Goal: Task Accomplishment & Management: Manage account settings

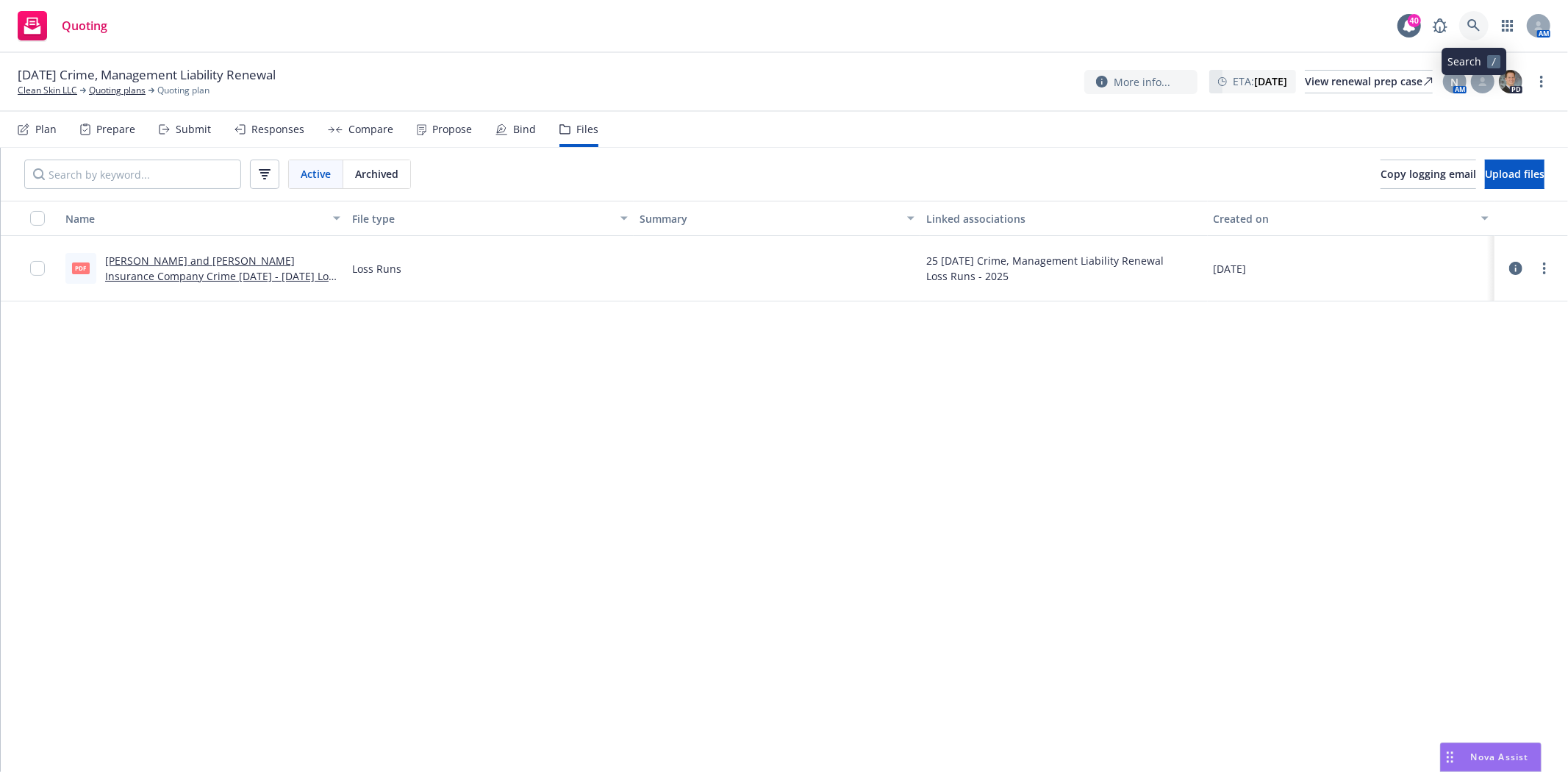
click at [1476, 22] on icon at bounding box center [1474, 25] width 13 height 13
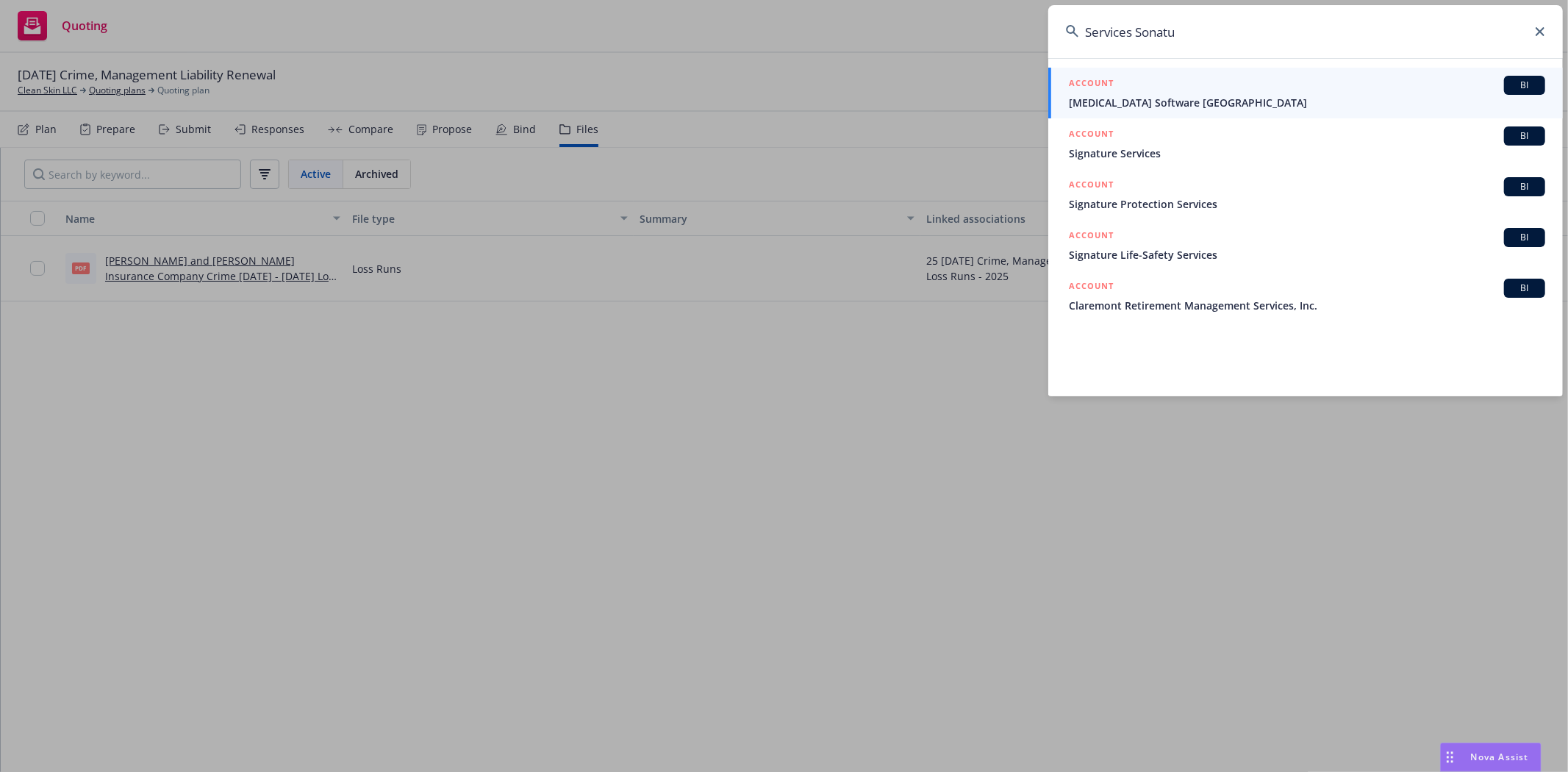
drag, startPoint x: 1136, startPoint y: 28, endPoint x: 1040, endPoint y: 39, distance: 96.6
click at [1040, 39] on div "Services Sonatu ACCOUNT BI Sonata Software North America ACCOUNT BI Signature S…" at bounding box center [784, 386] width 1568 height 772
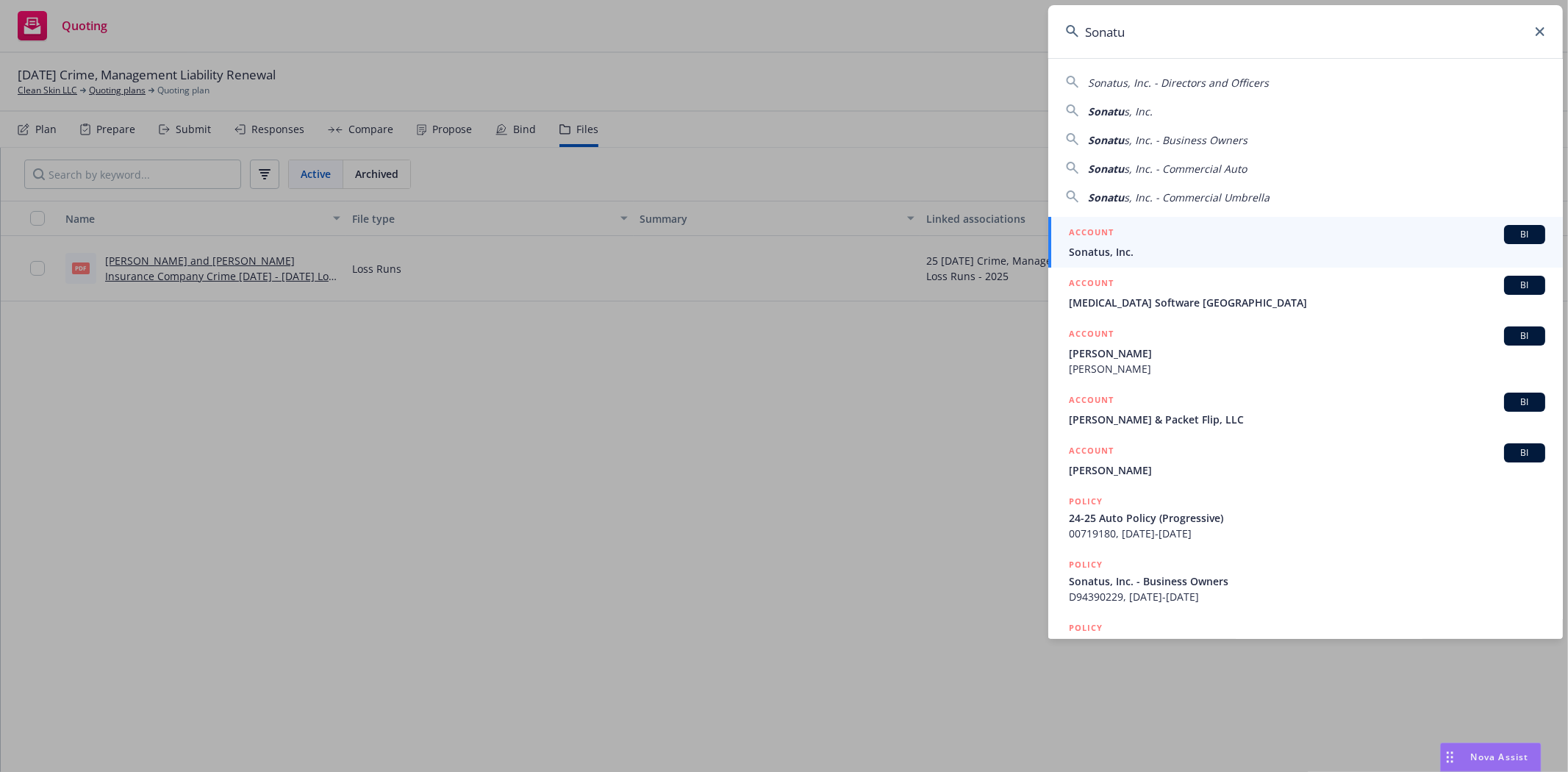
type input "Sonatu"
click at [1130, 244] on span "Sonatus, Inc." at bounding box center [1307, 251] width 477 height 15
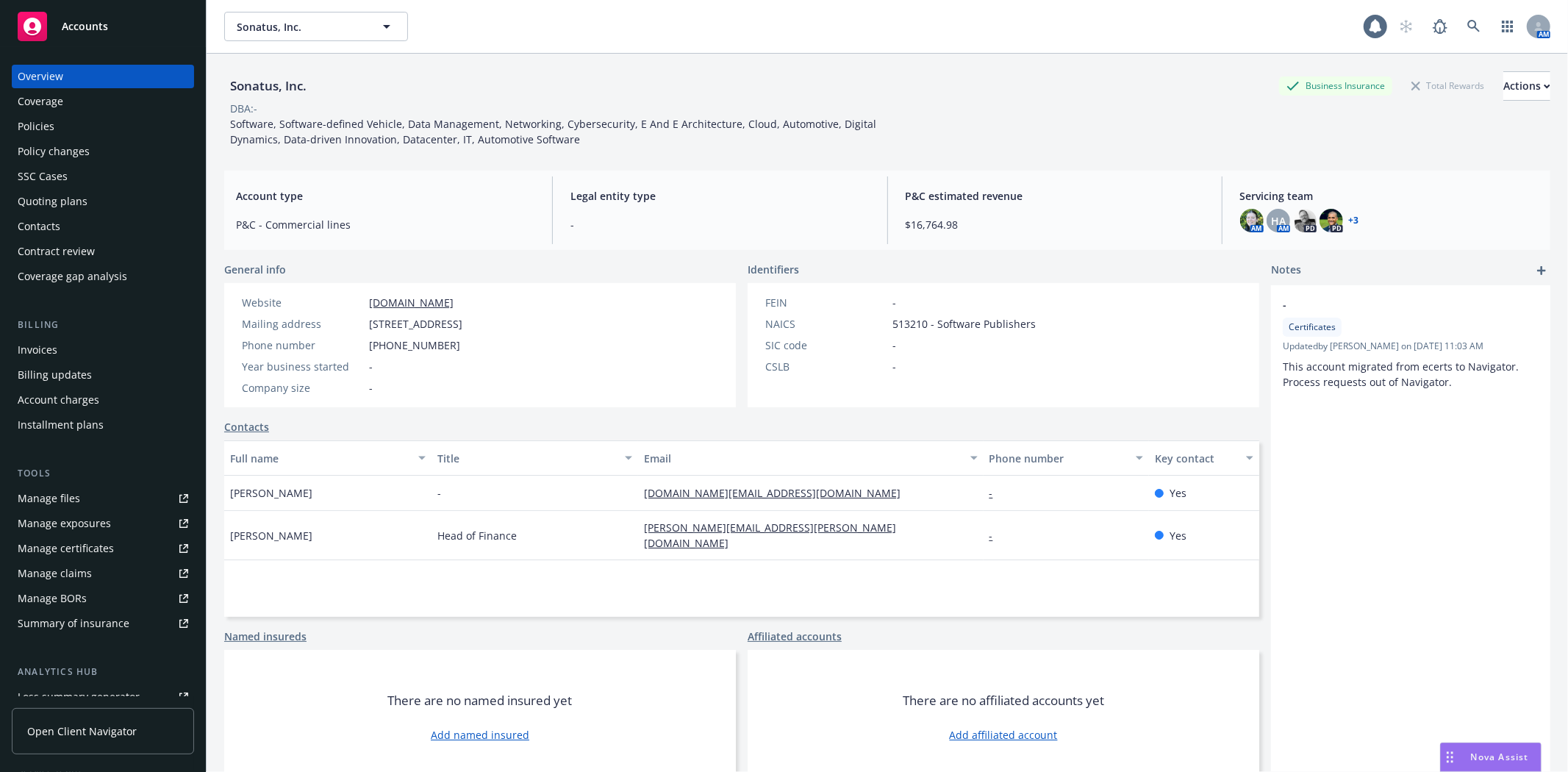
click at [39, 344] on div "Invoices" at bounding box center [37, 349] width 39 height 23
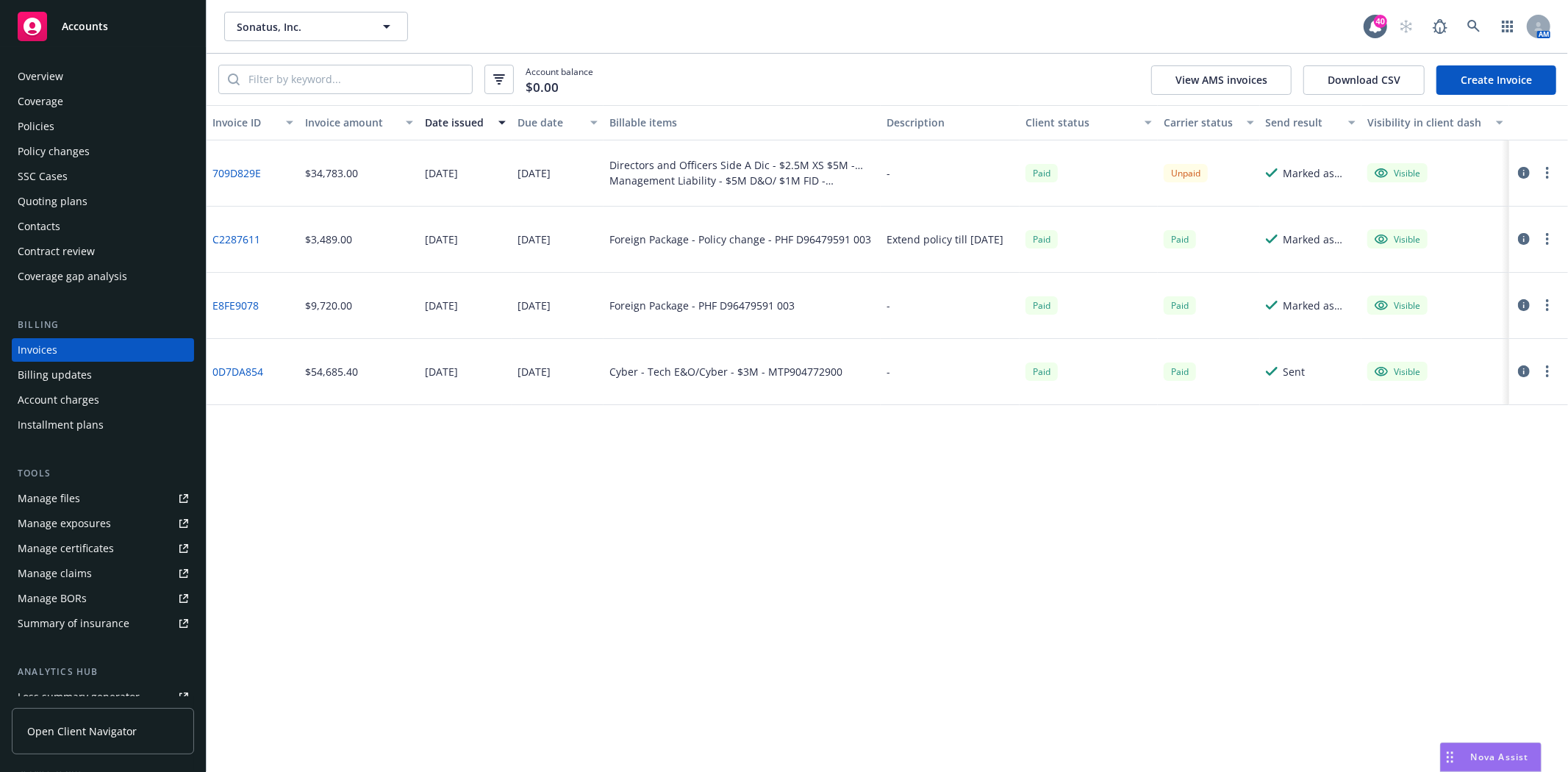
click at [238, 173] on link "709D829E" at bounding box center [237, 173] width 48 height 15
click at [1521, 169] on icon "button" at bounding box center [1524, 172] width 12 height 12
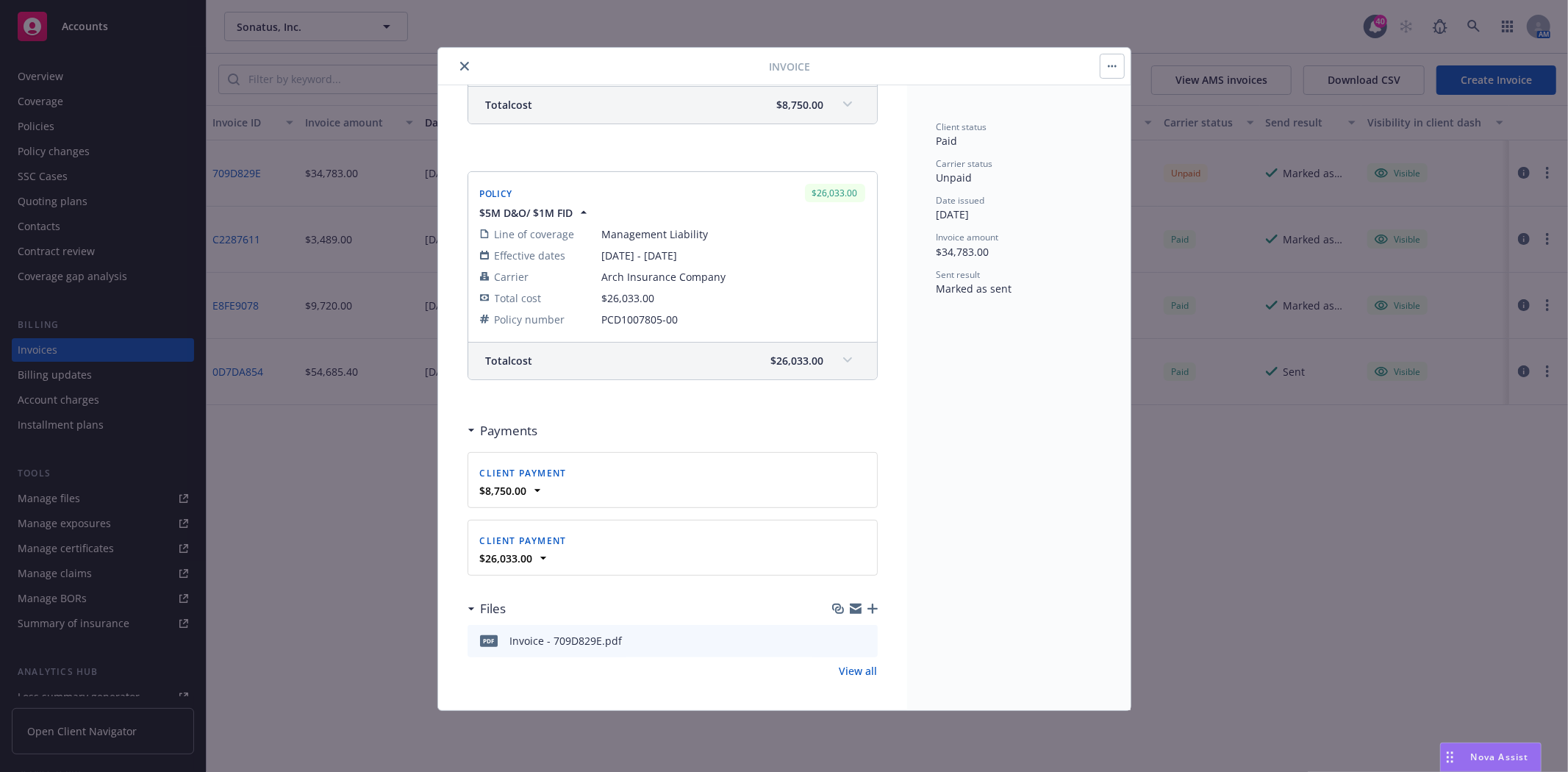
scroll to position [404, 0]
click at [539, 486] on icon at bounding box center [536, 486] width 14 height 14
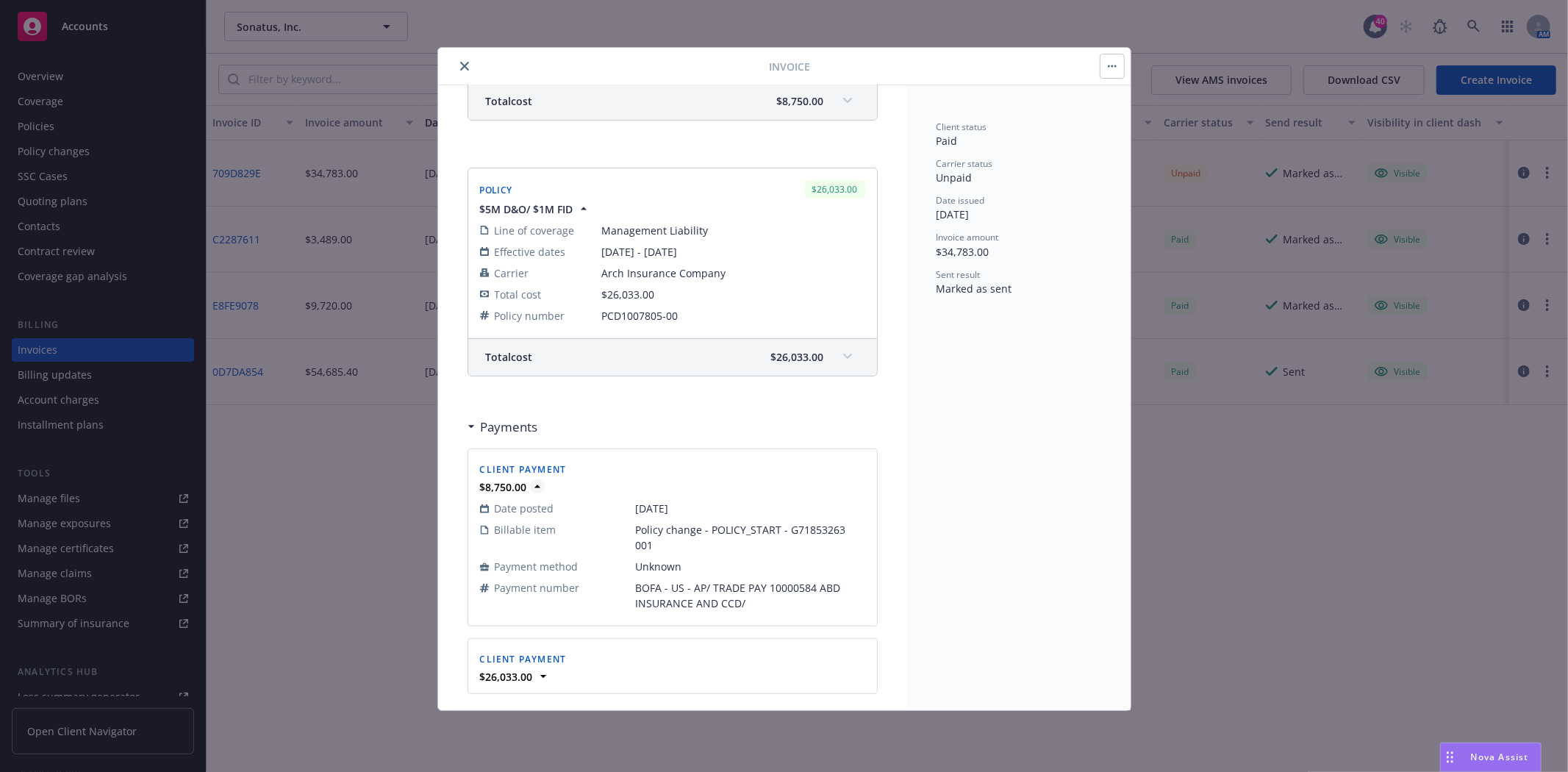
scroll to position [526, 0]
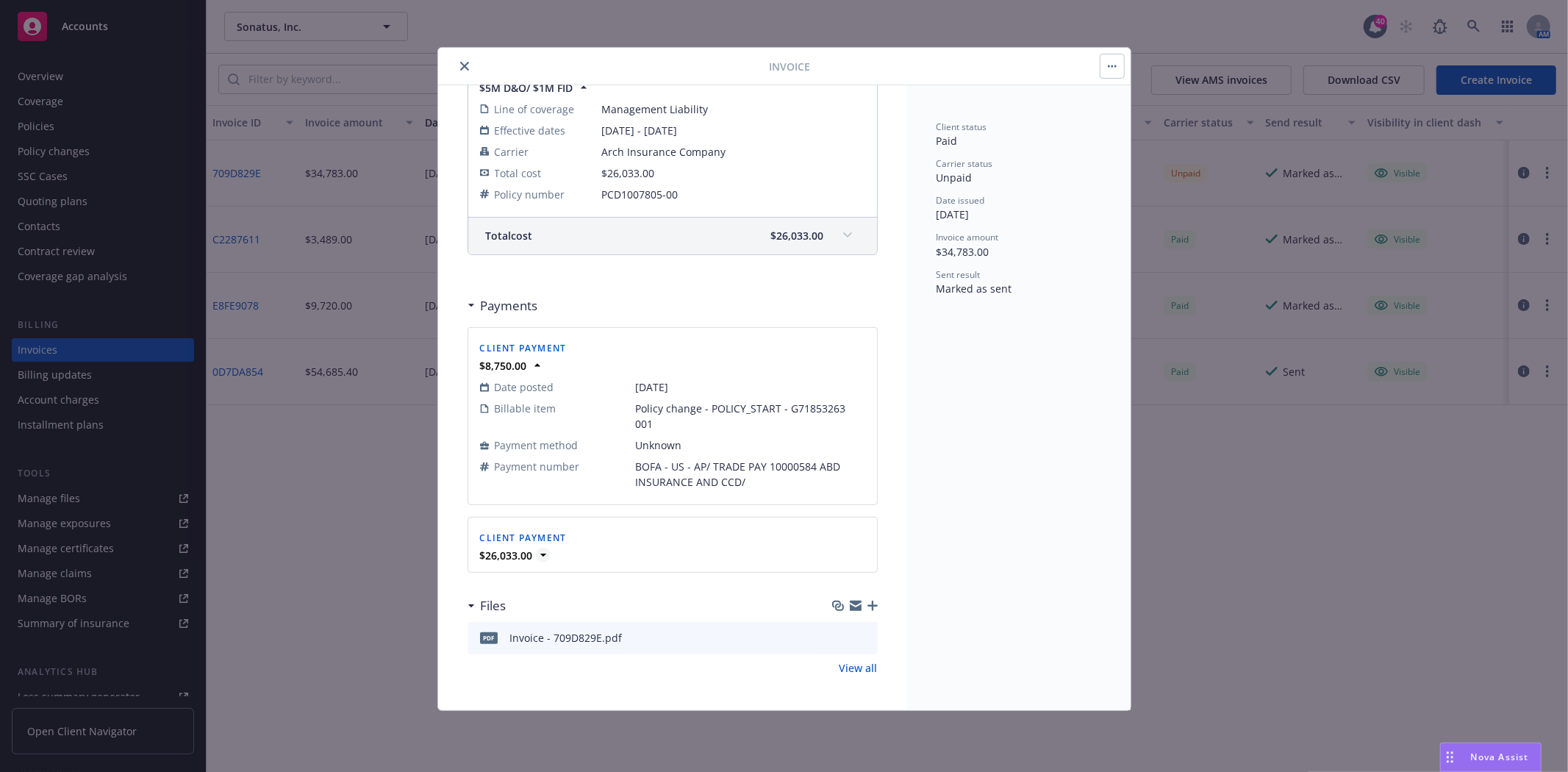
click at [544, 555] on icon at bounding box center [542, 554] width 6 height 3
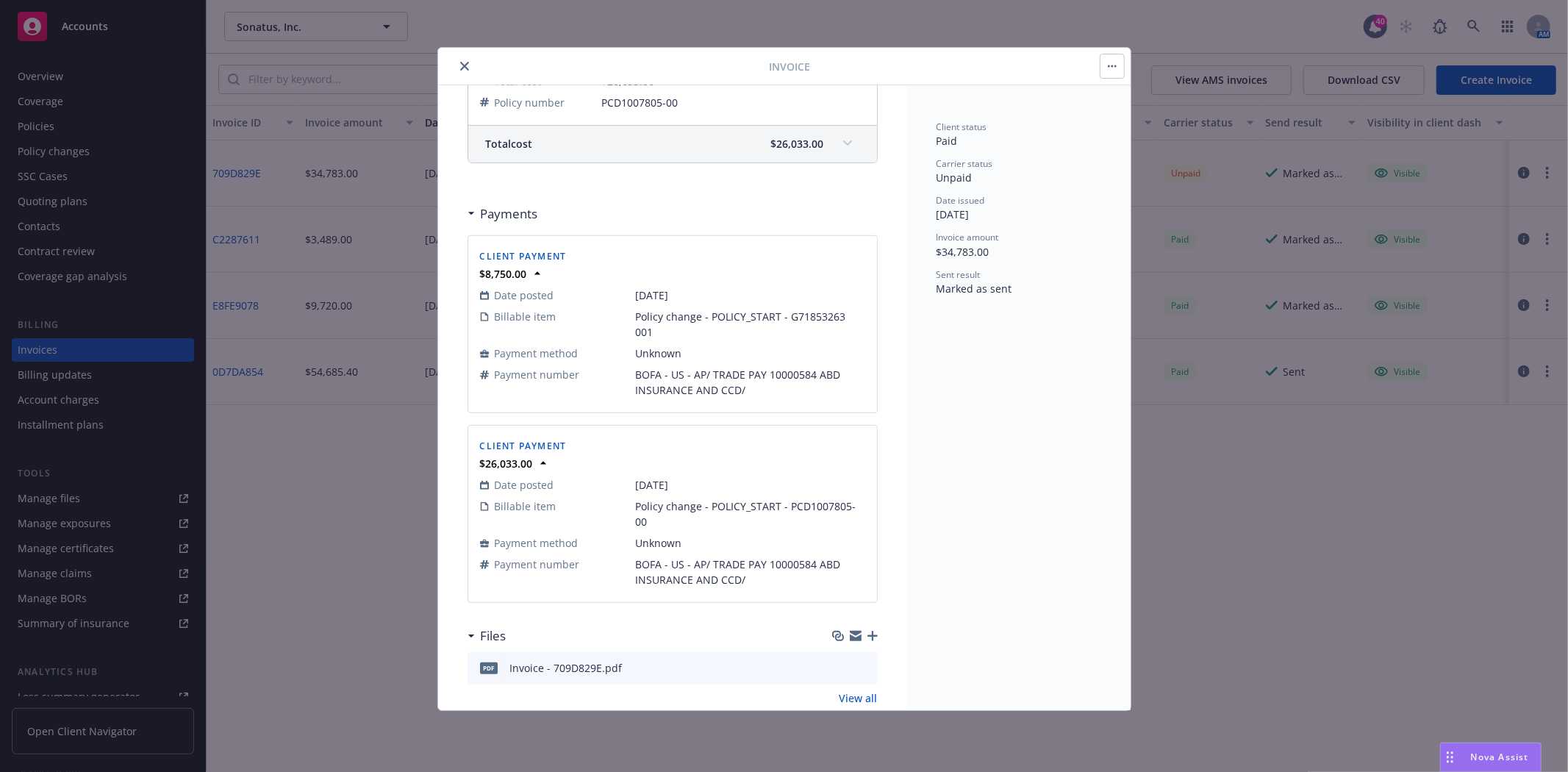
scroll to position [648, 0]
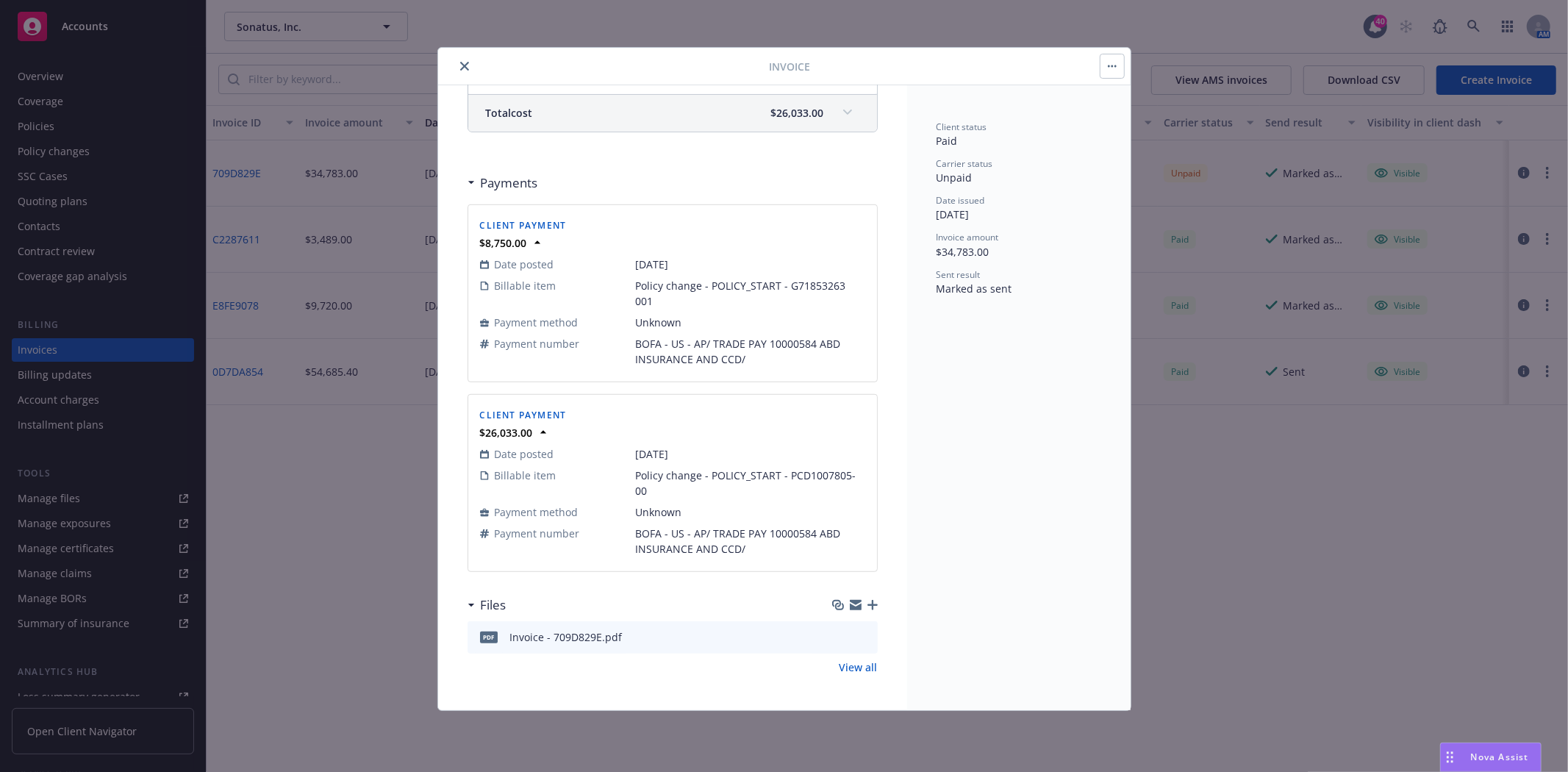
click at [464, 64] on icon "close" at bounding box center [464, 65] width 9 height 9
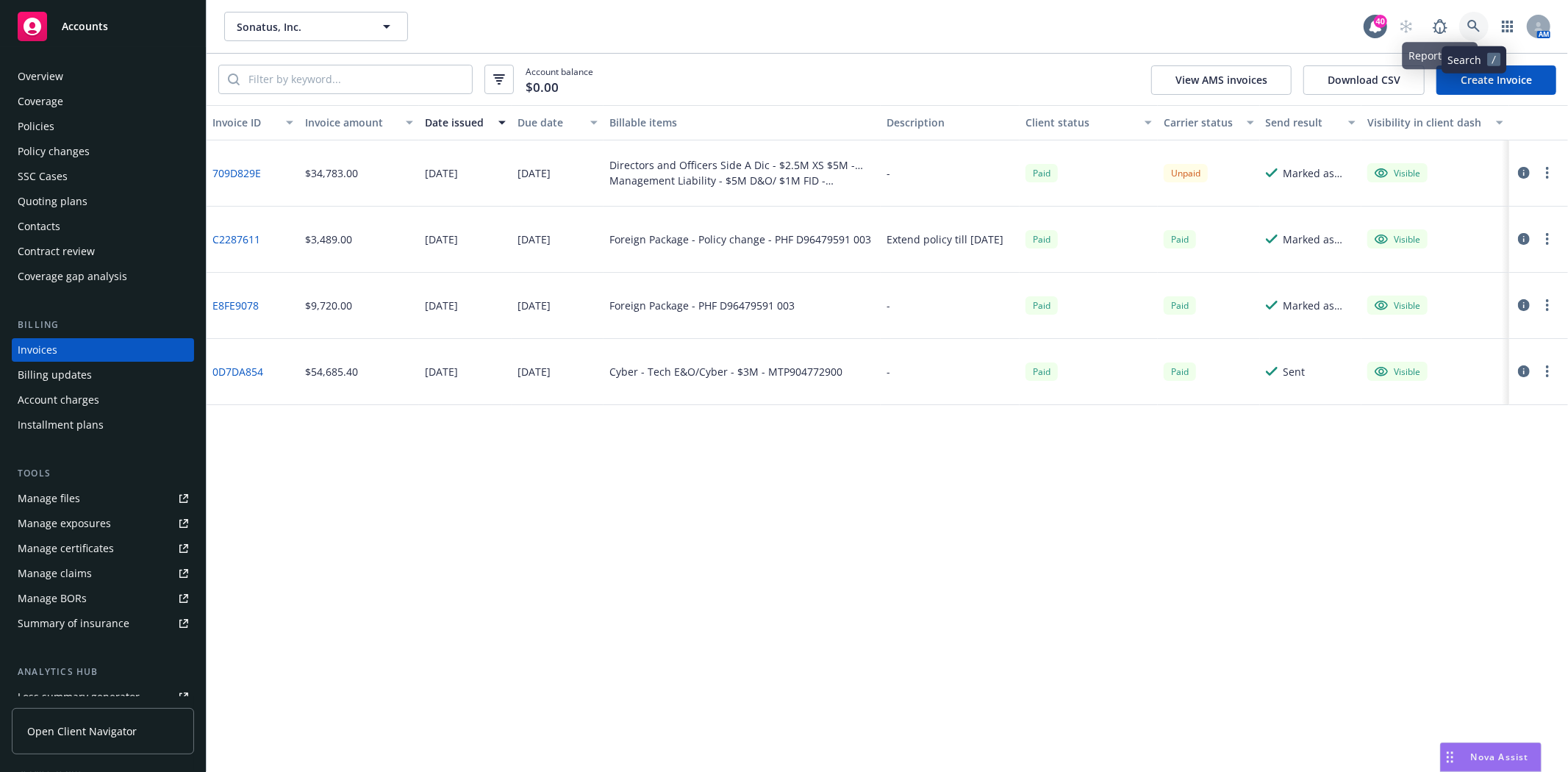
click at [1472, 26] on icon at bounding box center [1474, 26] width 13 height 13
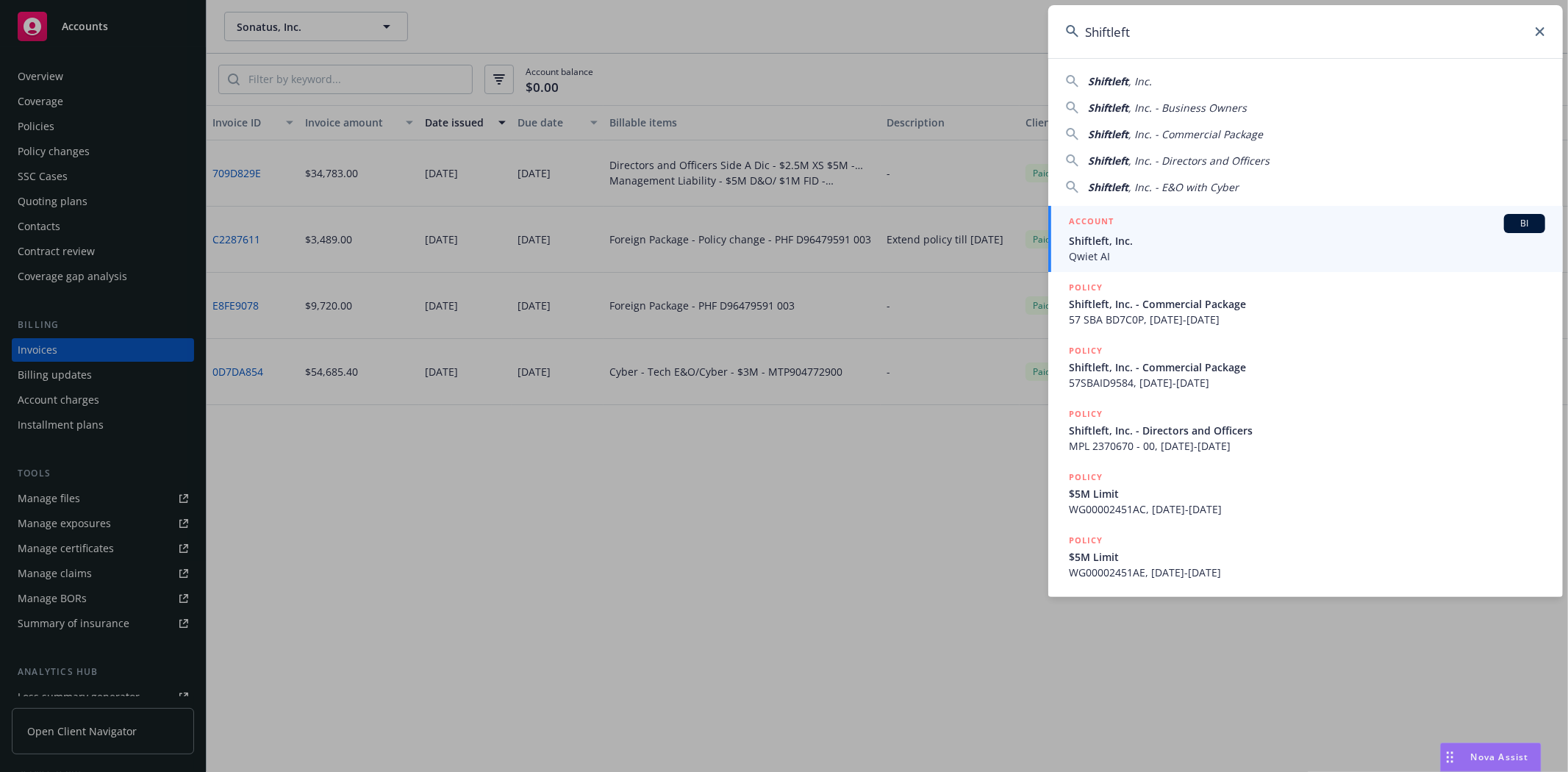
type input "Shiftleft"
click at [1092, 240] on span "Shiftleft, Inc." at bounding box center [1307, 241] width 477 height 15
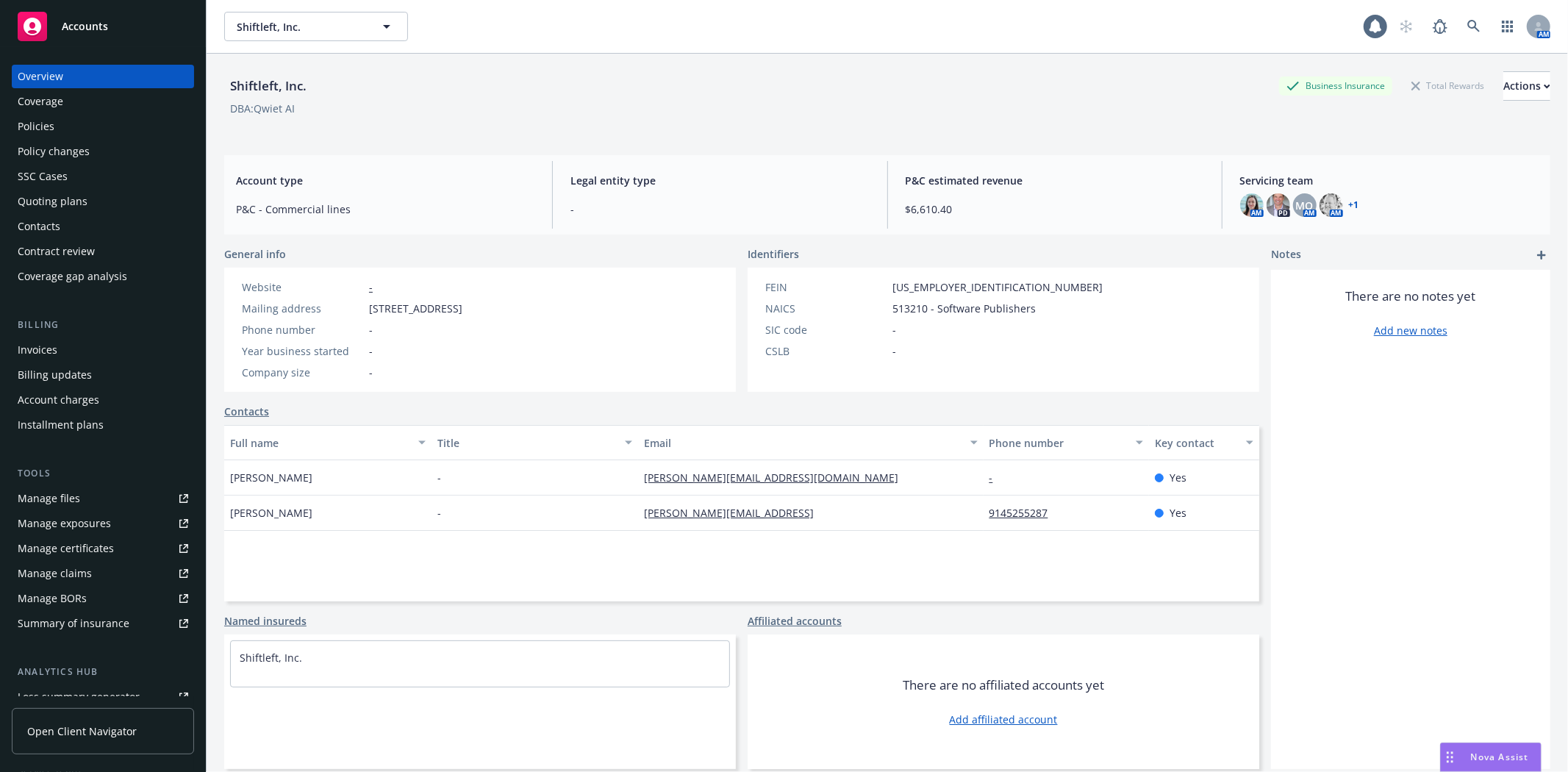
click at [103, 121] on div "Policies" at bounding box center [102, 126] width 170 height 23
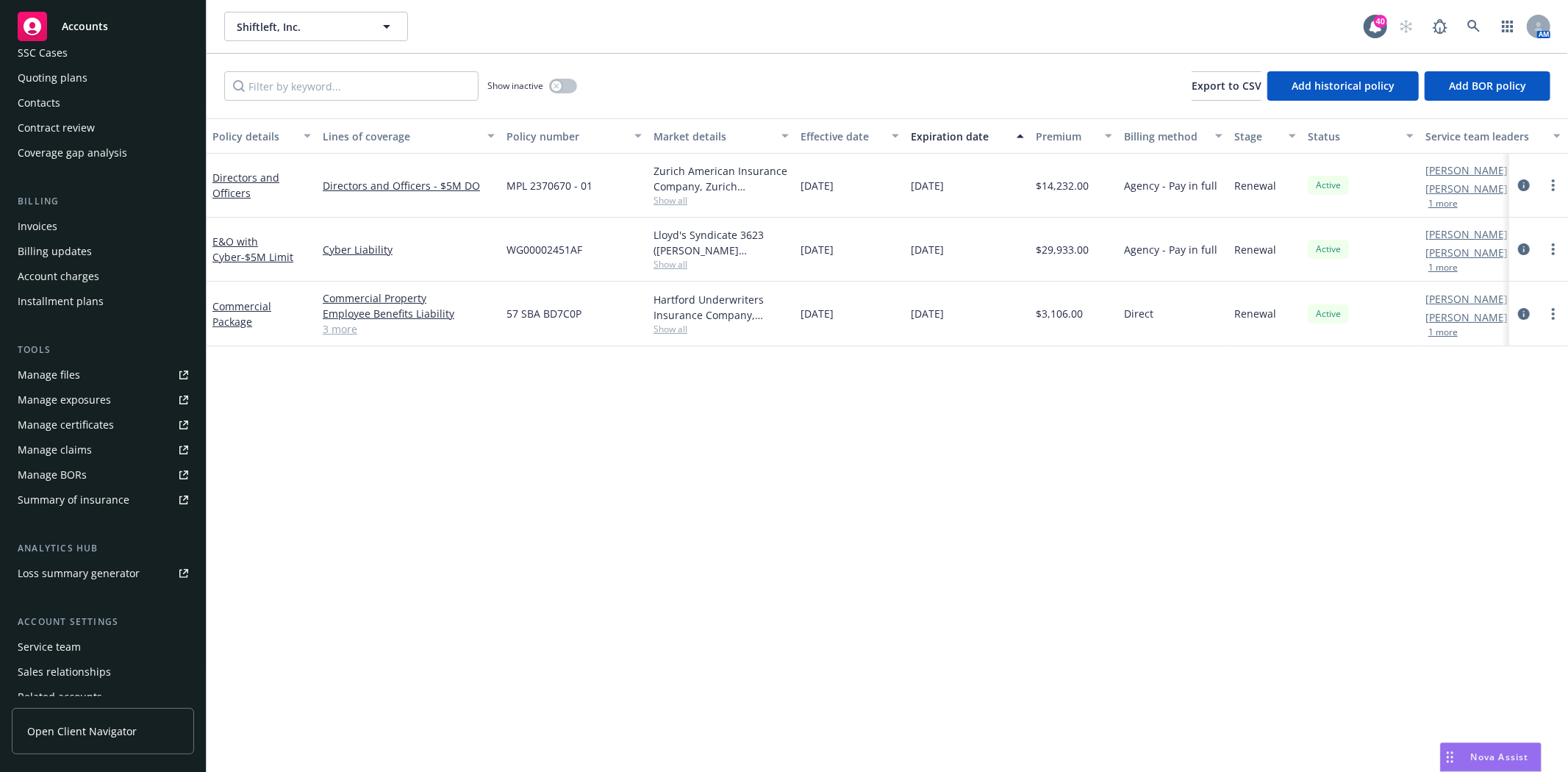
scroll to position [163, 0]
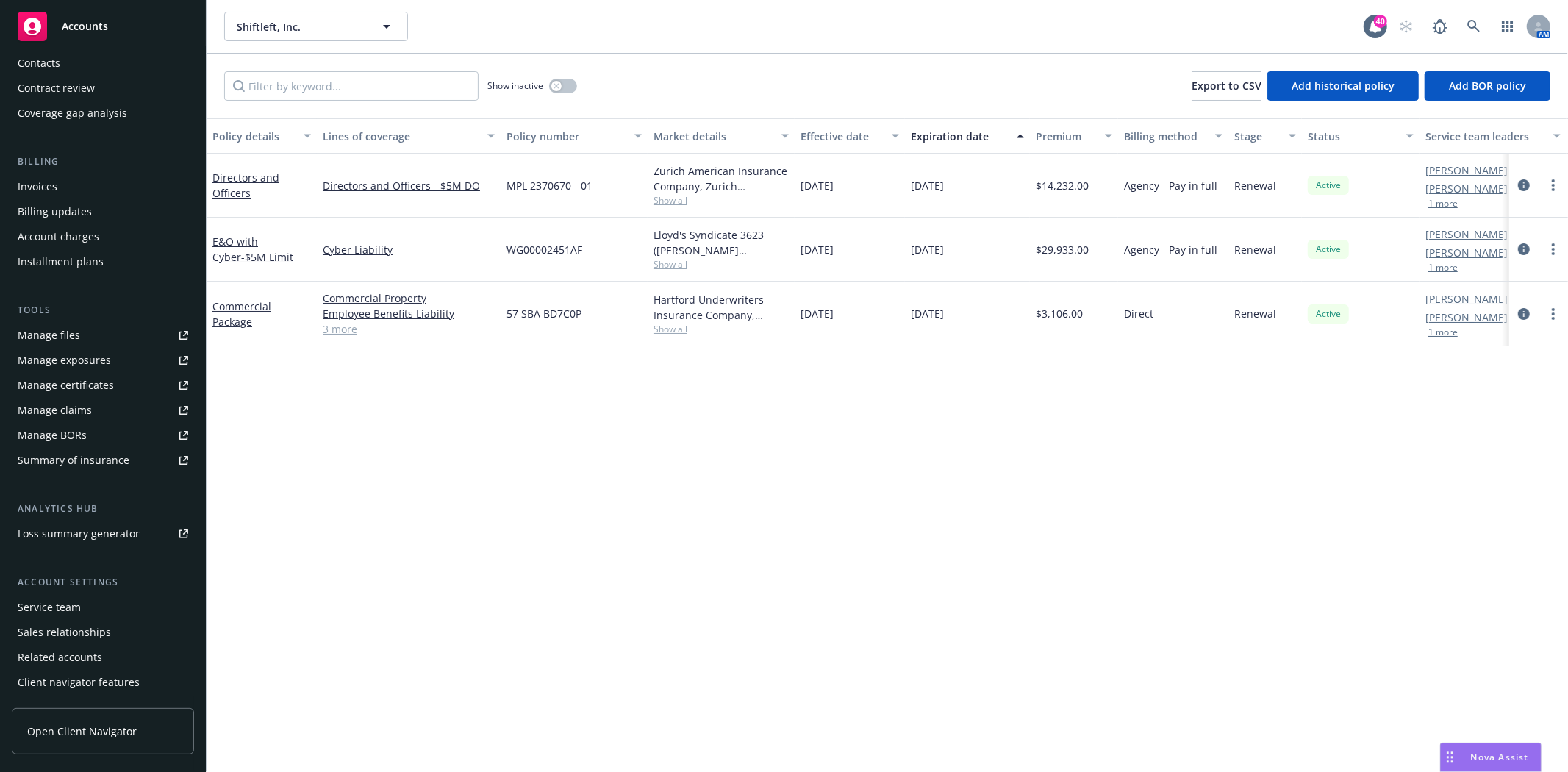
click at [60, 604] on div "Service team" at bounding box center [49, 606] width 64 height 23
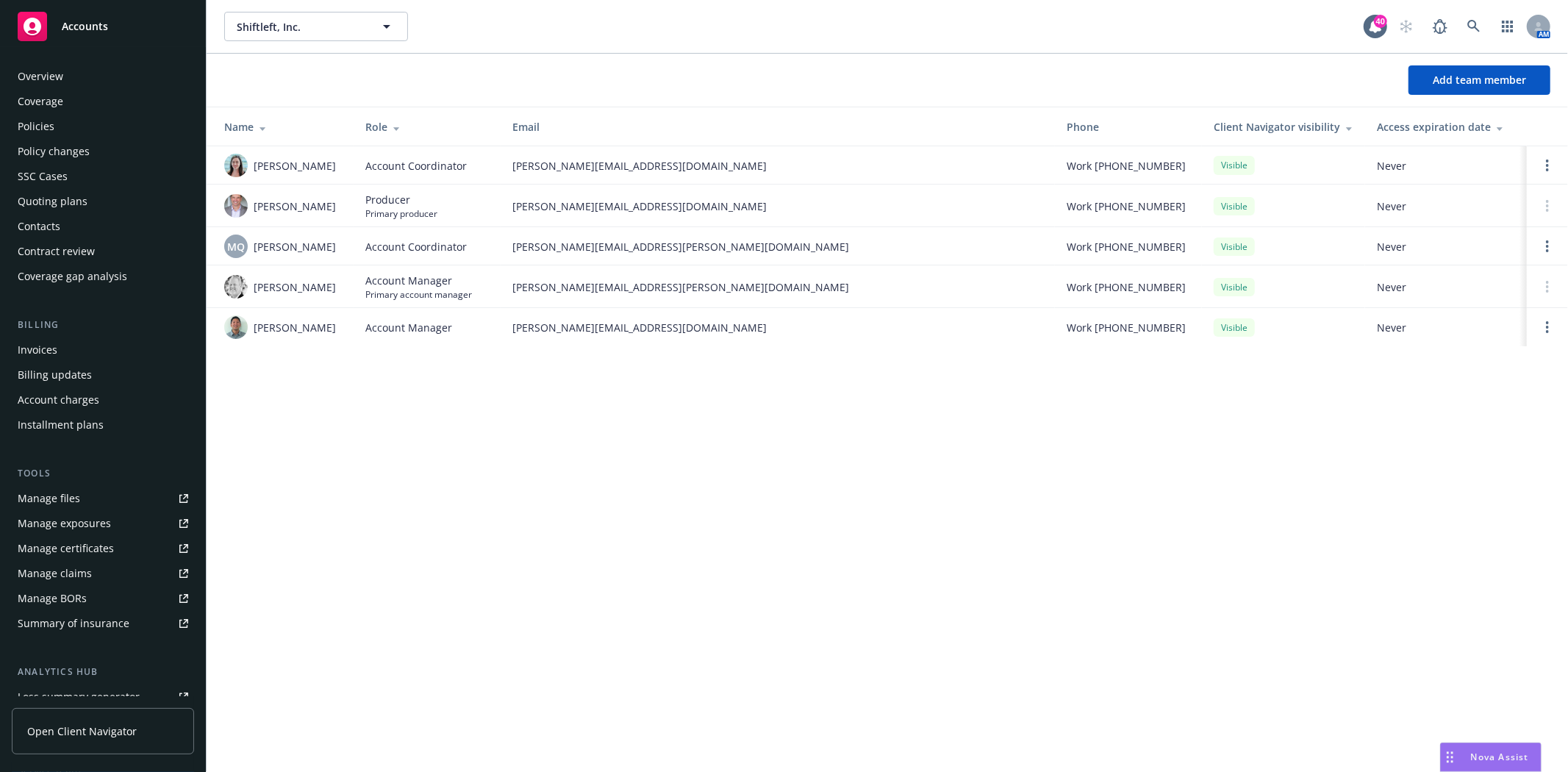
click at [33, 130] on div "Policies" at bounding box center [36, 126] width 37 height 23
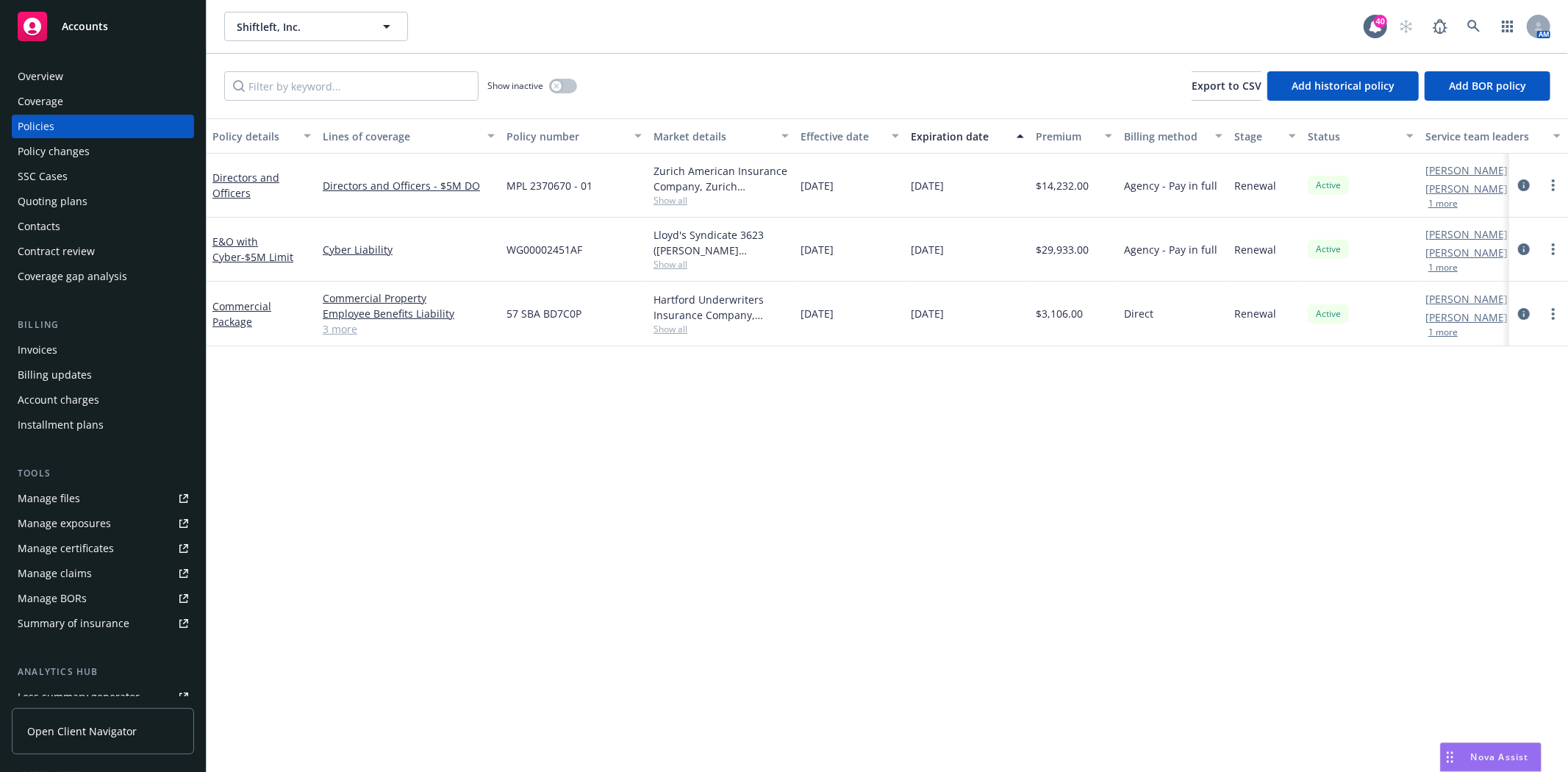
click at [1450, 202] on button "1 more" at bounding box center [1443, 203] width 30 height 9
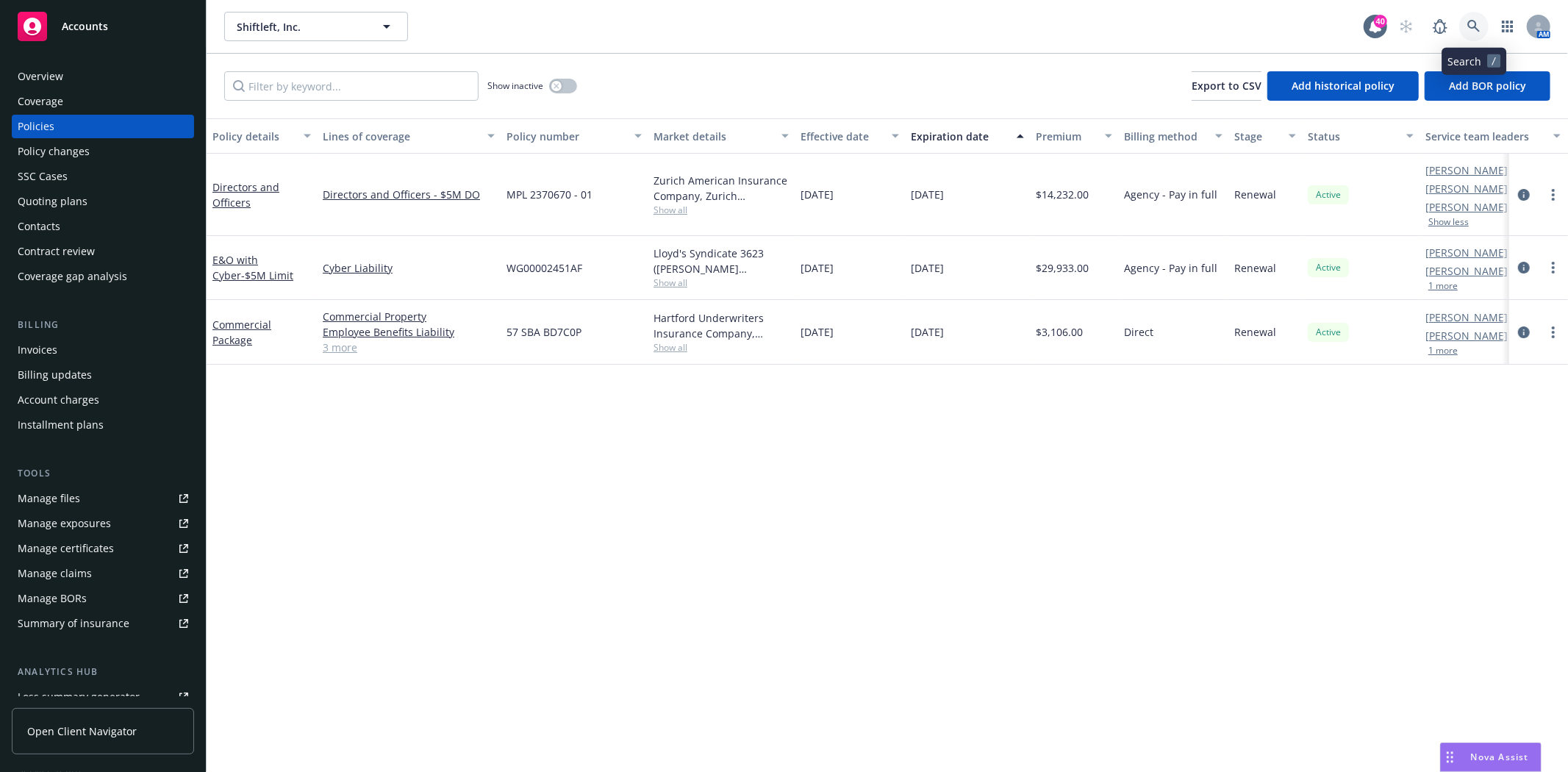
click at [1468, 22] on icon at bounding box center [1475, 27] width 13 height 13
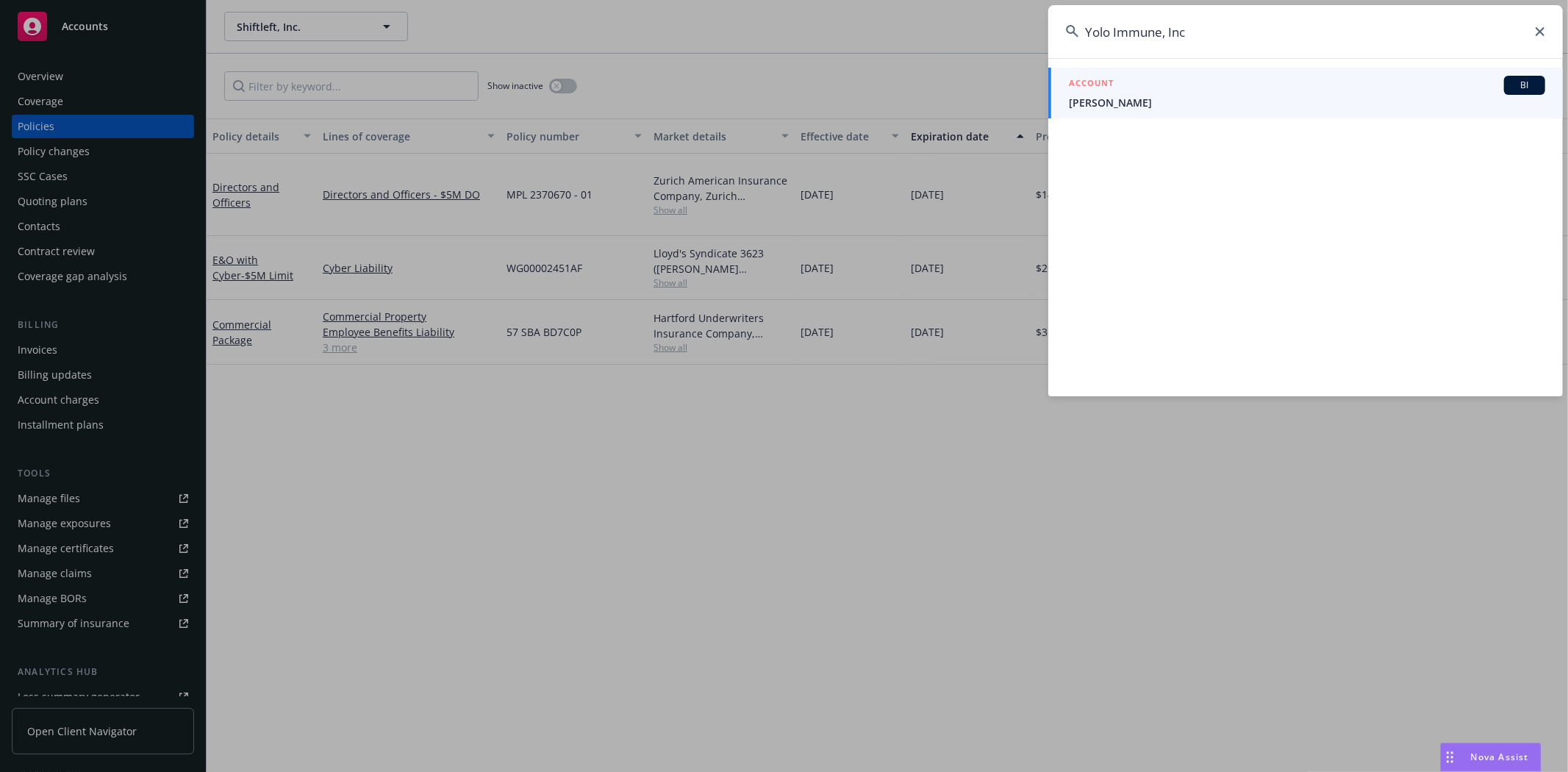
type input "Yolo Immune, Inc"
click at [1274, 114] on link "ACCOUNT BI [PERSON_NAME]" at bounding box center [1306, 92] width 514 height 51
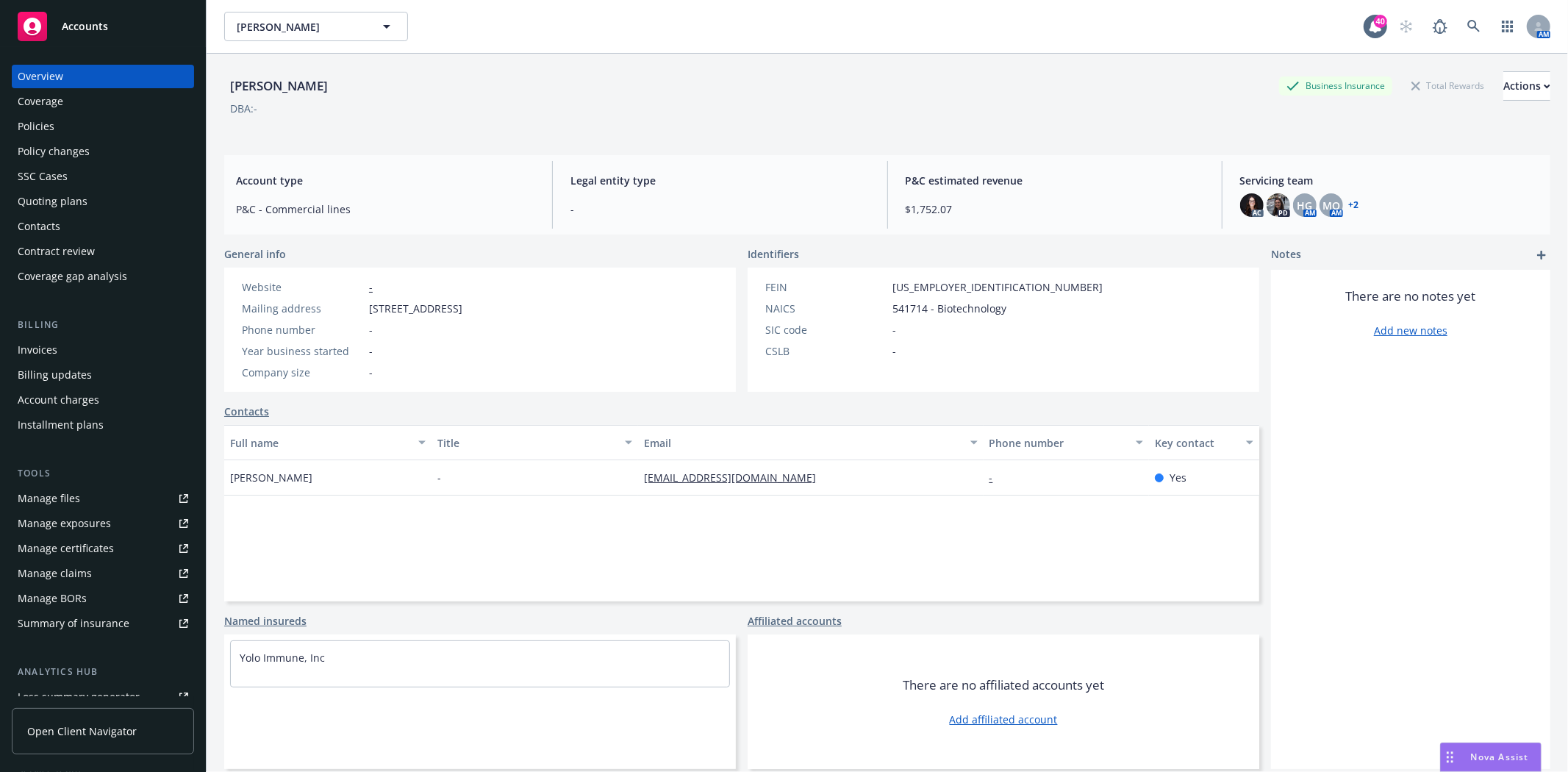
click at [101, 122] on div "Policies" at bounding box center [102, 126] width 170 height 23
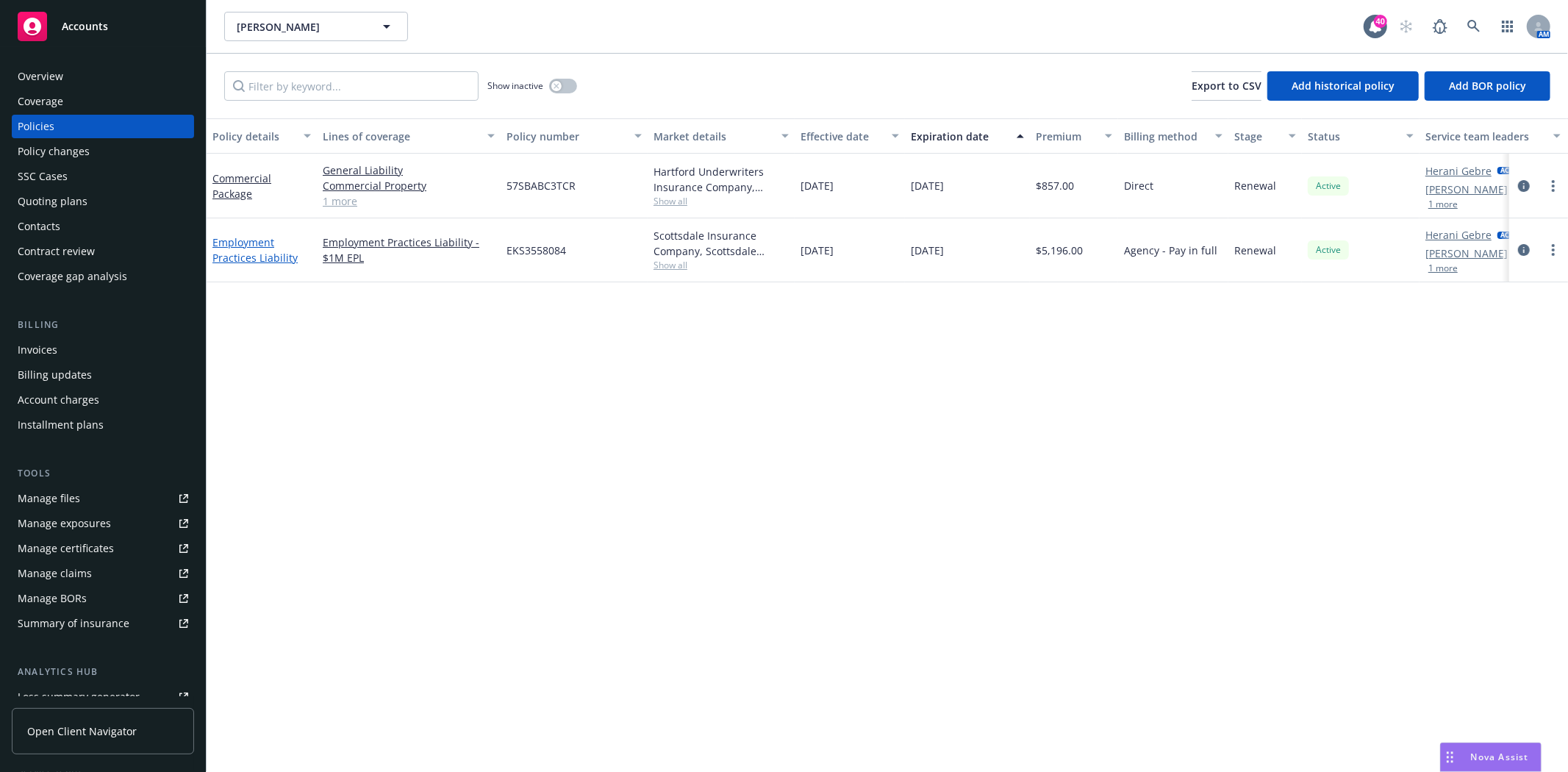
click at [245, 243] on link "Employment Practices Liability" at bounding box center [255, 249] width 86 height 30
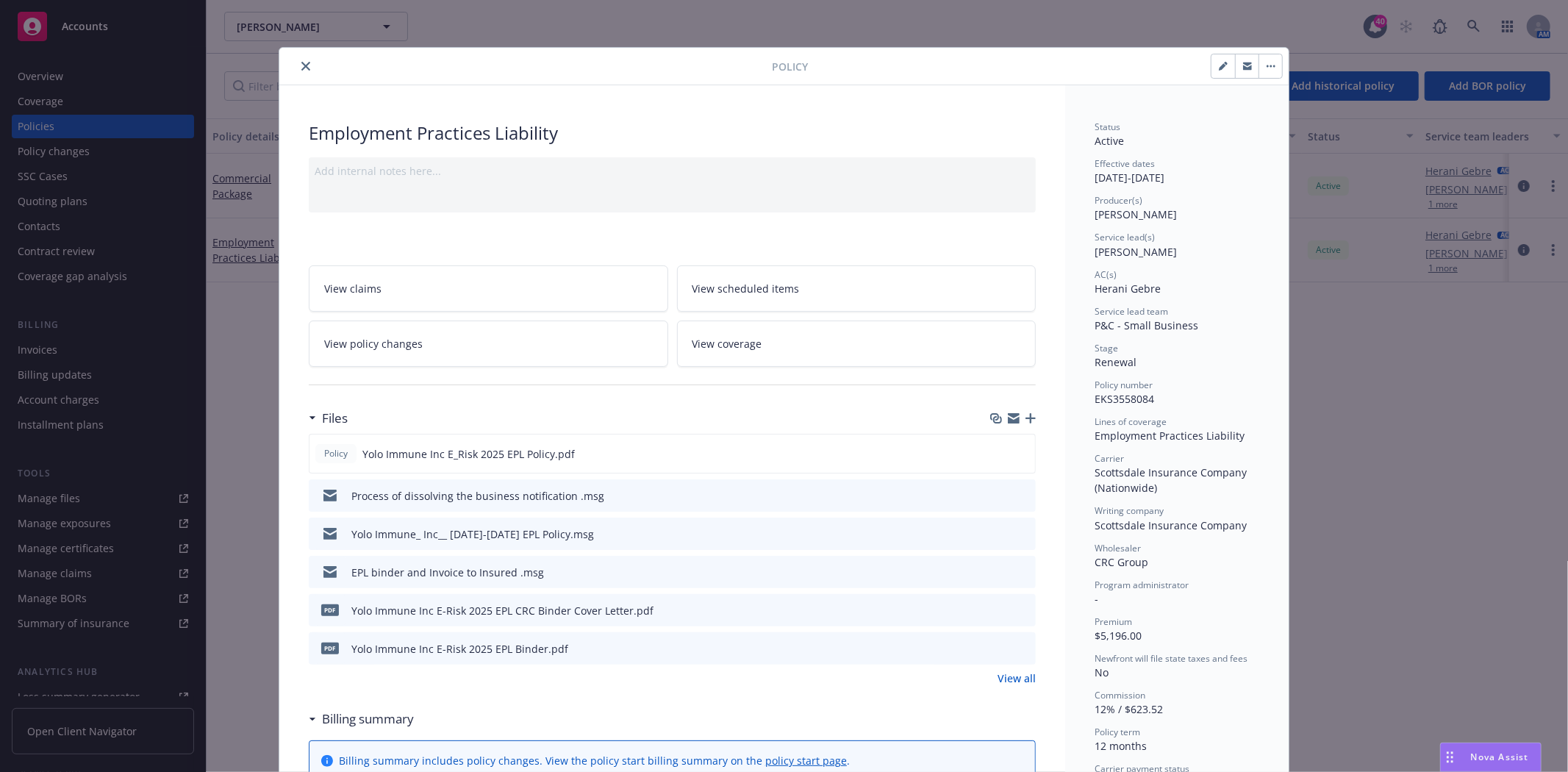
click at [1026, 421] on icon "button" at bounding box center [1031, 418] width 11 height 11
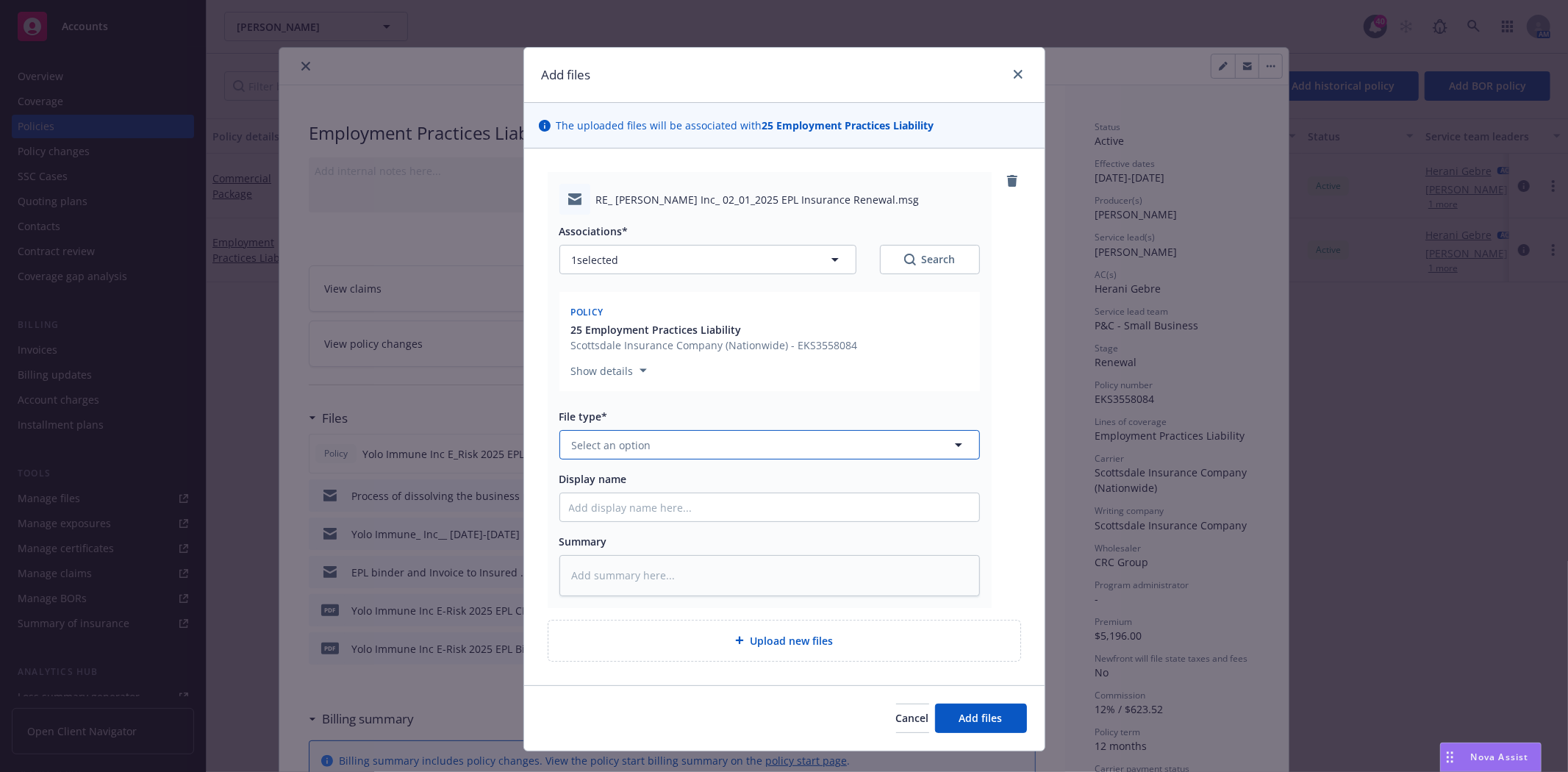
click at [666, 449] on button "Select an option" at bounding box center [770, 445] width 421 height 30
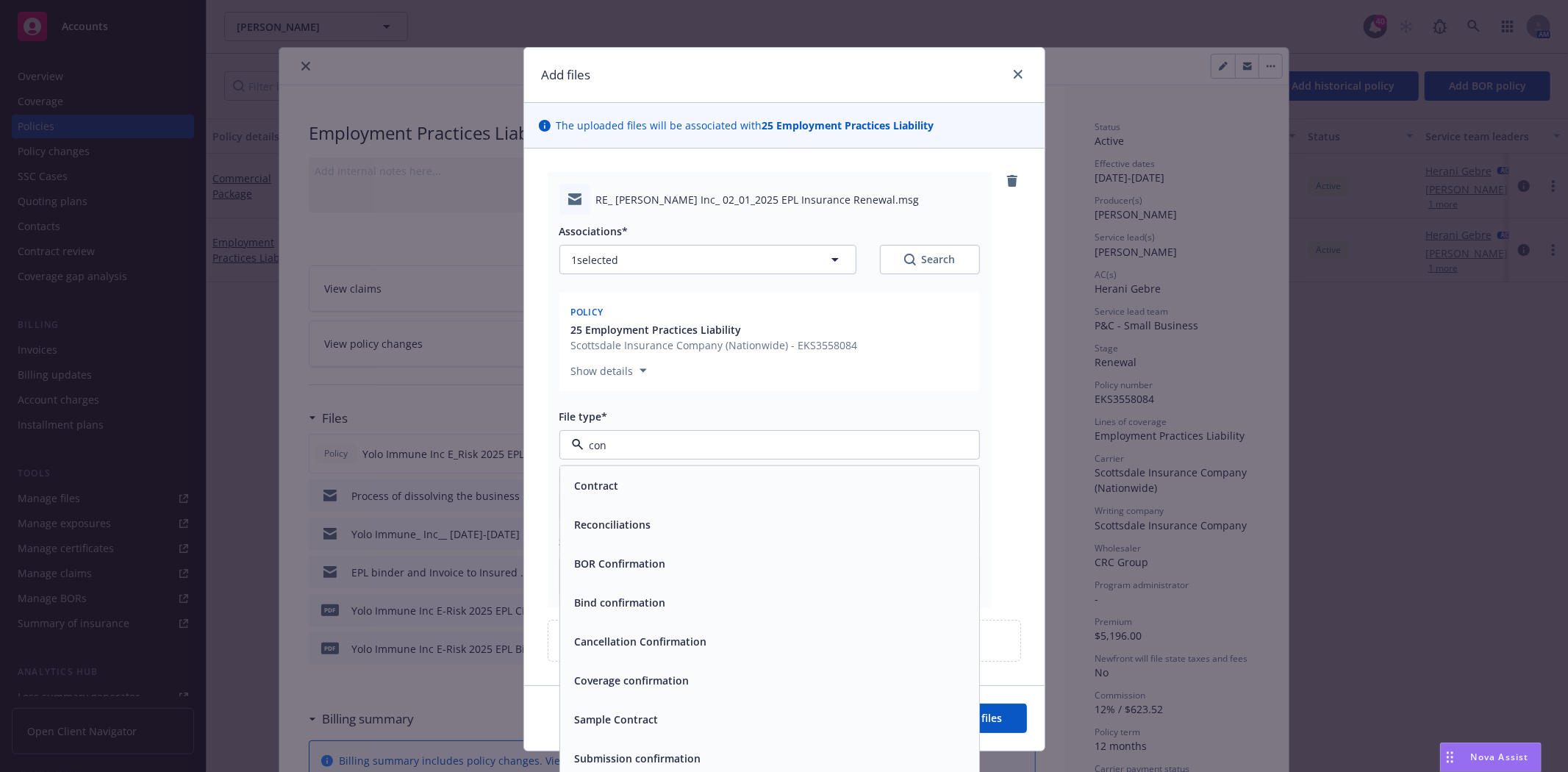
type input "conf"
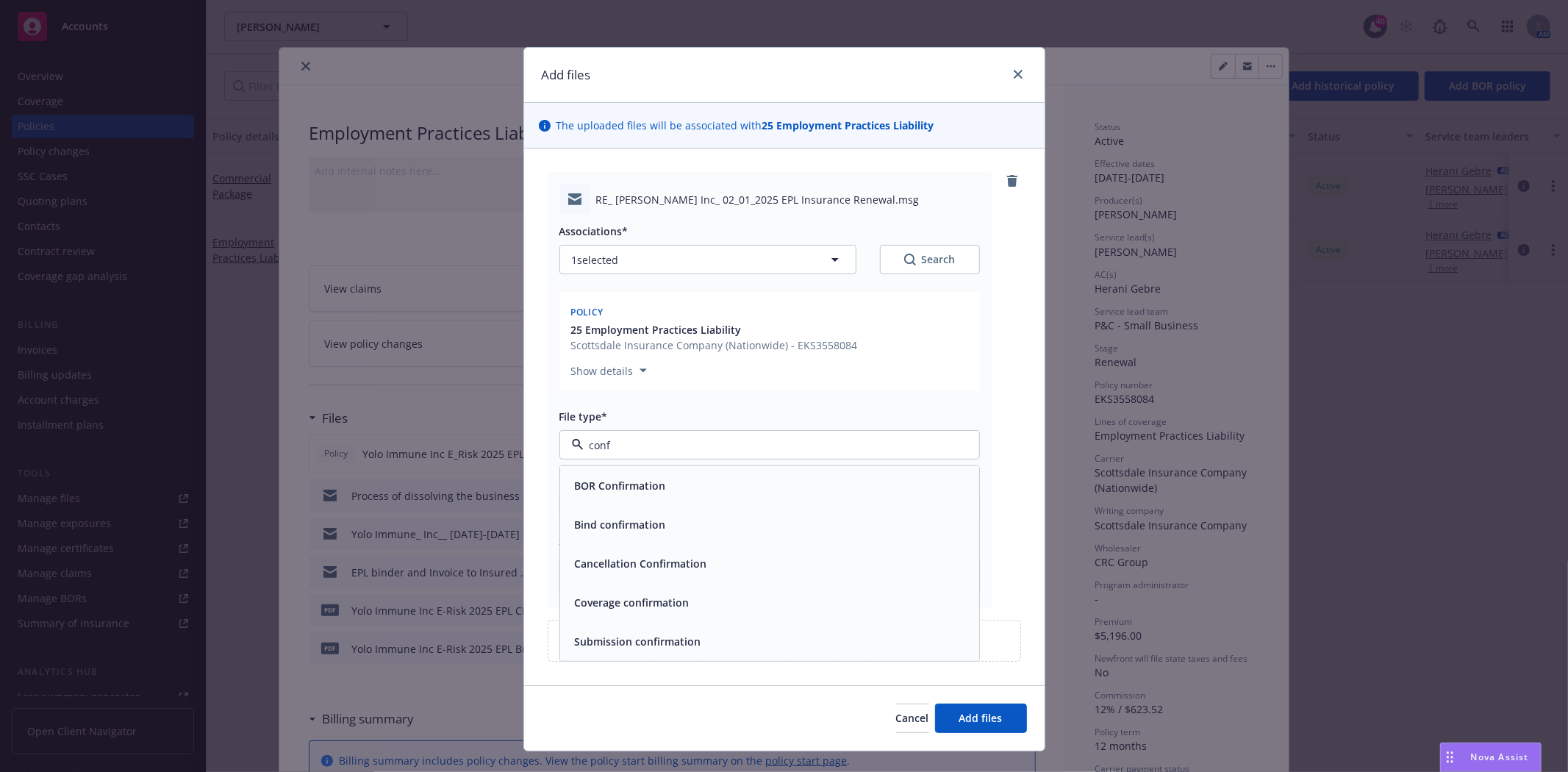
click at [659, 437] on input "conf" at bounding box center [767, 445] width 366 height 15
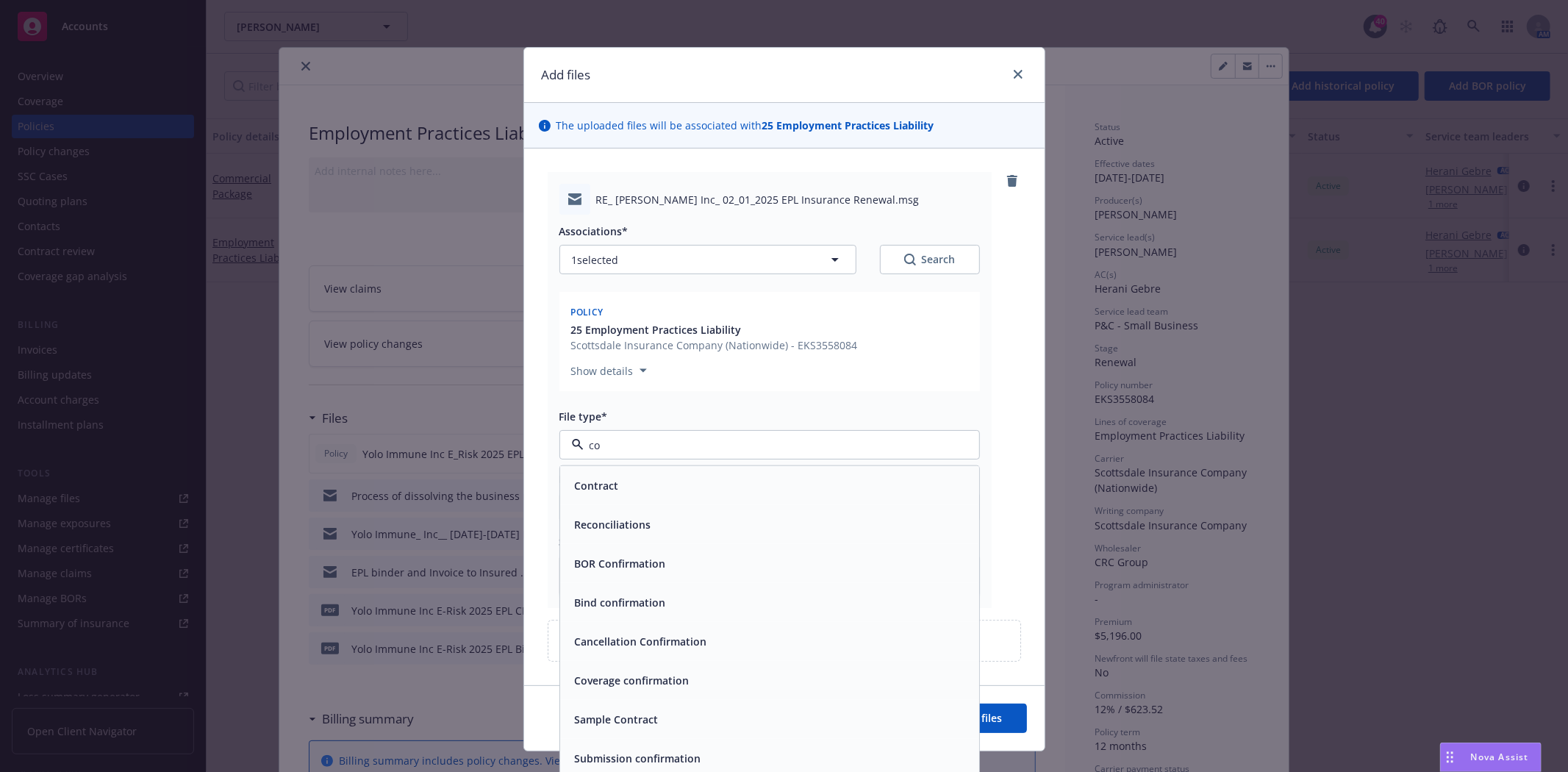
type input "c"
type input "re"
click at [619, 728] on div "Request" at bounding box center [770, 719] width 402 height 21
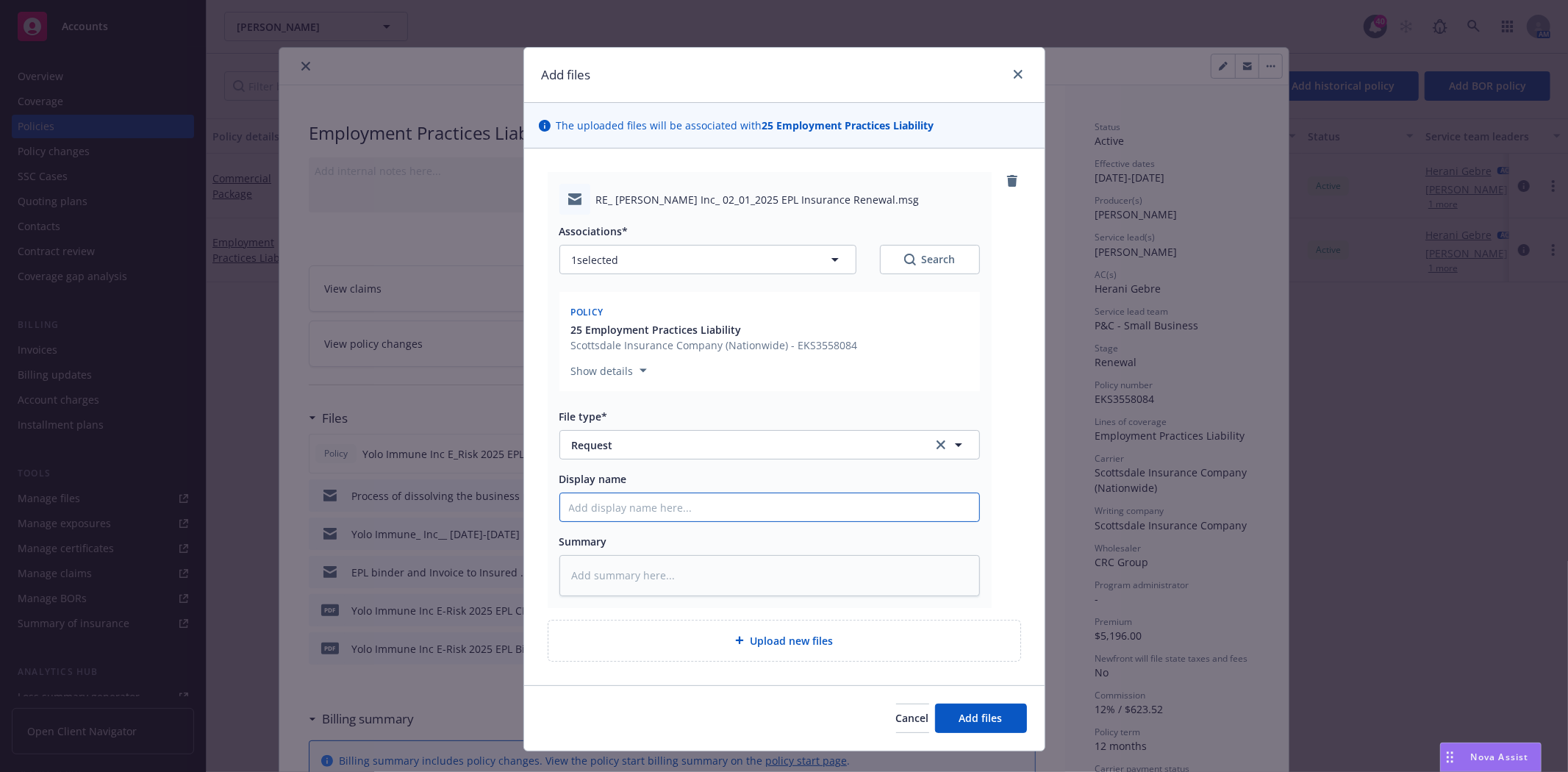
click at [601, 513] on input "Display name" at bounding box center [770, 506] width 419 height 28
type textarea "x"
type input "C"
type textarea "x"
type input "Cl"
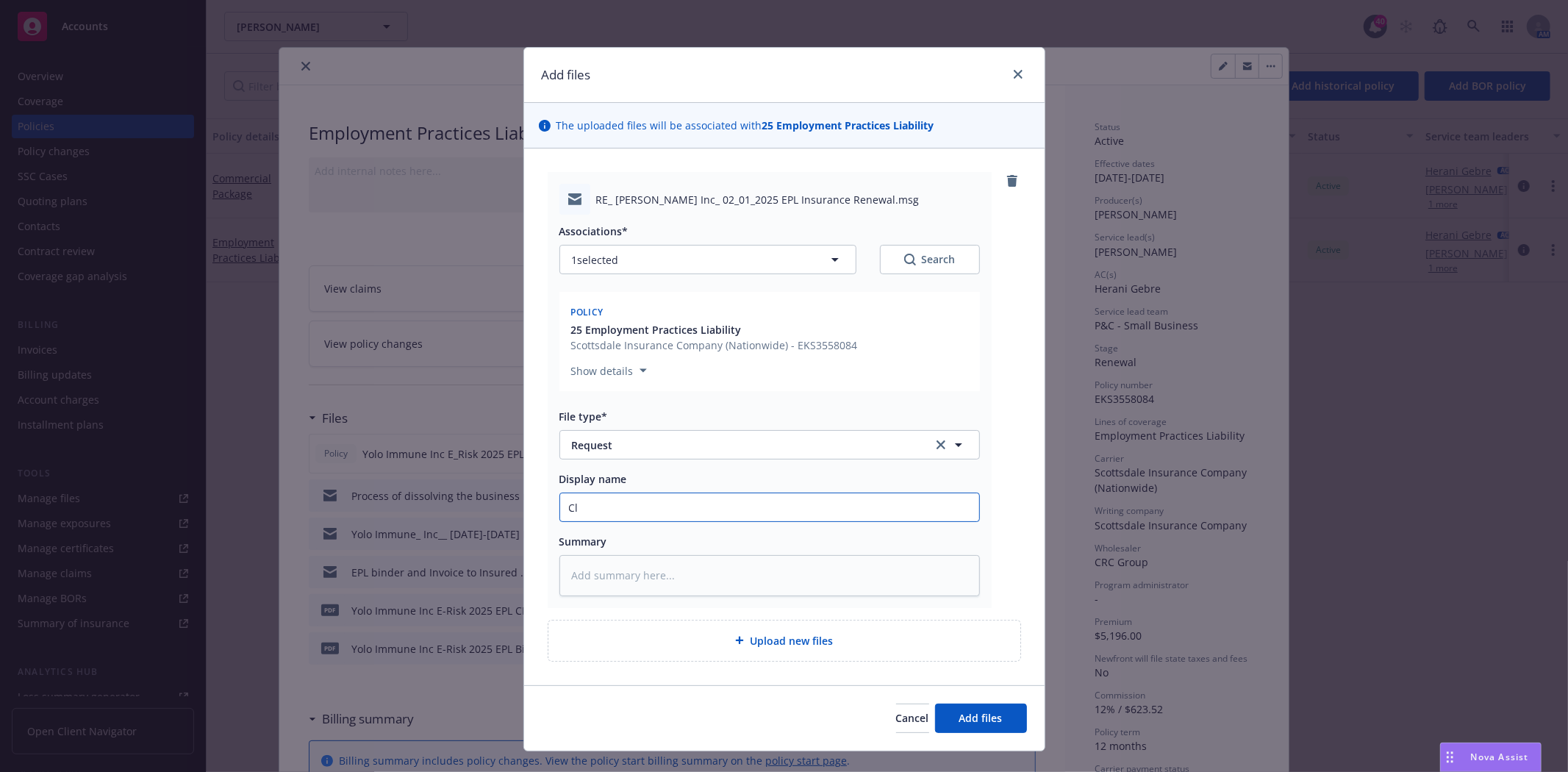
type textarea "x"
type input "Cli"
type textarea "x"
type input "Clie"
type textarea "x"
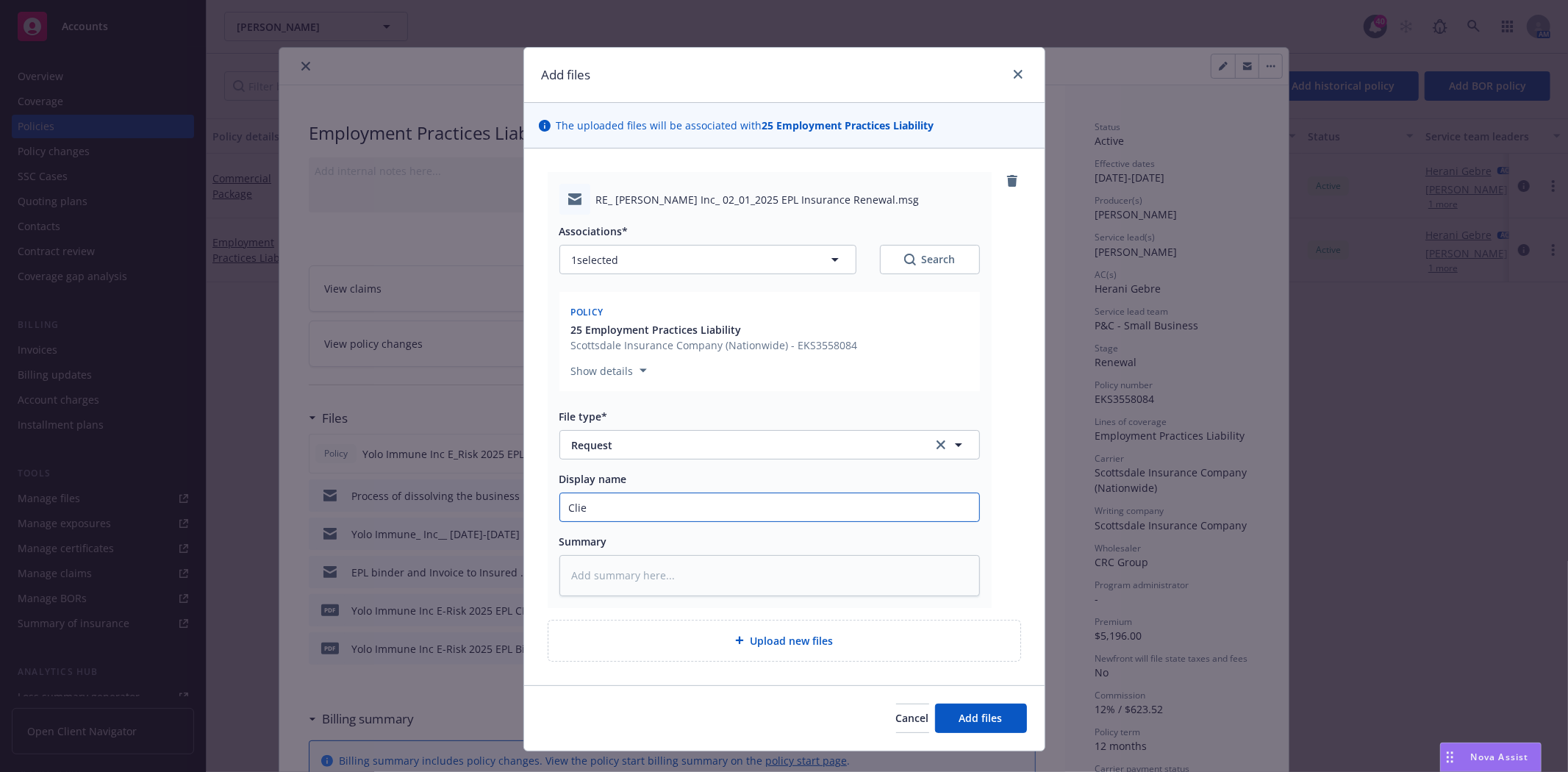
type input "Clien"
type textarea "x"
type input "Client"
type textarea "x"
type input "Client"
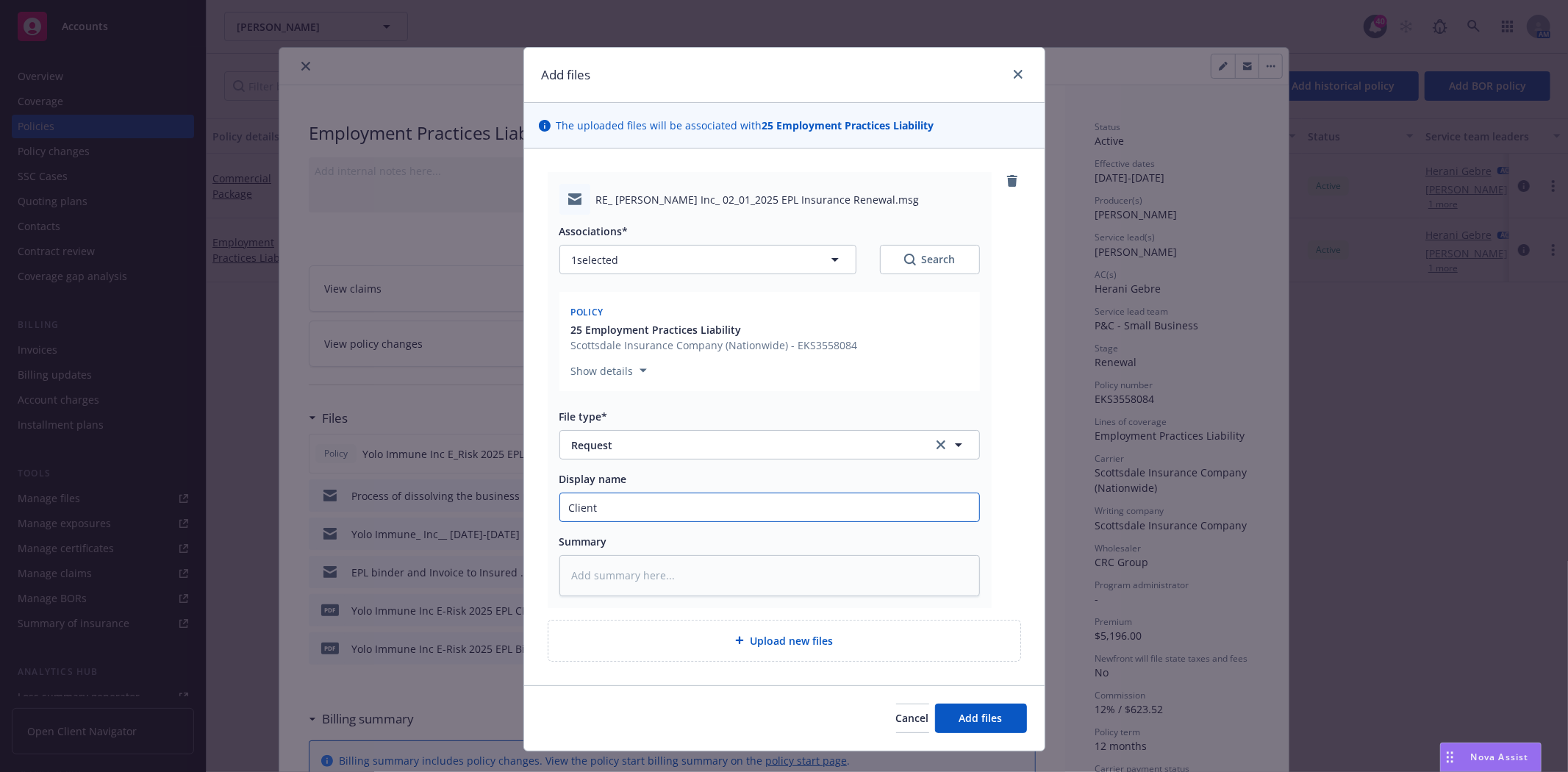
type textarea "x"
type input "Client r"
type textarea "x"
type input "Client re"
type textarea "x"
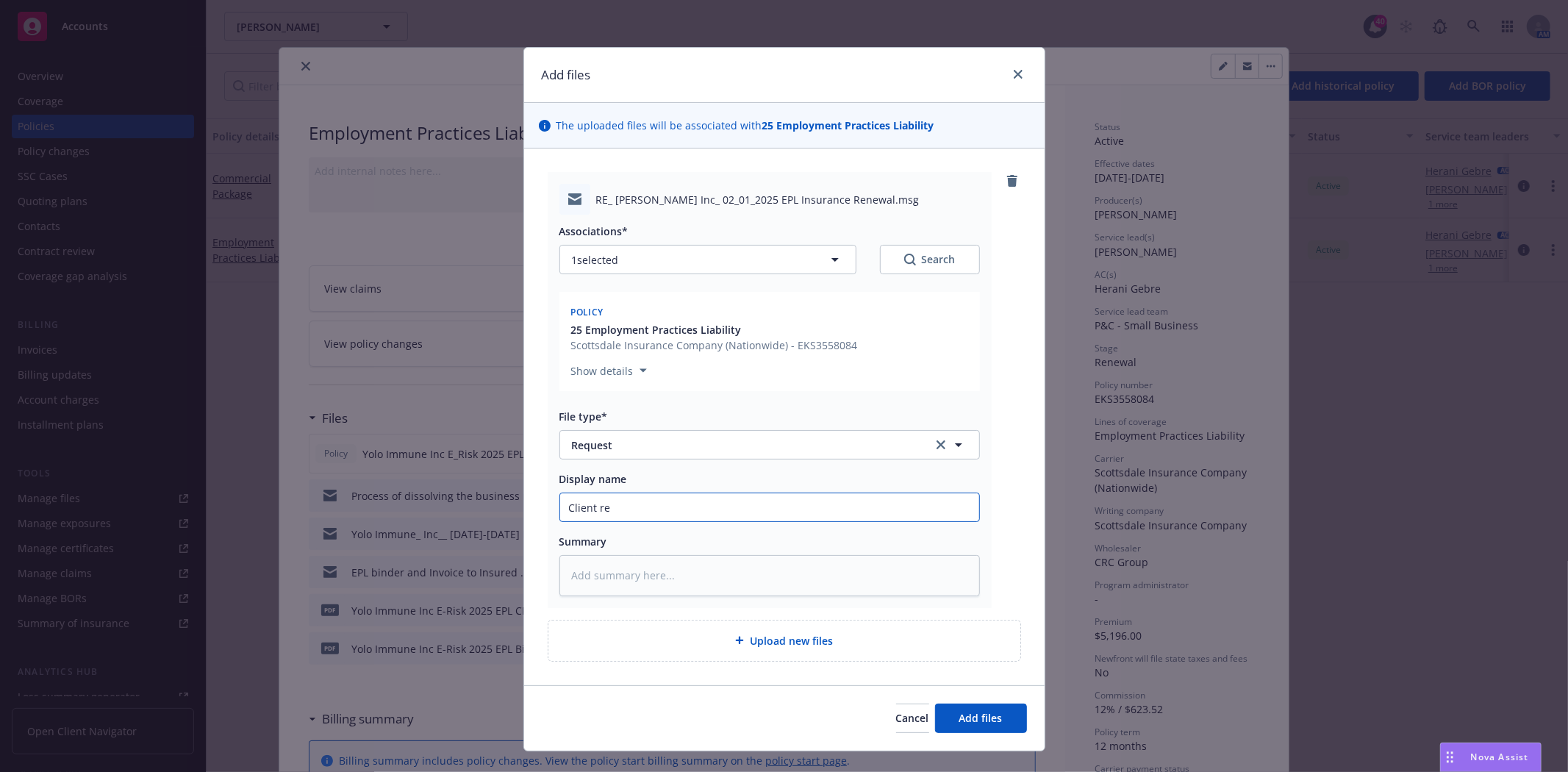
type input "Client req"
type textarea "x"
type input "Client requ"
type textarea "x"
type input "Client reque"
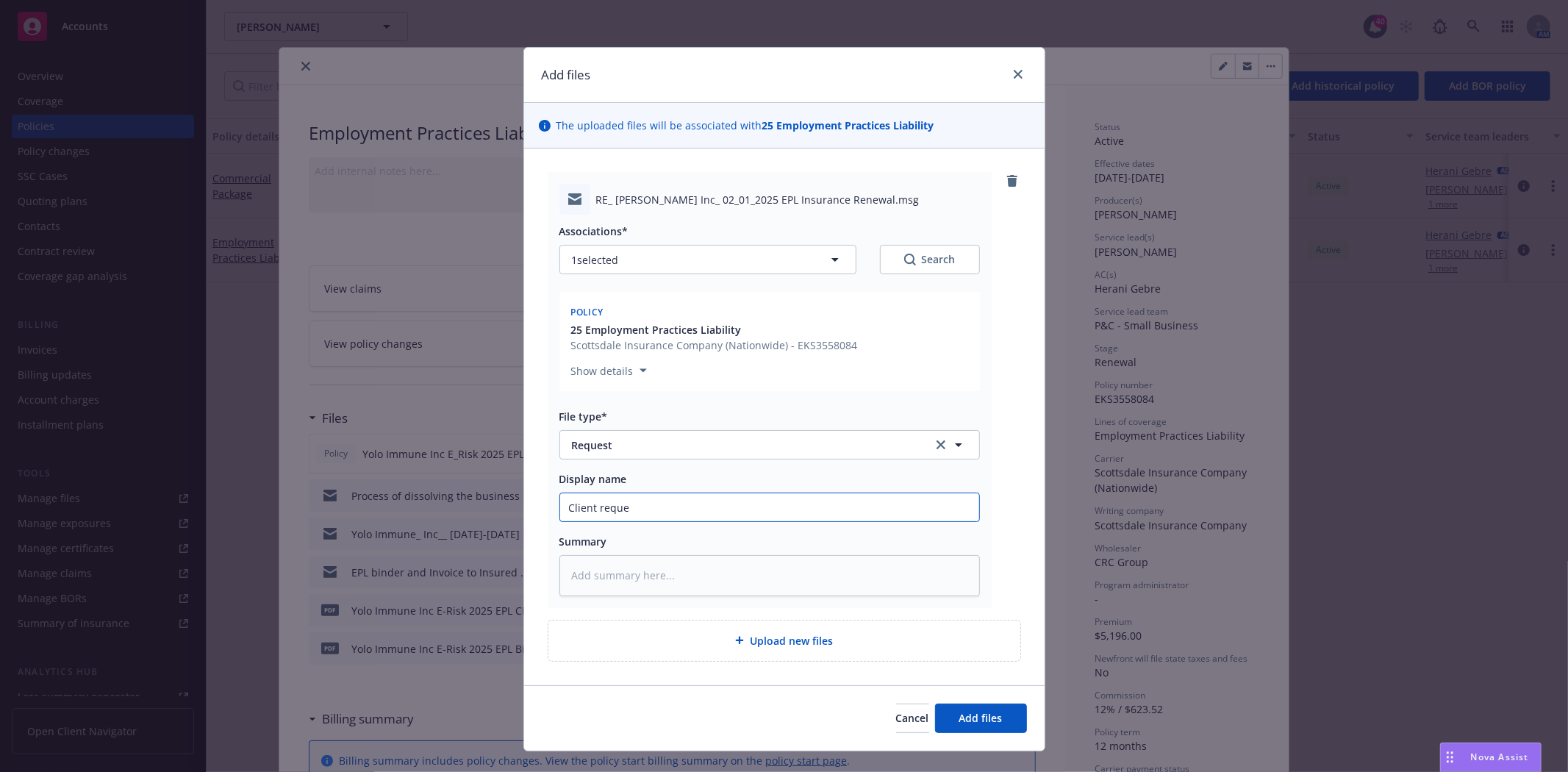
type textarea "x"
type input "Client reques"
type textarea "x"
type input "Client request"
type textarea "x"
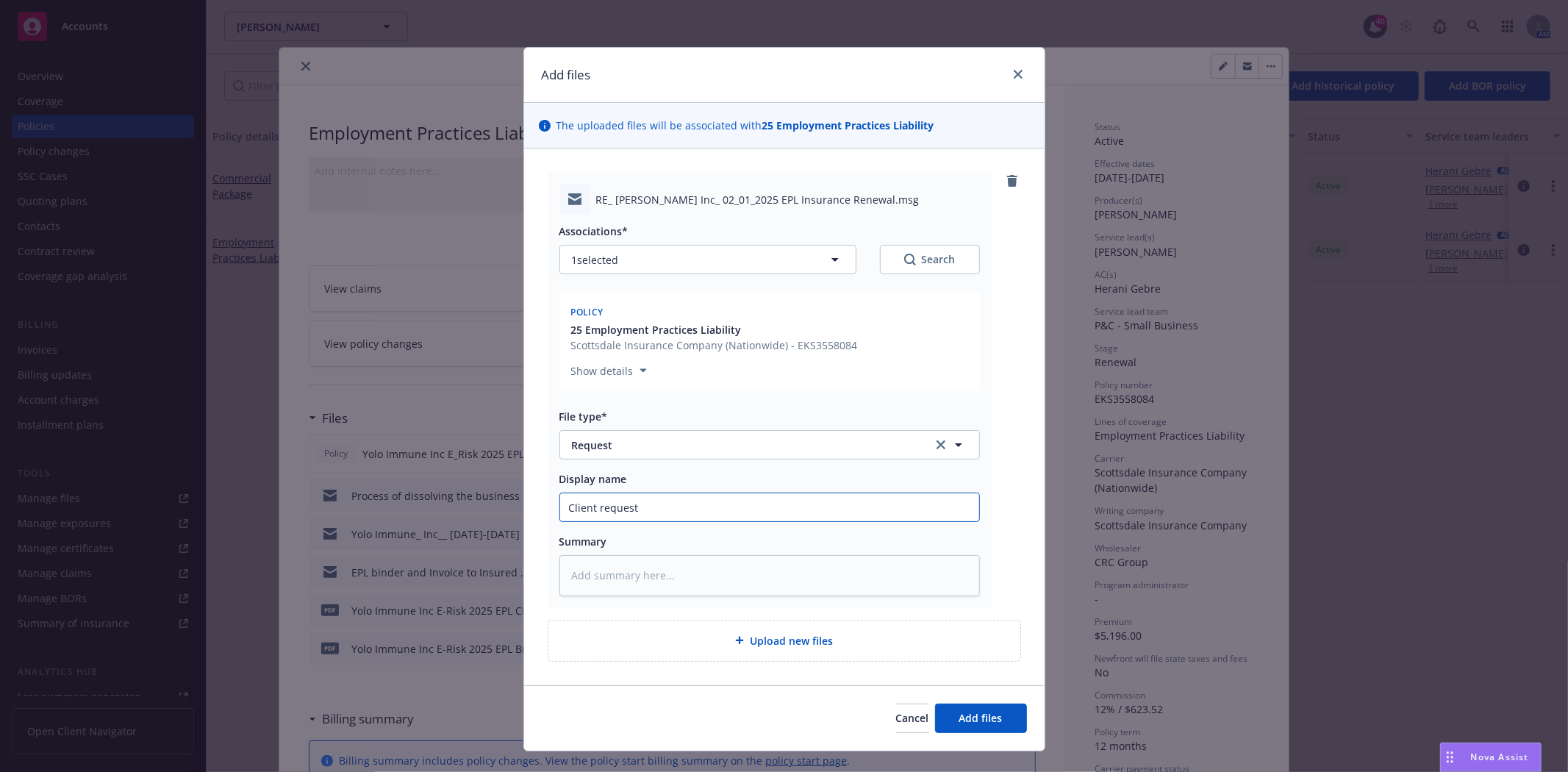
type input "Client request"
type textarea "x"
type input "Client request t"
type textarea "x"
type input "Client request to"
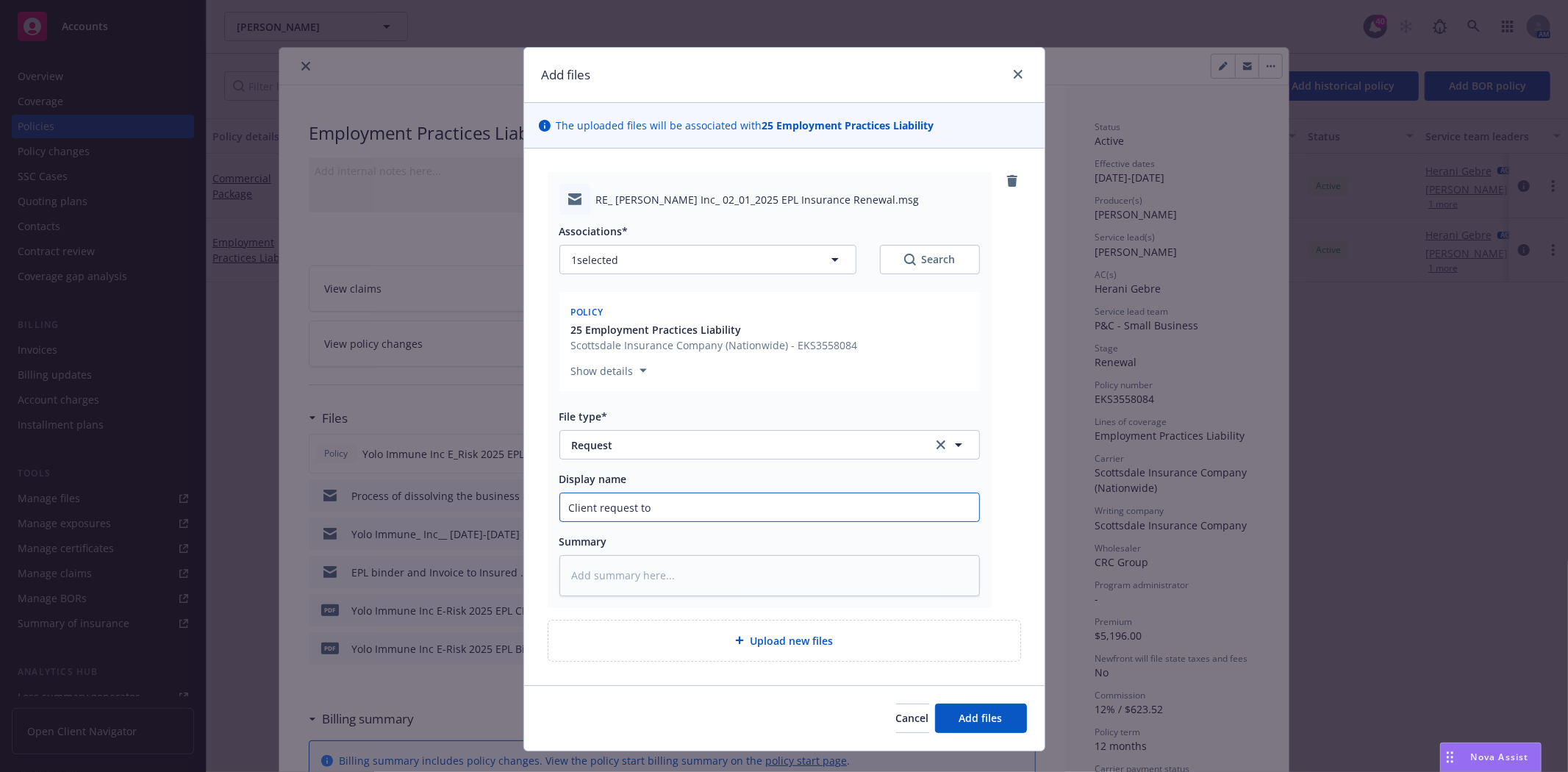
type textarea "x"
type input "Client request to"
type textarea "x"
type input "Client request to n"
type textarea "x"
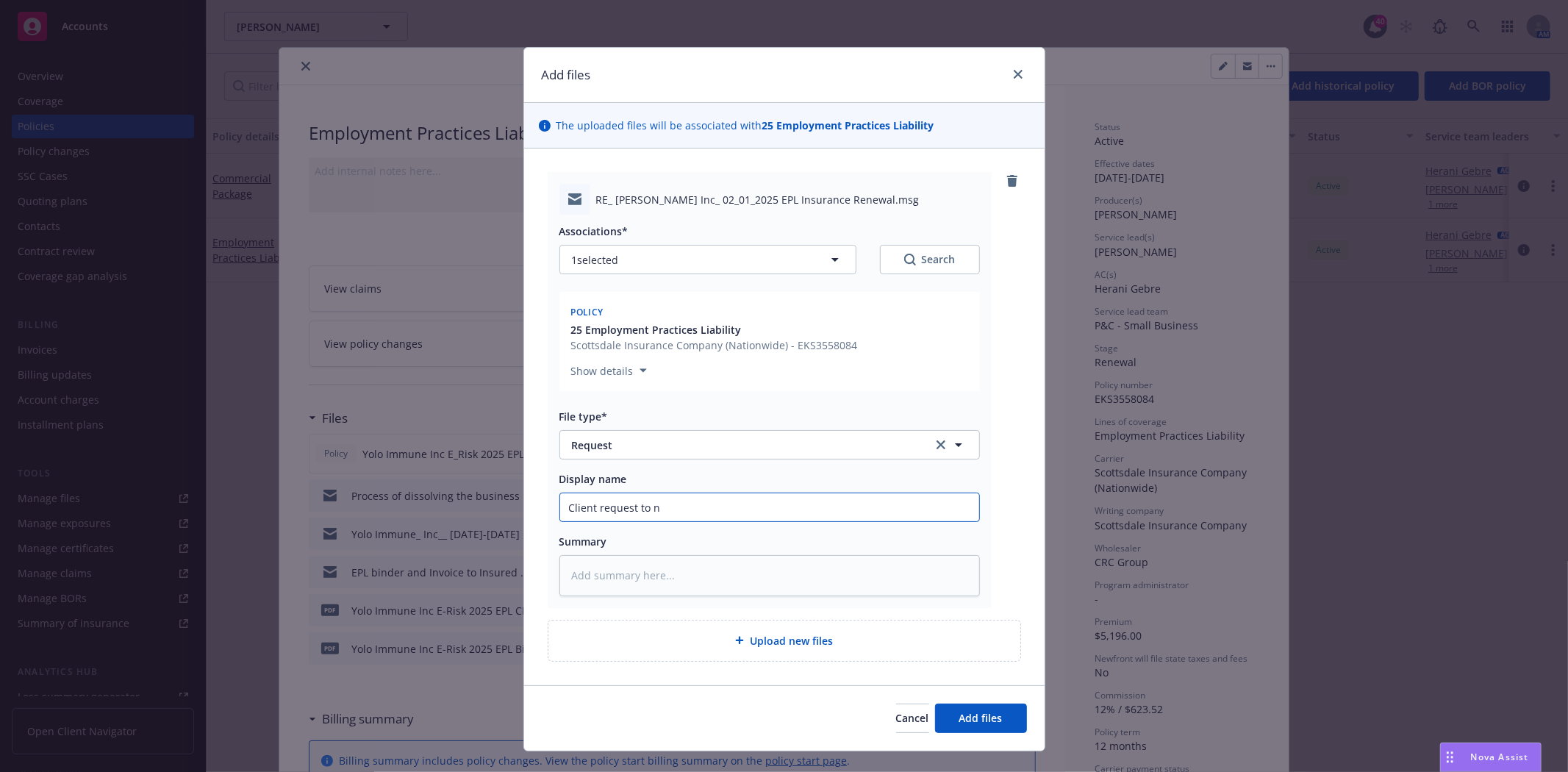
type input "Client request to no"
type textarea "x"
type input "Client request to not"
type textarea "x"
type input "Client request to not r"
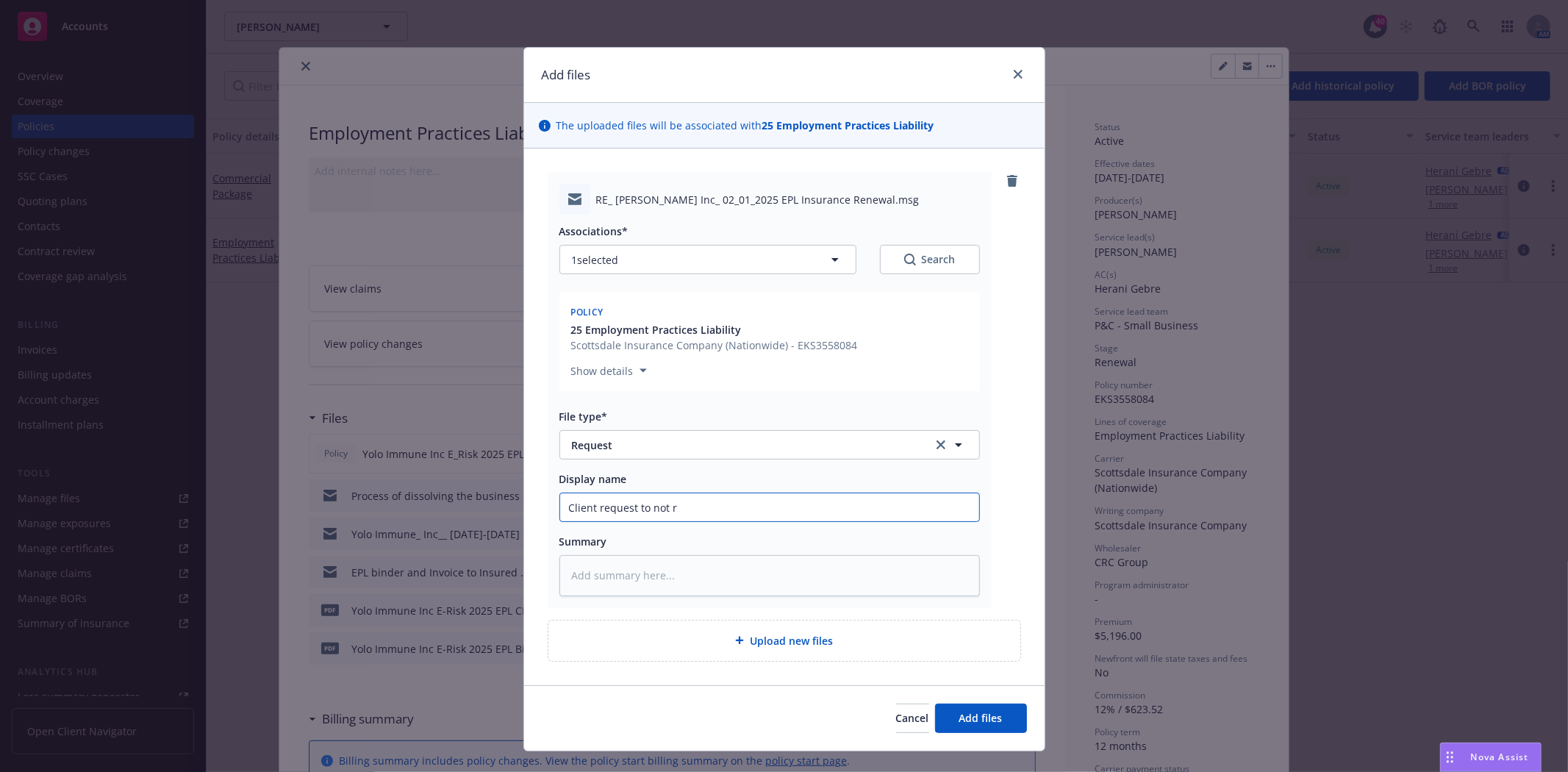
type textarea "x"
type input "Client request to not re"
type textarea "x"
type input "Client request to not ren"
type textarea "x"
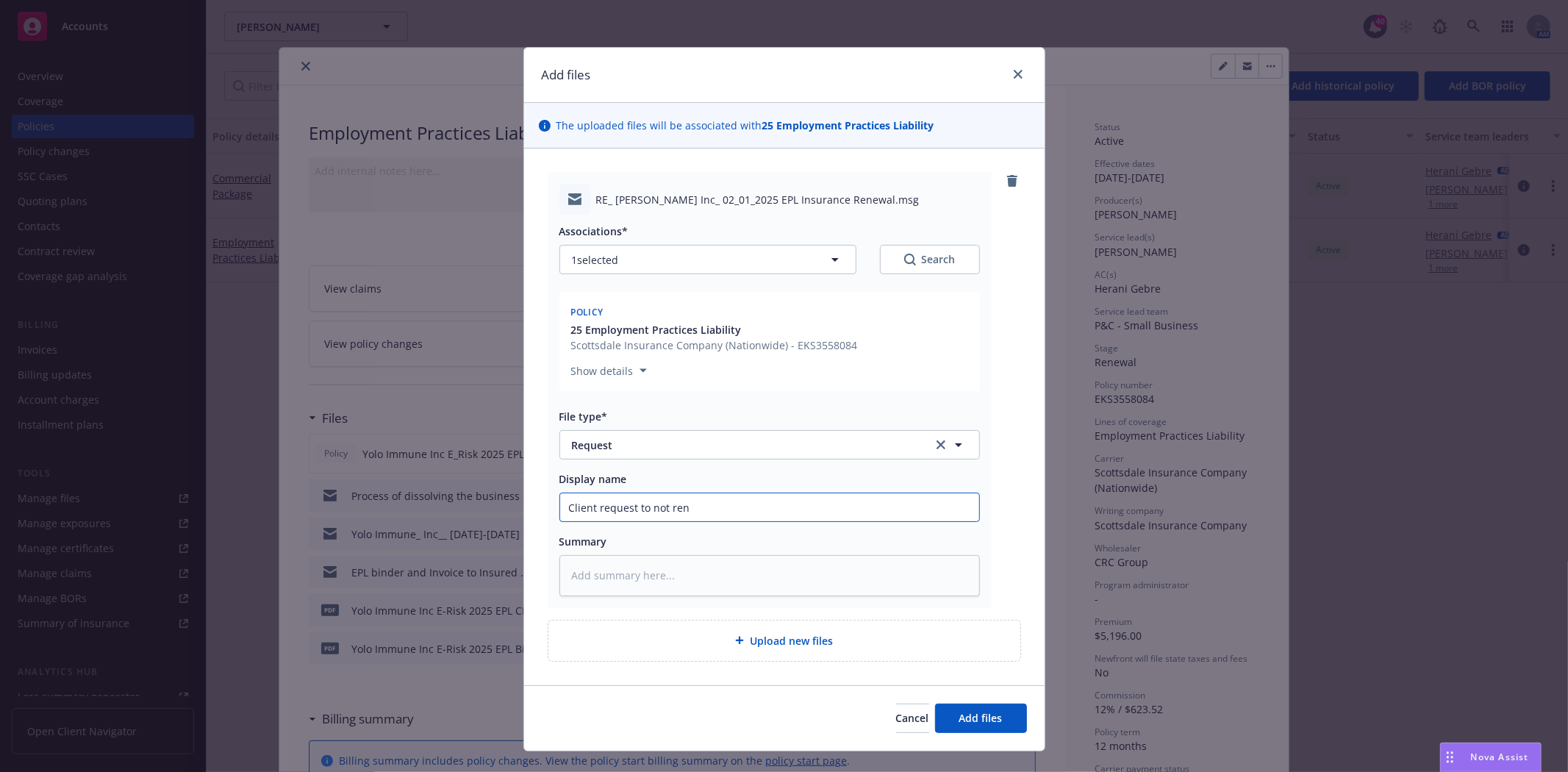
type input "Client request to not [PERSON_NAME]"
type textarea "x"
type input "Client request to not renew"
type textarea "x"
type input "Client request to not renew"
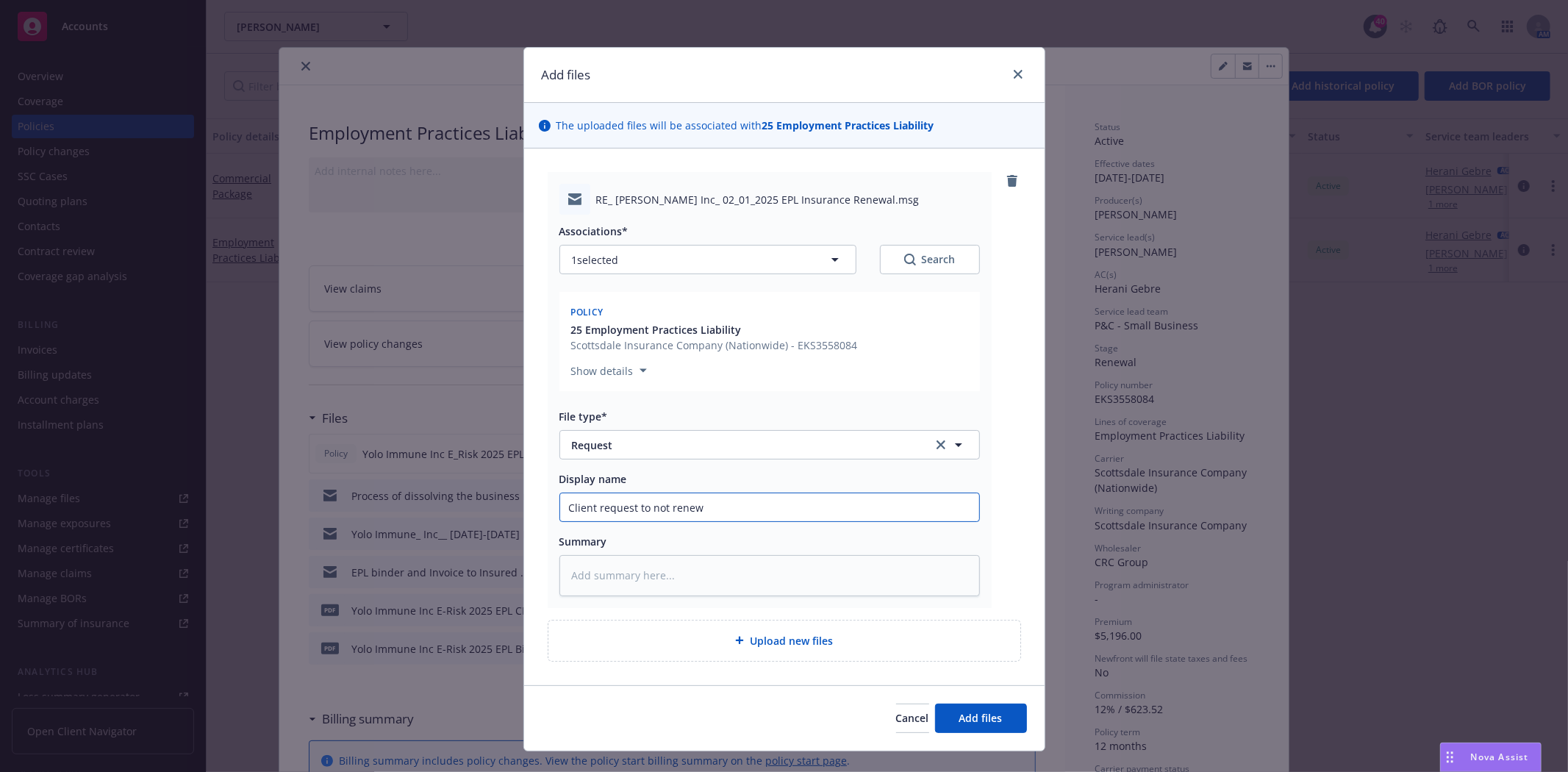
type textarea "x"
type input "Client request to not renew 2"
type textarea "x"
type input "Client request to not renew 2/"
type textarea "x"
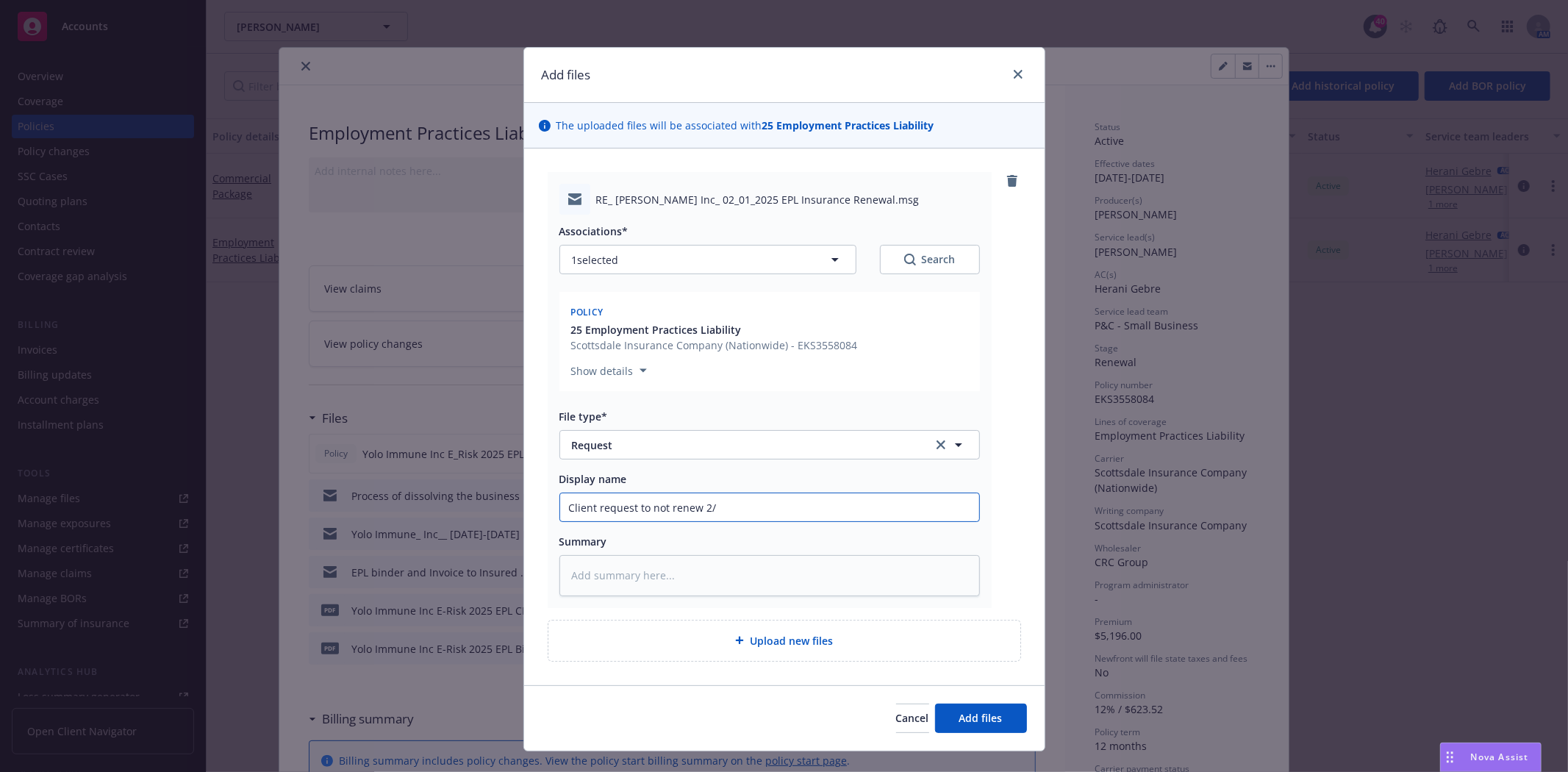
type input "Client request to not renew 2/1"
type textarea "x"
type input "Client request to not renew 2/1/"
type textarea "x"
type input "Client request to not renew 2/1/2"
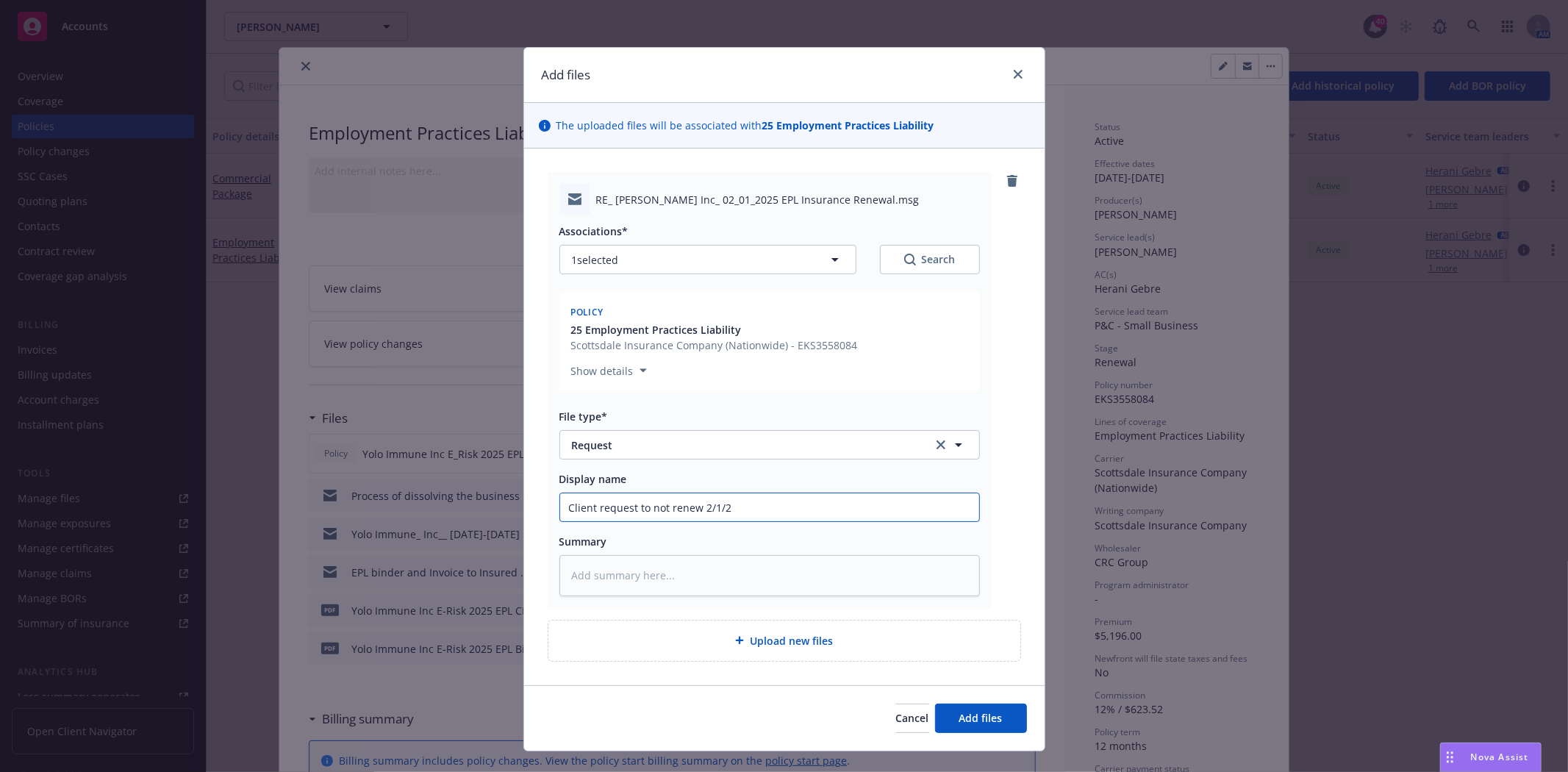
type textarea "x"
type input "Client request to not renew [DATE]"
click at [964, 722] on span "Add files" at bounding box center [980, 717] width 43 height 14
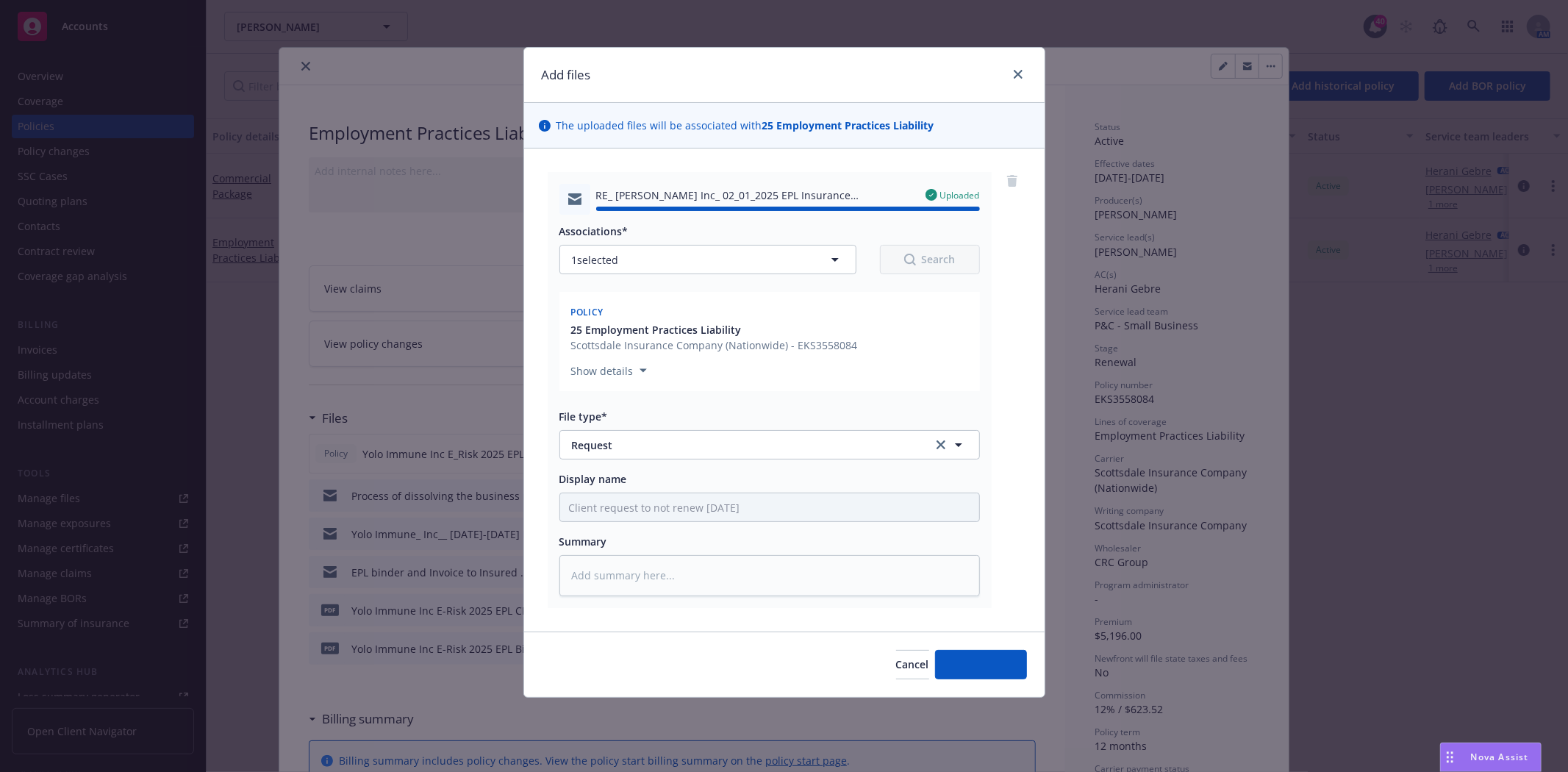
type textarea "x"
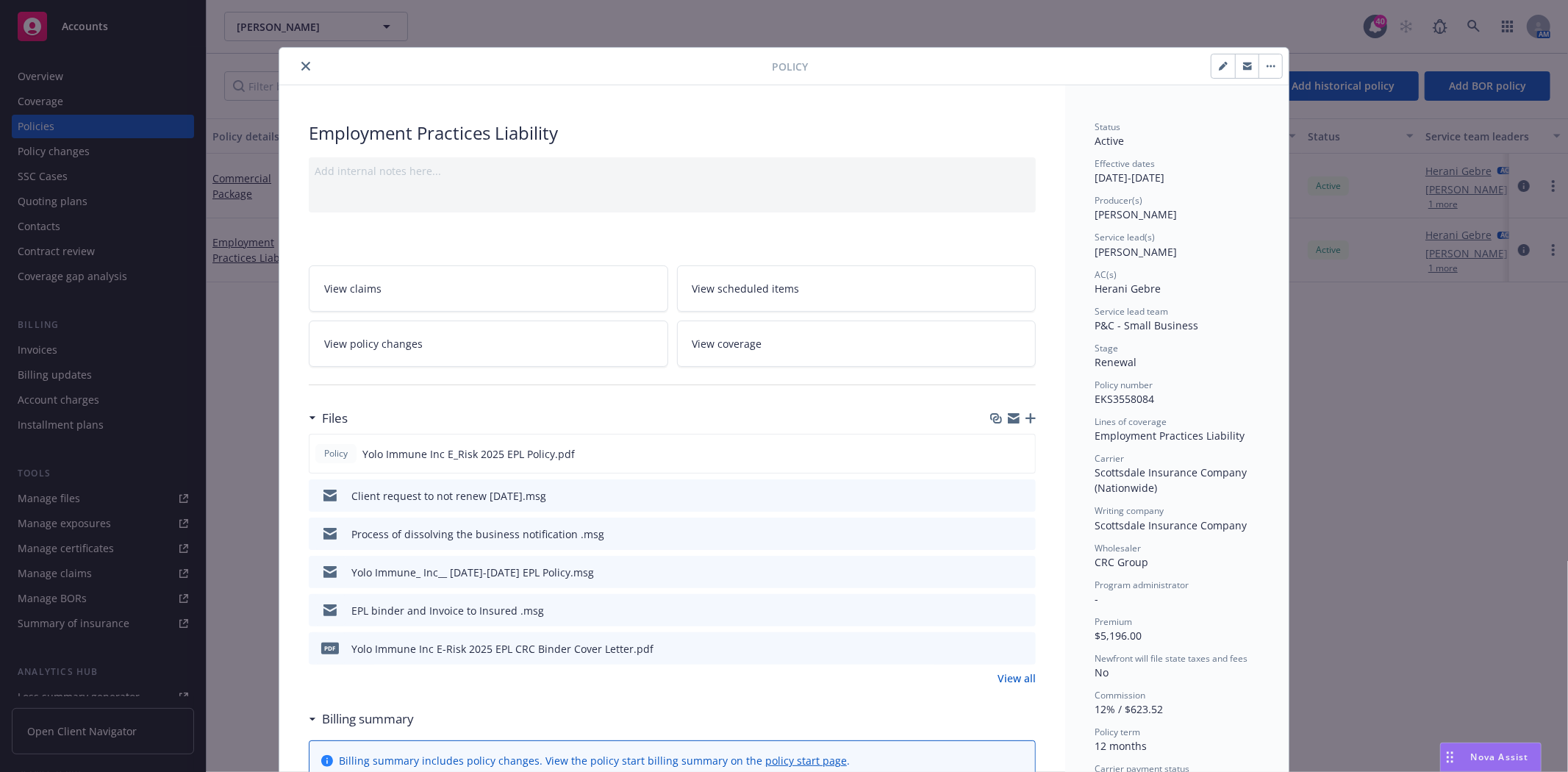
click at [301, 66] on icon "close" at bounding box center [305, 65] width 9 height 9
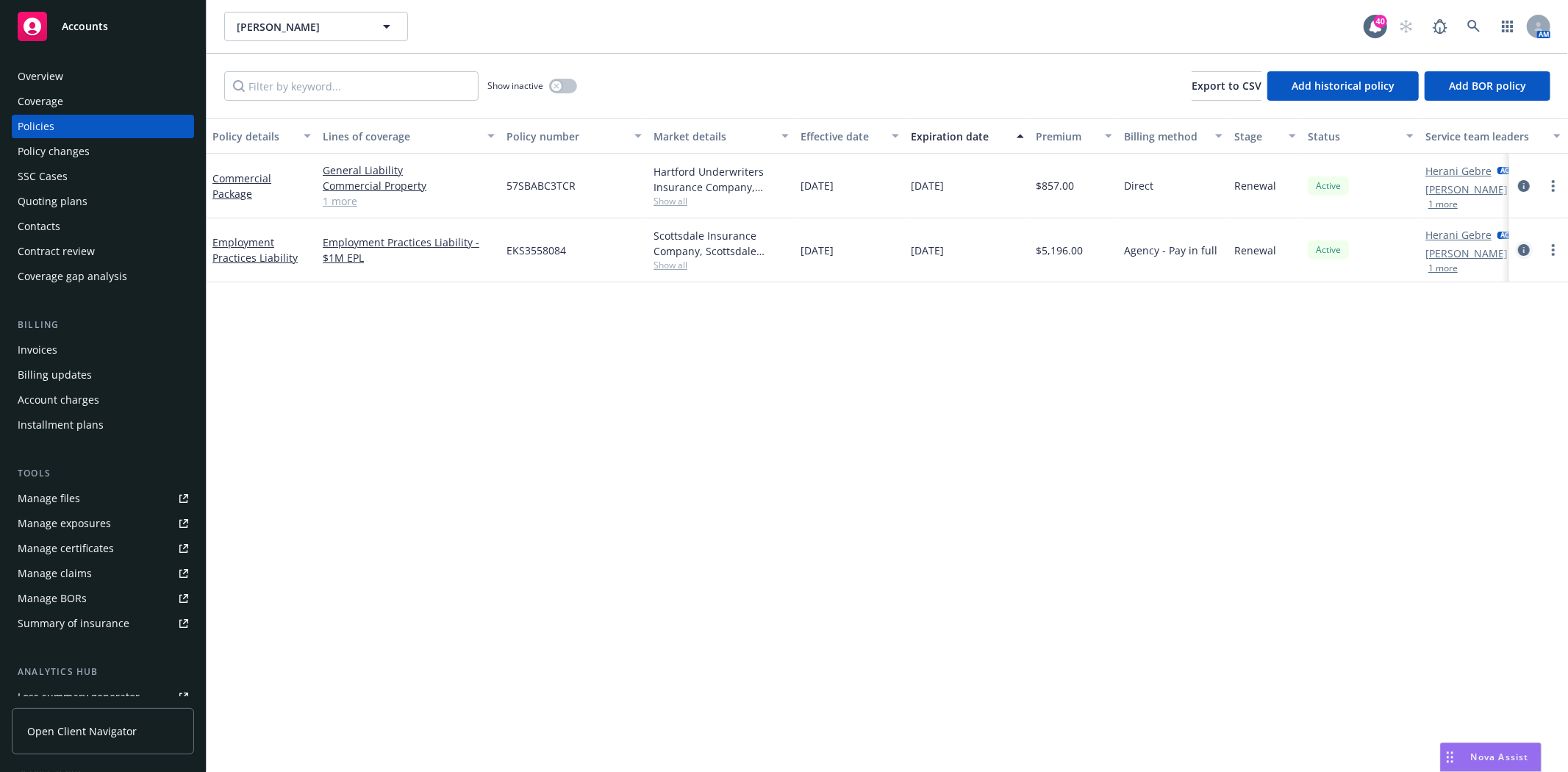
click at [1521, 253] on icon "circleInformation" at bounding box center [1524, 249] width 12 height 12
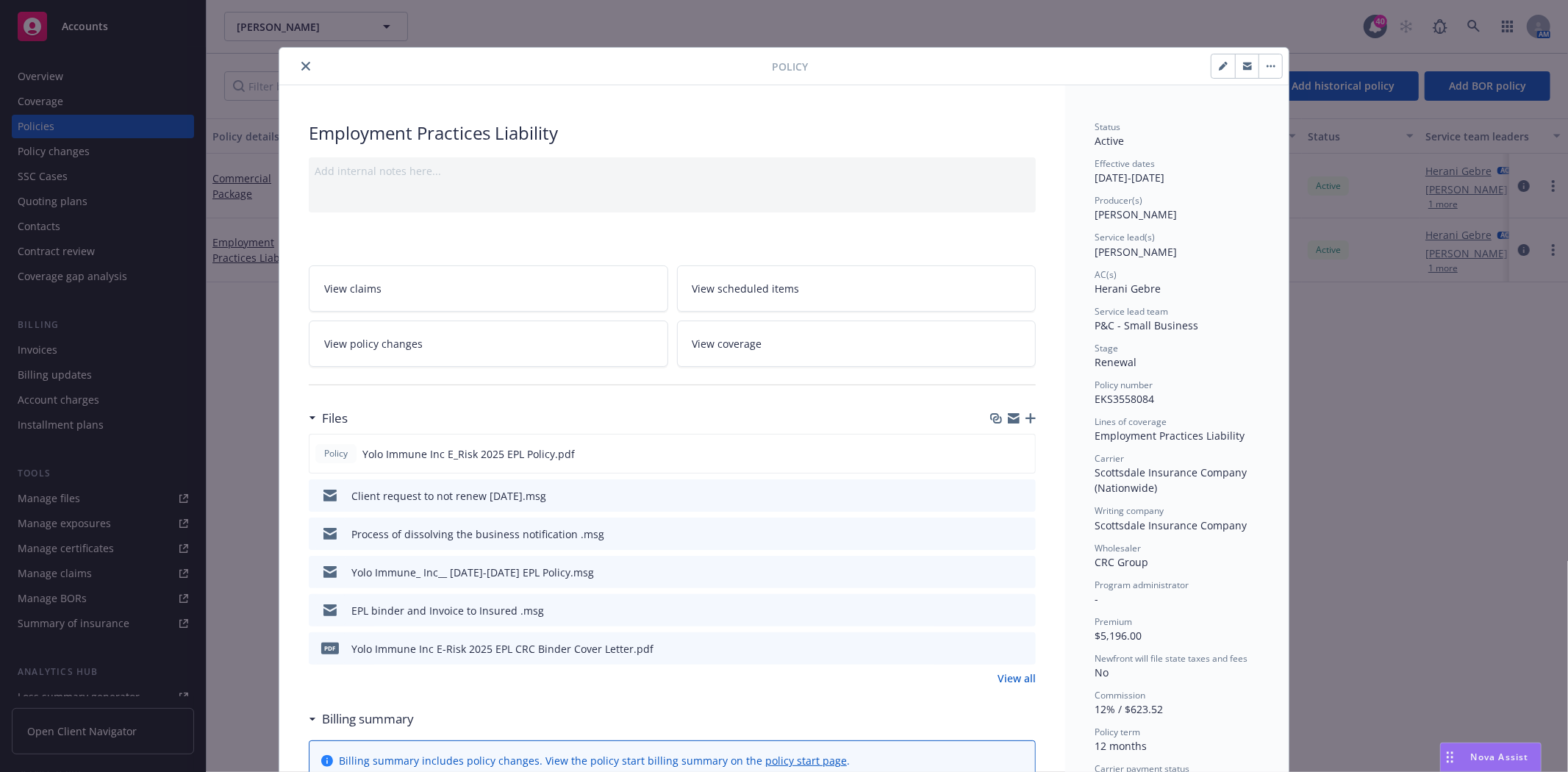
scroll to position [44, 0]
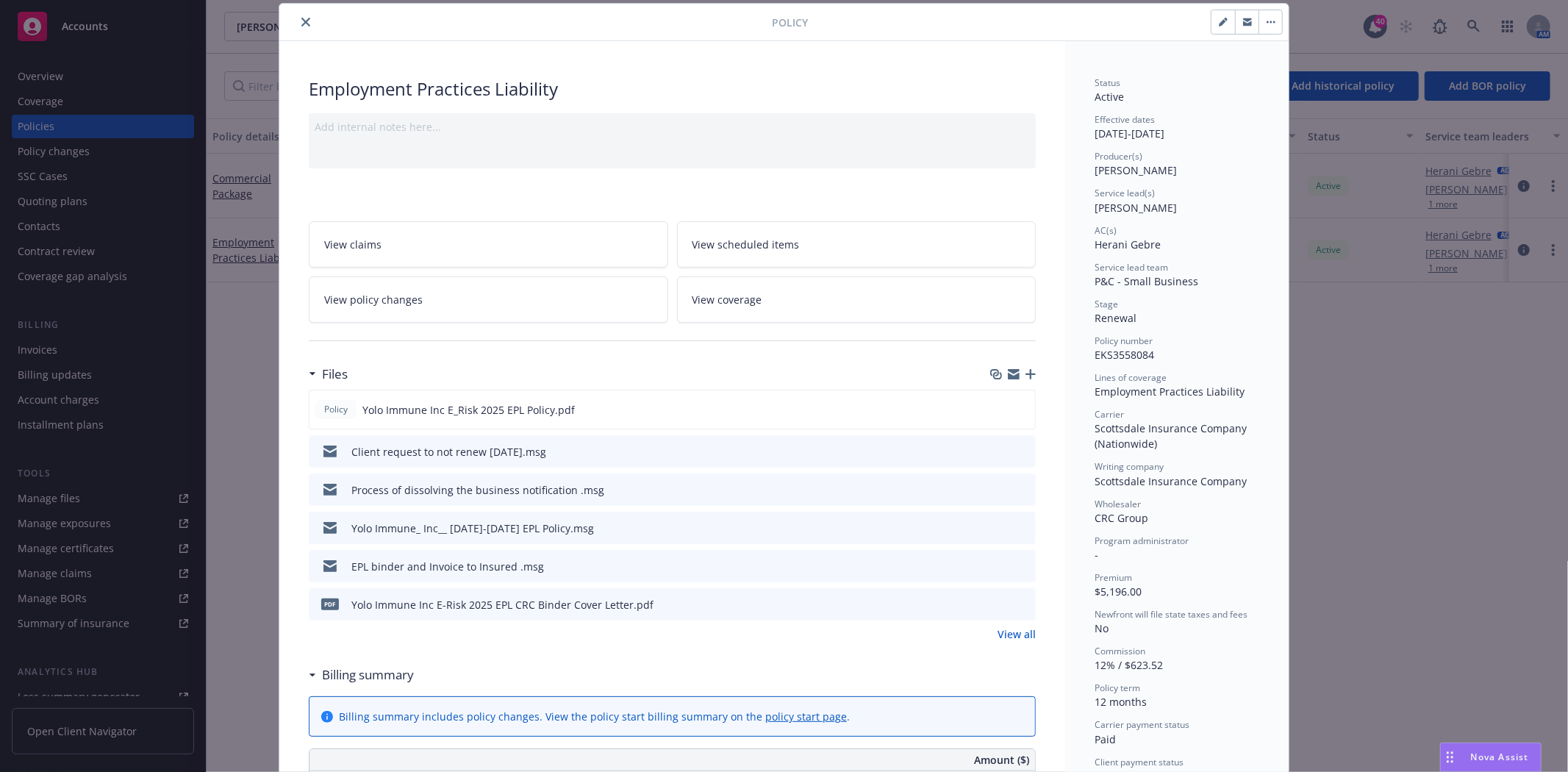
click at [1219, 24] on icon "button" at bounding box center [1223, 21] width 9 height 9
select select "RENEWAL"
select select "12"
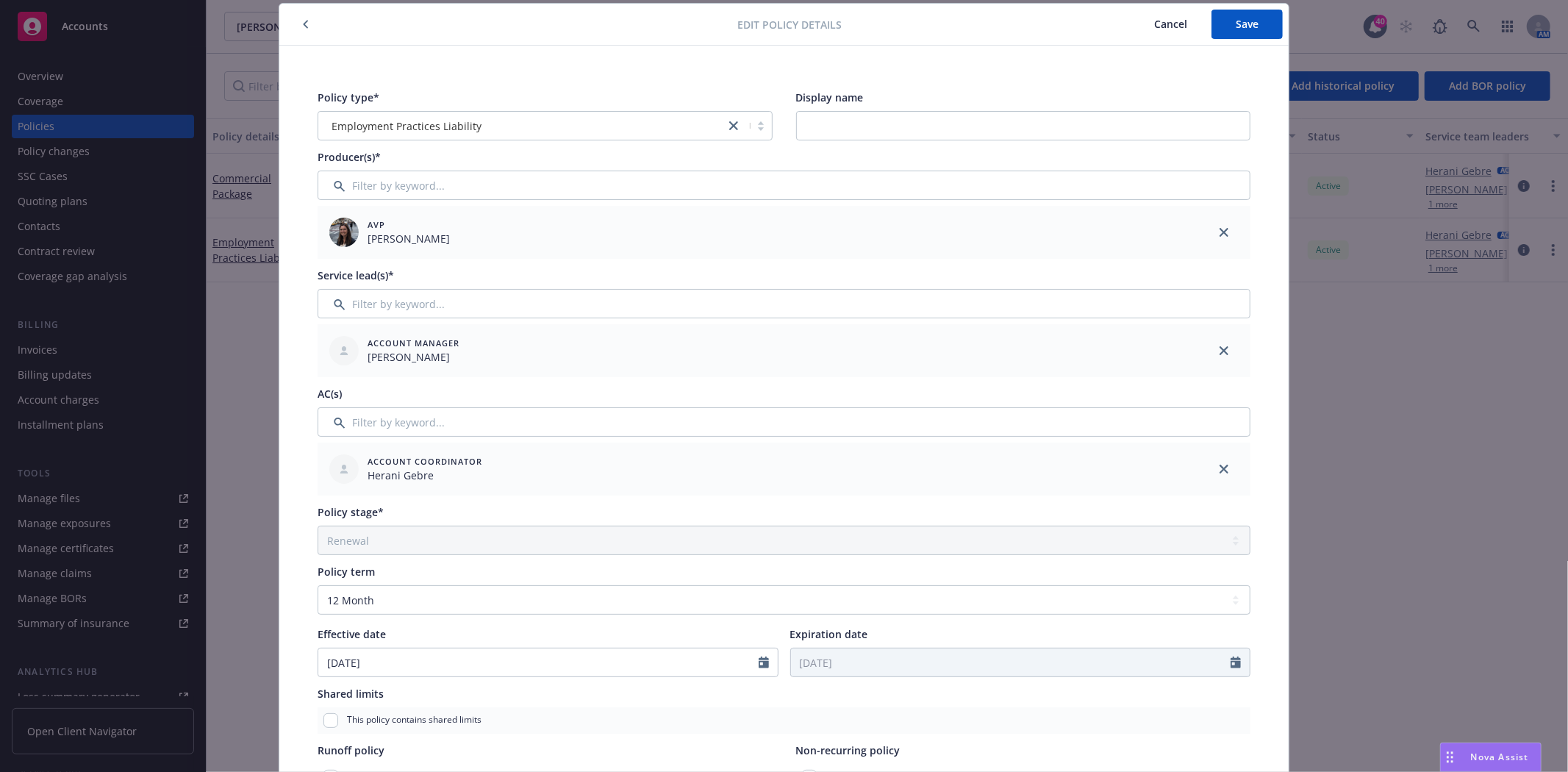
click at [297, 27] on button "button" at bounding box center [305, 24] width 17 height 17
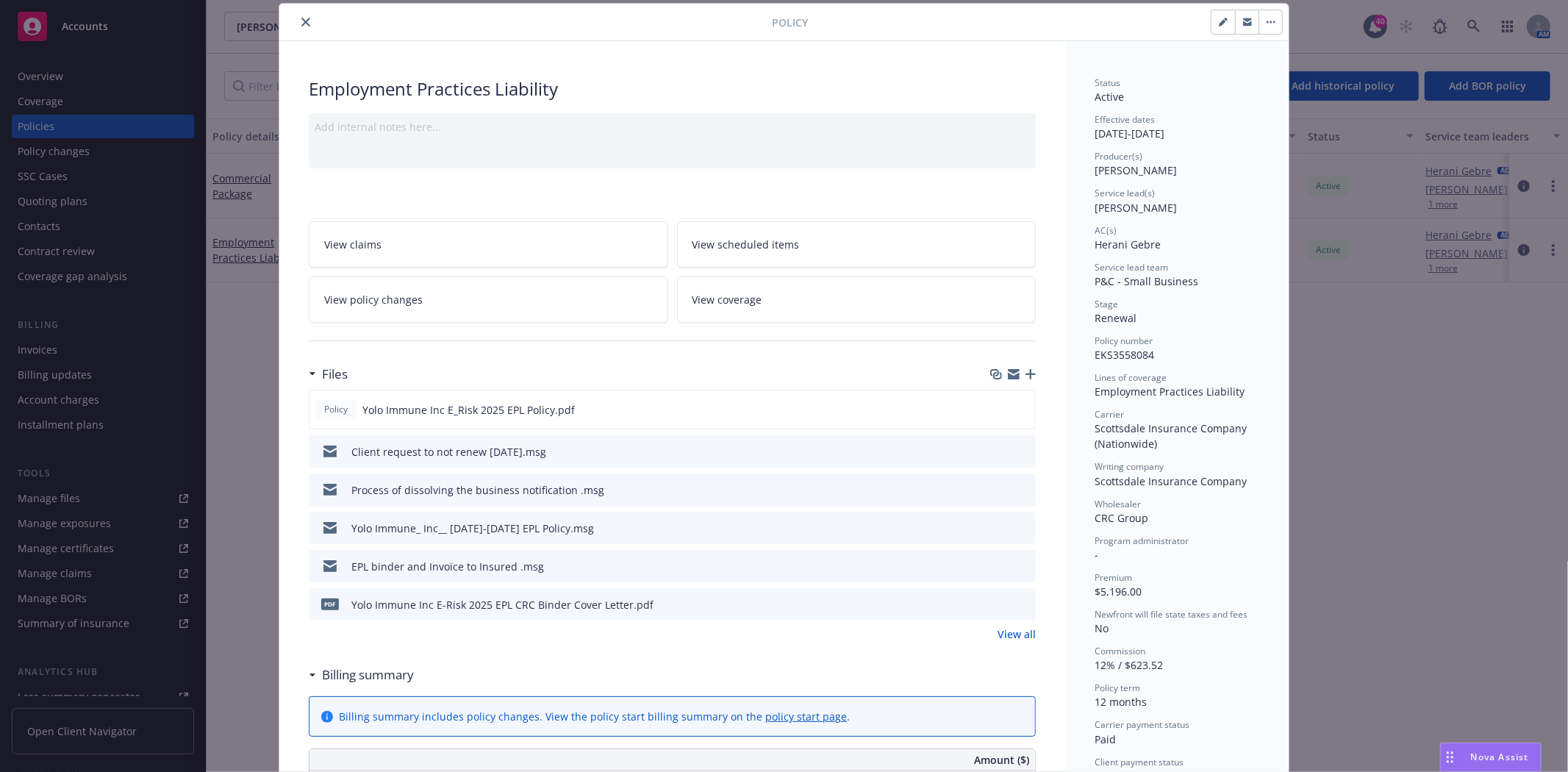
click at [301, 18] on icon "close" at bounding box center [305, 21] width 9 height 9
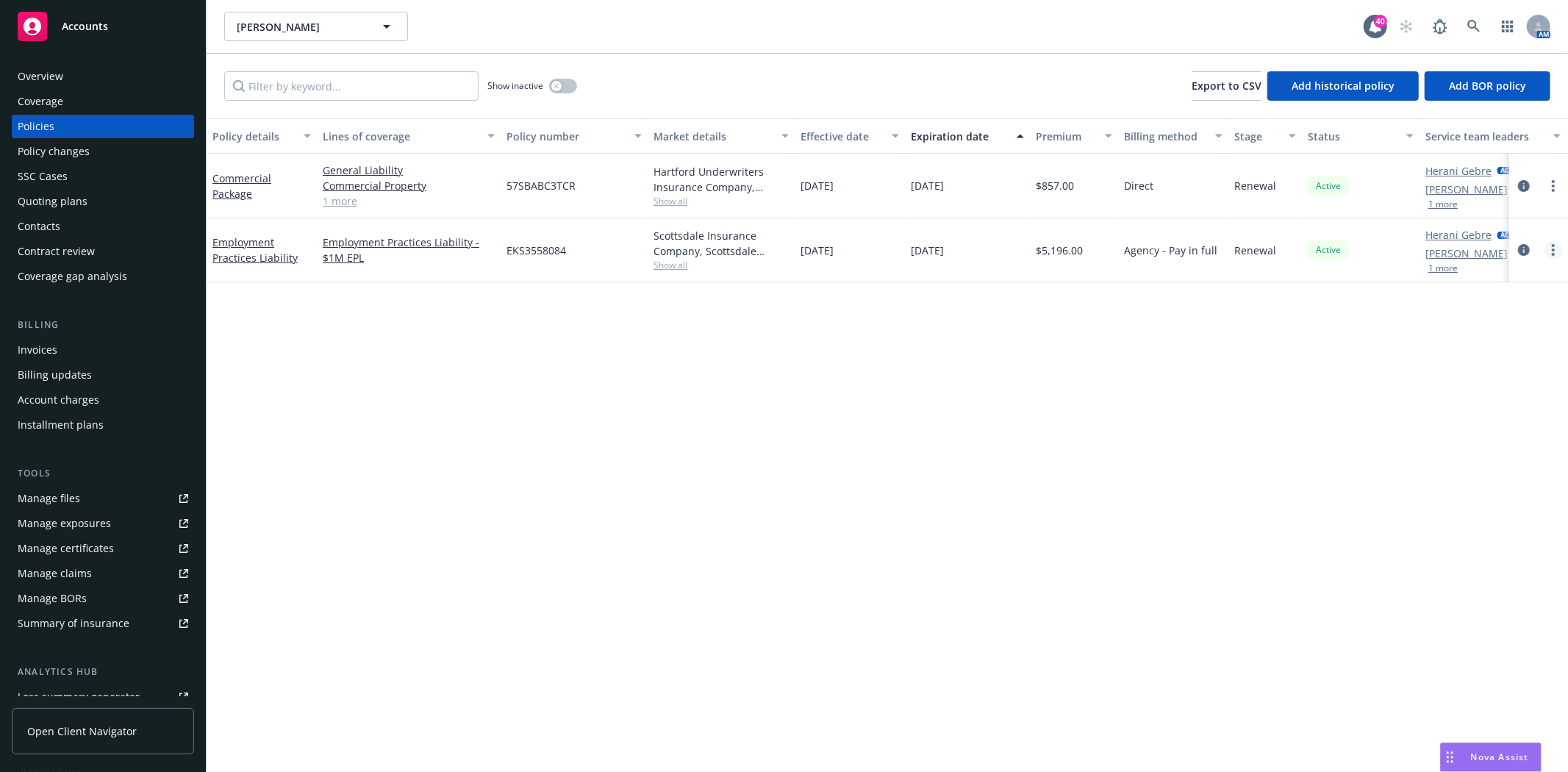
click at [1555, 246] on circle "more" at bounding box center [1554, 244] width 3 height 3
click at [1455, 340] on link "End policy" at bounding box center [1475, 339] width 172 height 30
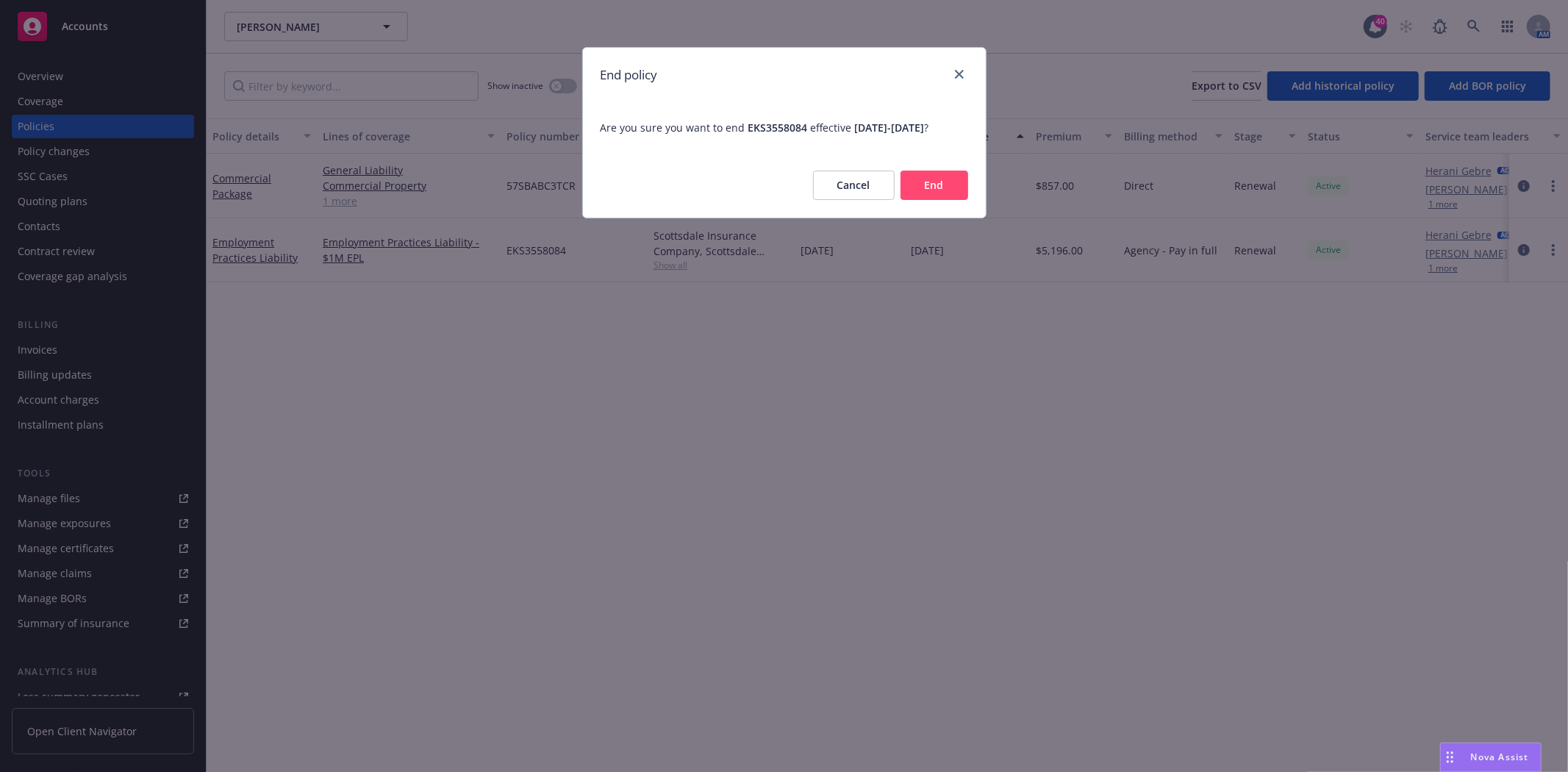
click at [933, 200] on button "End" at bounding box center [934, 185] width 67 height 30
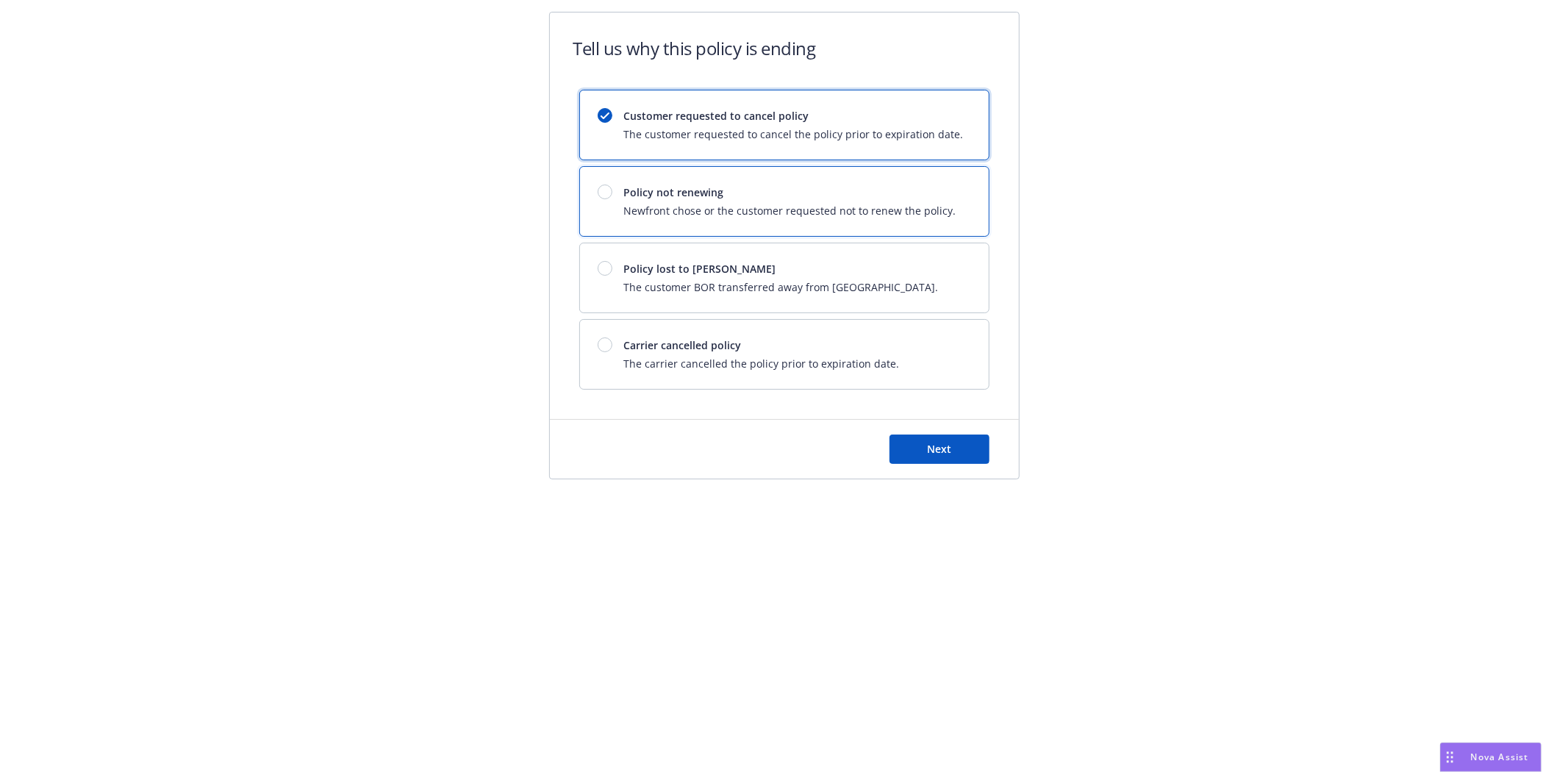
click at [605, 191] on div at bounding box center [605, 192] width 14 height 14
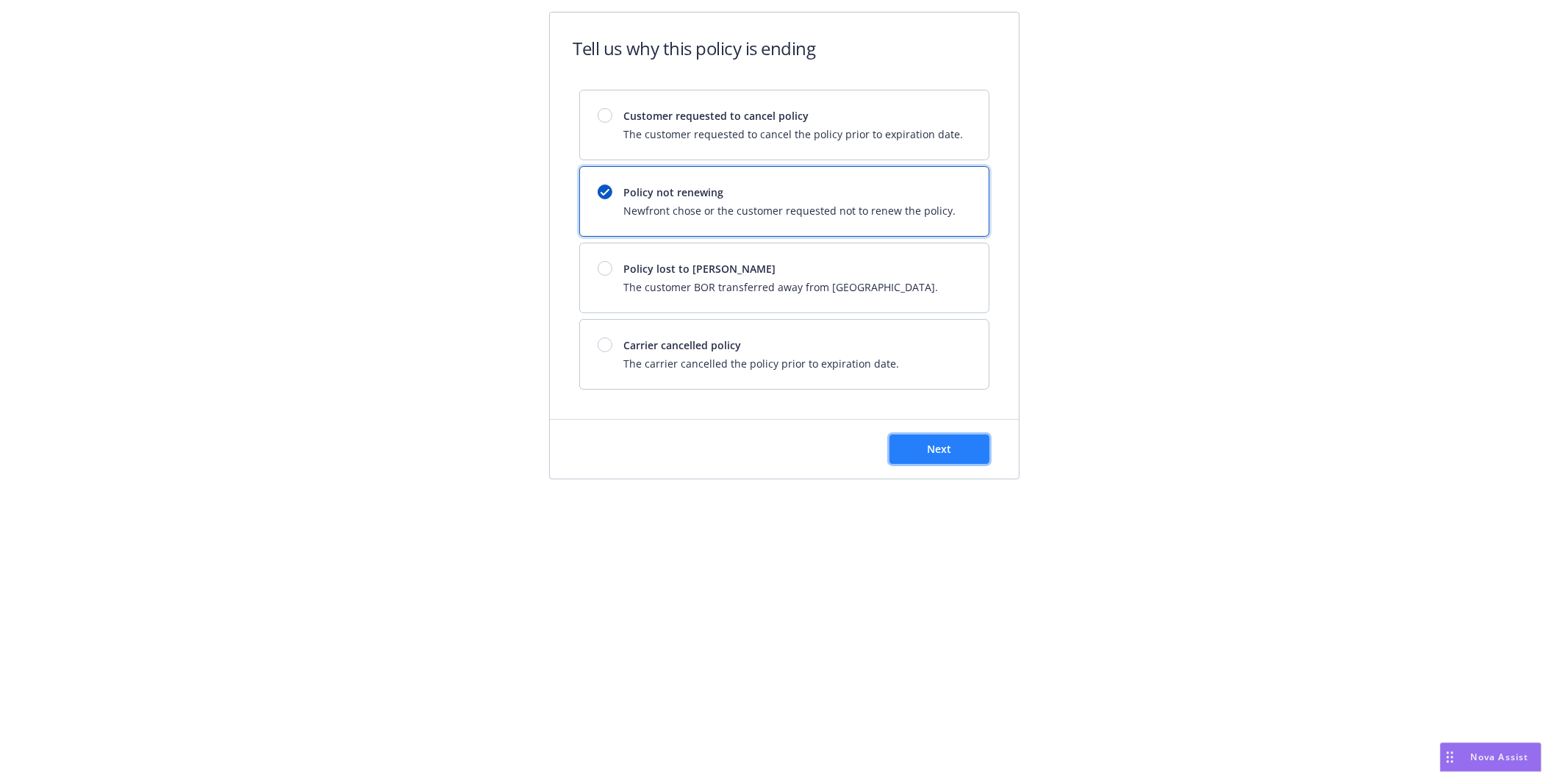
click at [945, 451] on span "Next" at bounding box center [939, 449] width 24 height 14
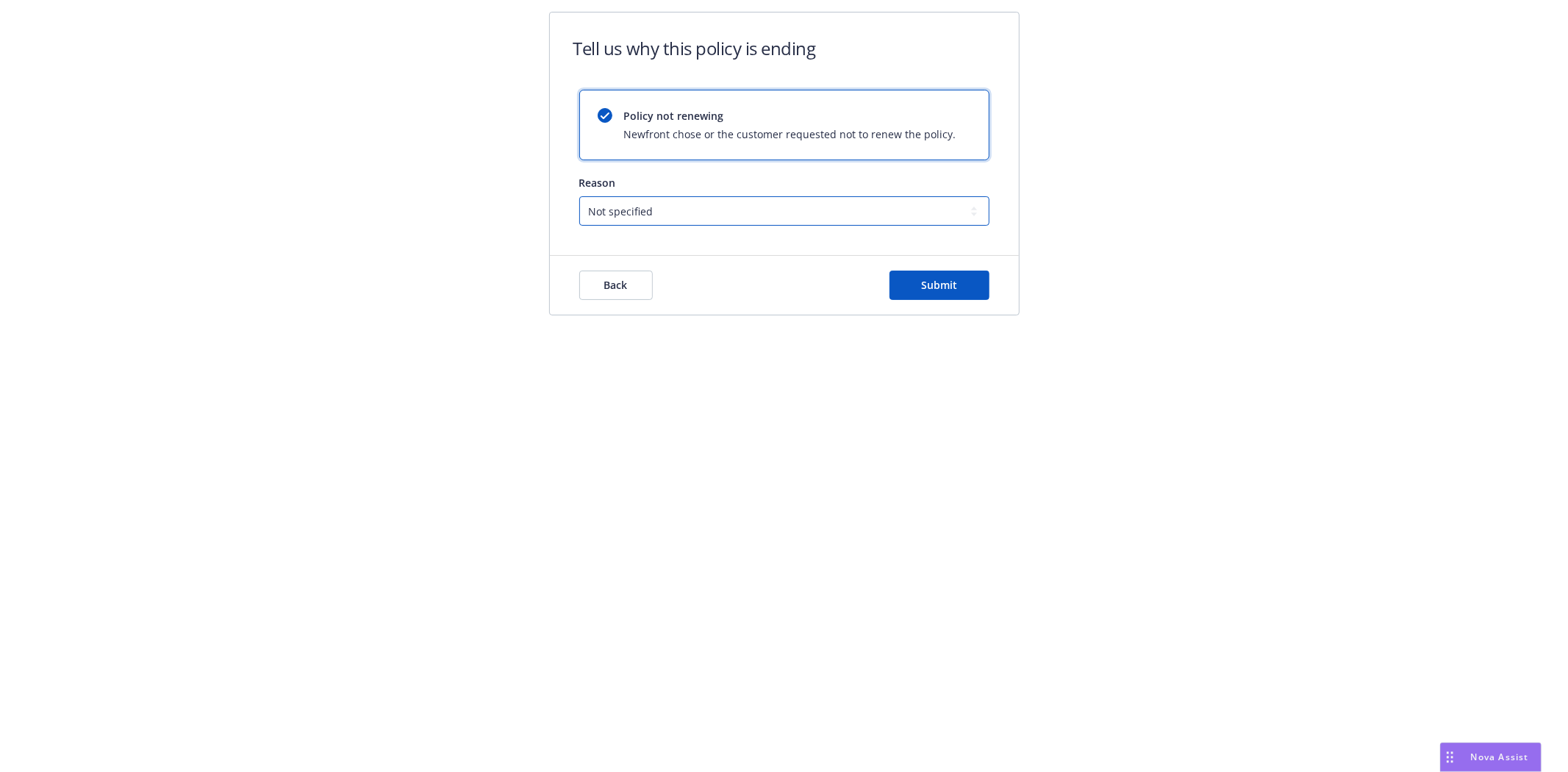
click at [670, 214] on select "Not specified Service Pricing Buyer change M&A, Bankruptcy, or Out of business …" at bounding box center [785, 211] width 410 height 30
select select "M&A, Bankruptcy, or Out of business"
click at [580, 196] on select "Not specified Service Pricing Buyer change M&A, Bankruptcy, or Out of business …" at bounding box center [785, 211] width 410 height 30
click at [928, 283] on span "Submit" at bounding box center [939, 285] width 36 height 14
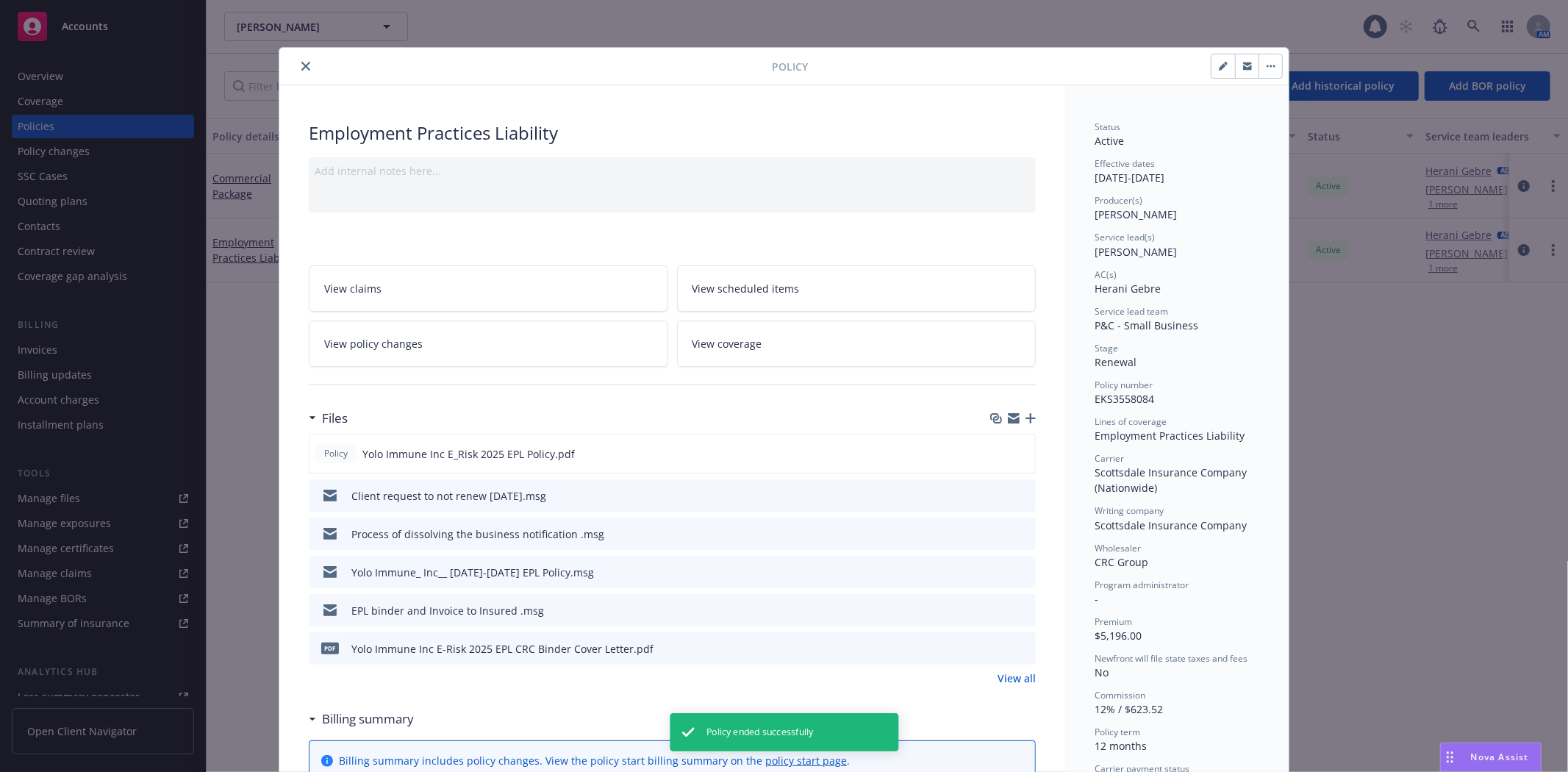
scroll to position [44, 0]
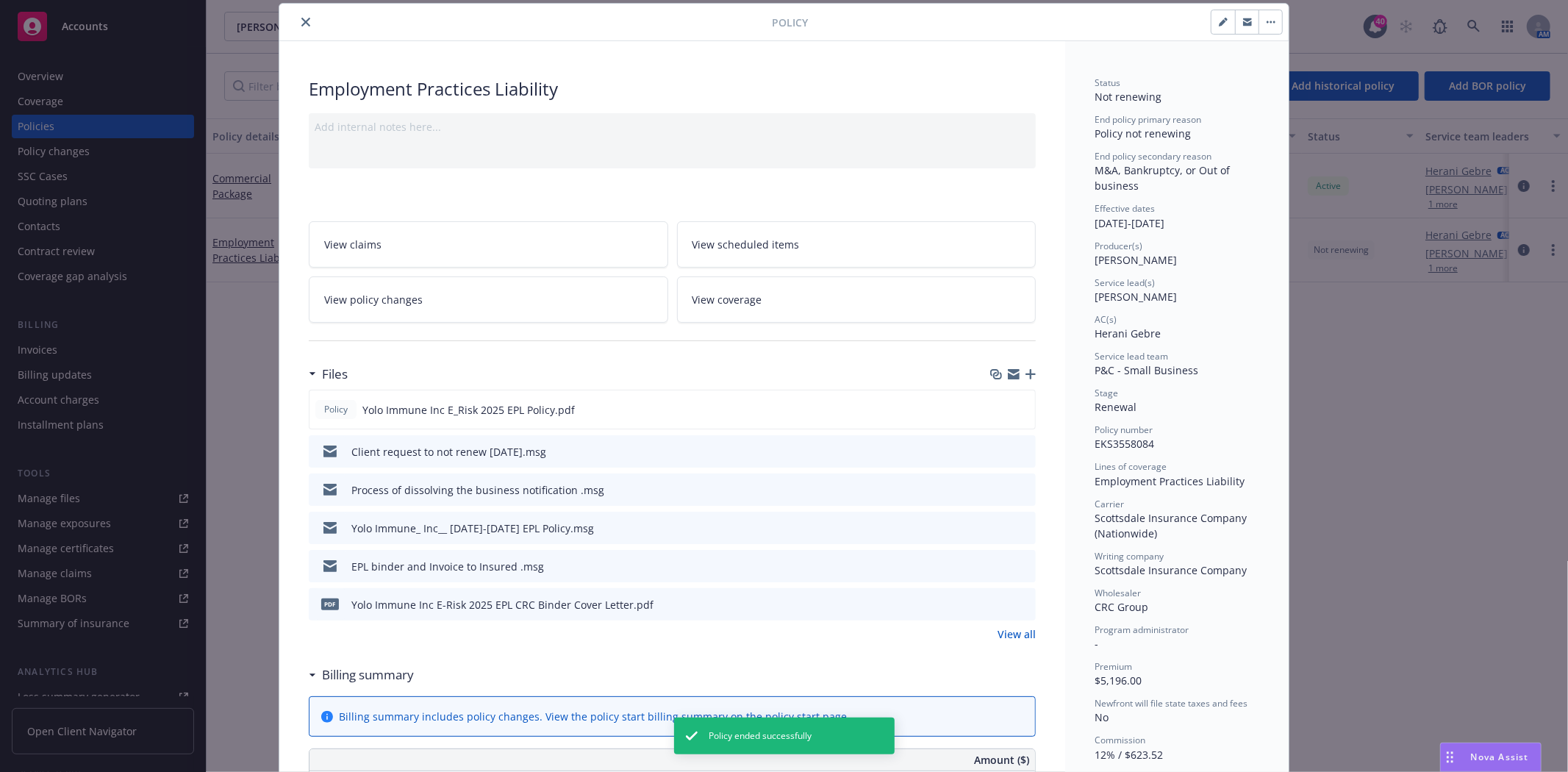
click at [301, 22] on icon "close" at bounding box center [305, 21] width 9 height 9
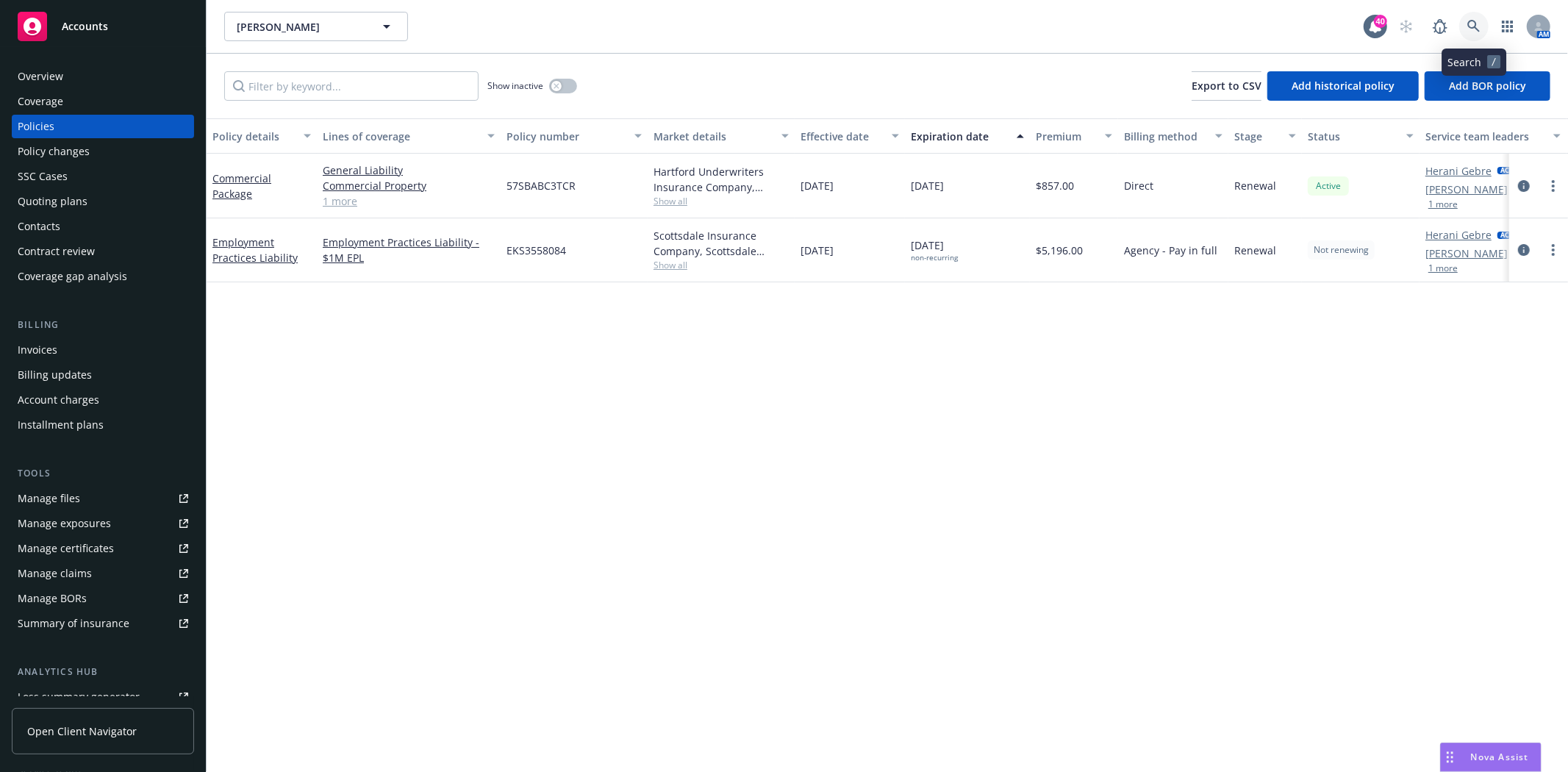
click at [1476, 30] on icon at bounding box center [1475, 27] width 13 height 13
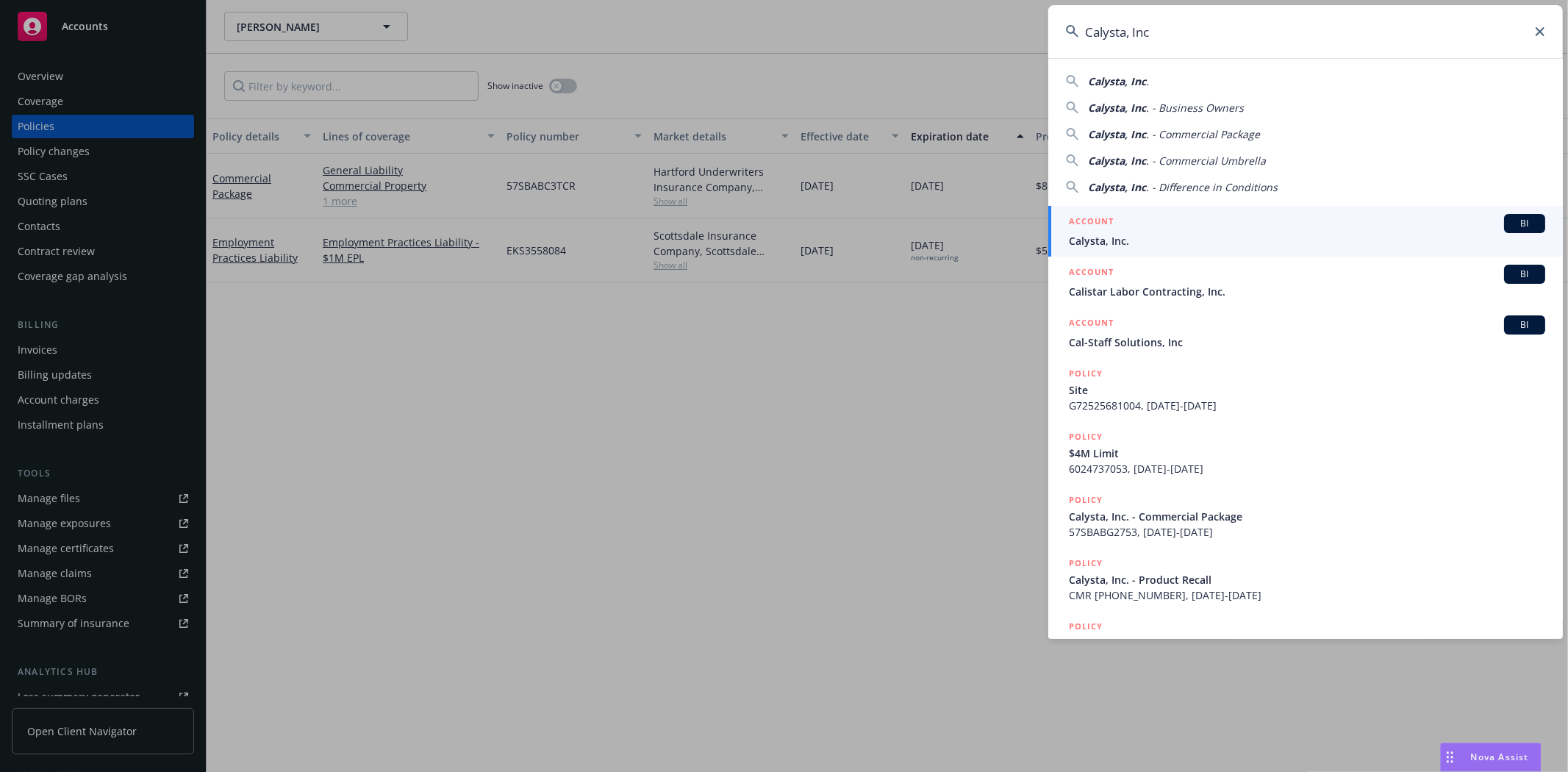
type input "Calysta, Inc"
click at [1129, 231] on div "ACCOUNT BI" at bounding box center [1307, 223] width 477 height 19
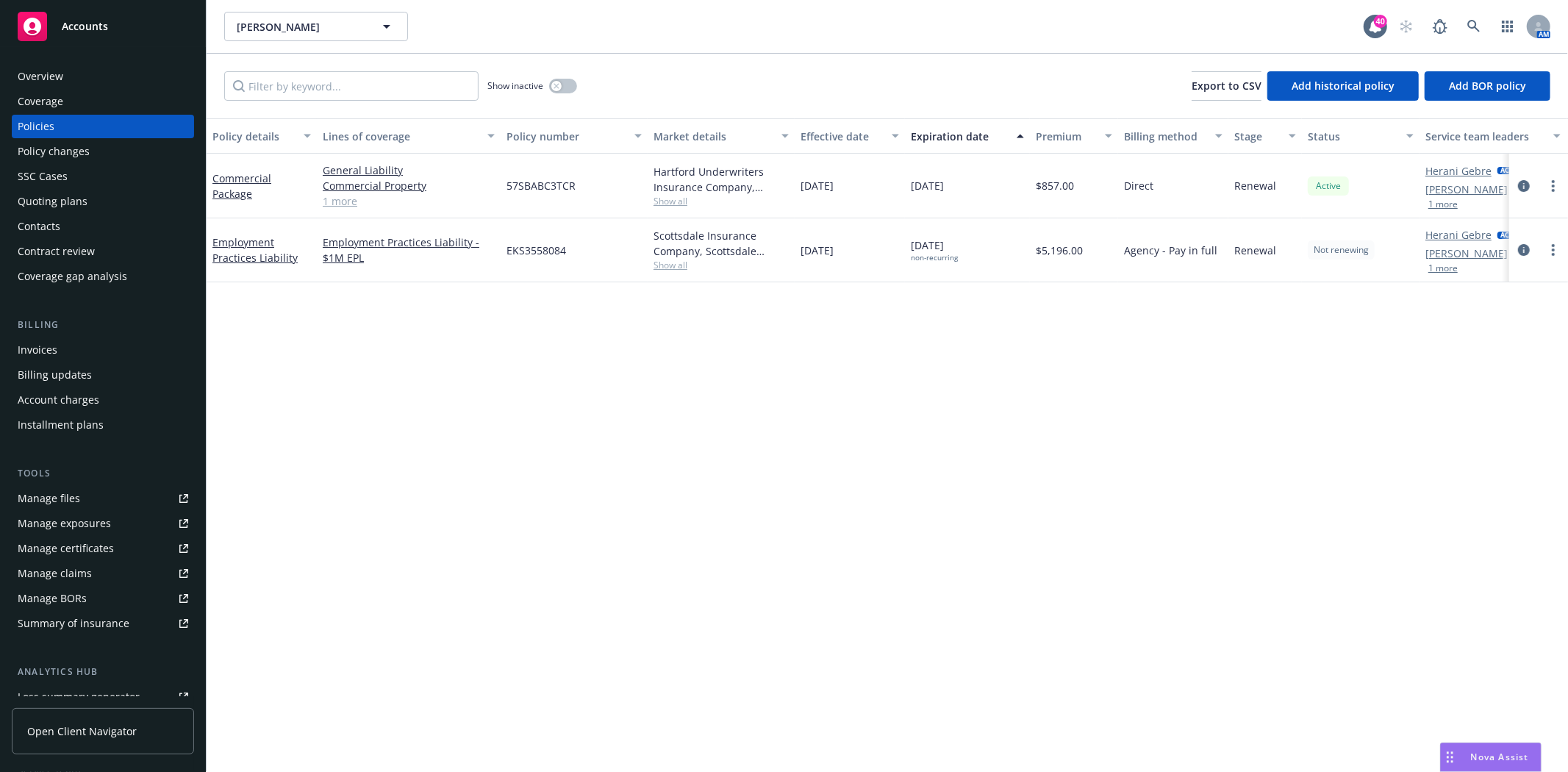
click at [39, 203] on div "Quoting plans" at bounding box center [52, 201] width 70 height 23
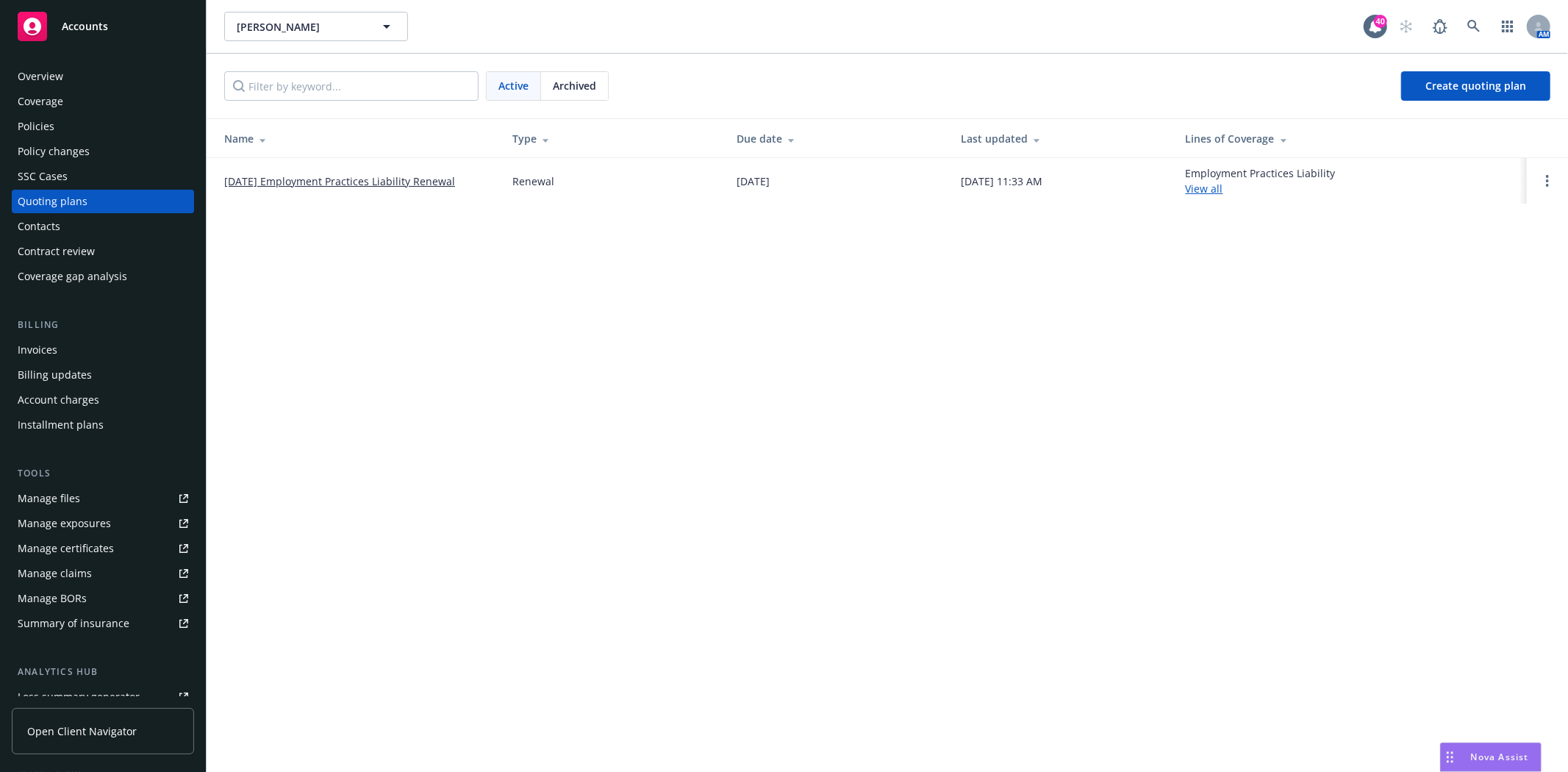
click at [291, 177] on link "[DATE] Employment Practices Liability Renewal" at bounding box center [340, 181] width 231 height 15
